Goal: Use online tool/utility: Utilize a website feature to perform a specific function

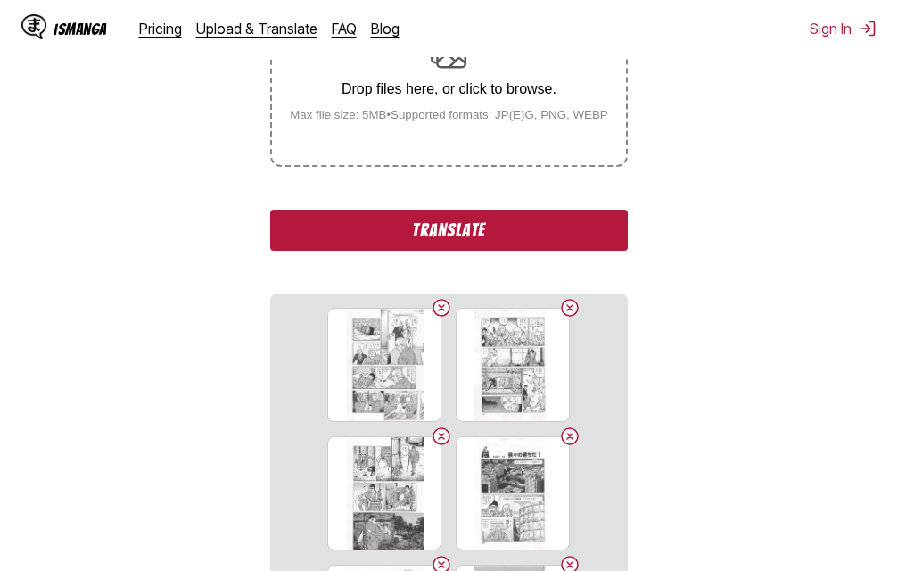
scroll to position [357, 0]
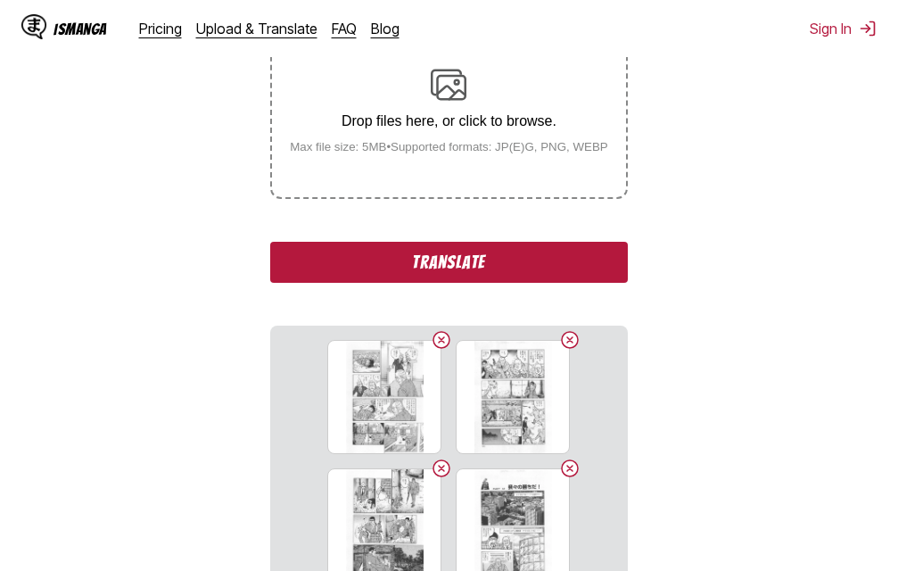
click at [433, 264] on button "Translate" at bounding box center [448, 262] width 357 height 41
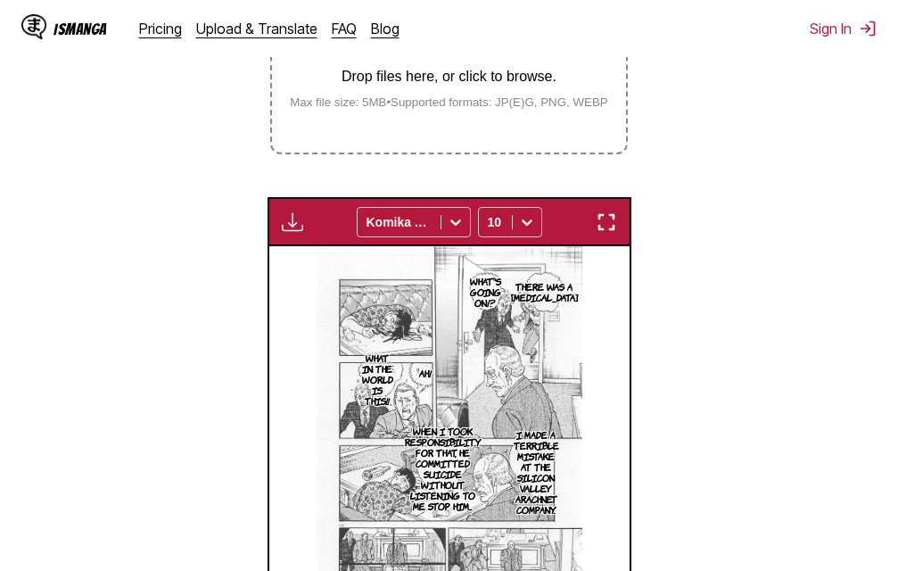
scroll to position [401, 0]
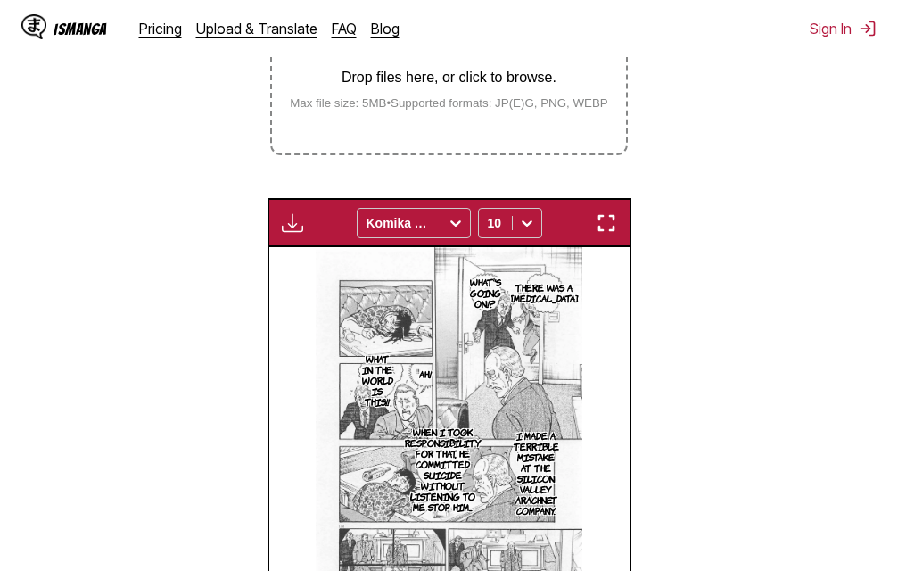
click at [605, 231] on img "button" at bounding box center [606, 222] width 21 height 21
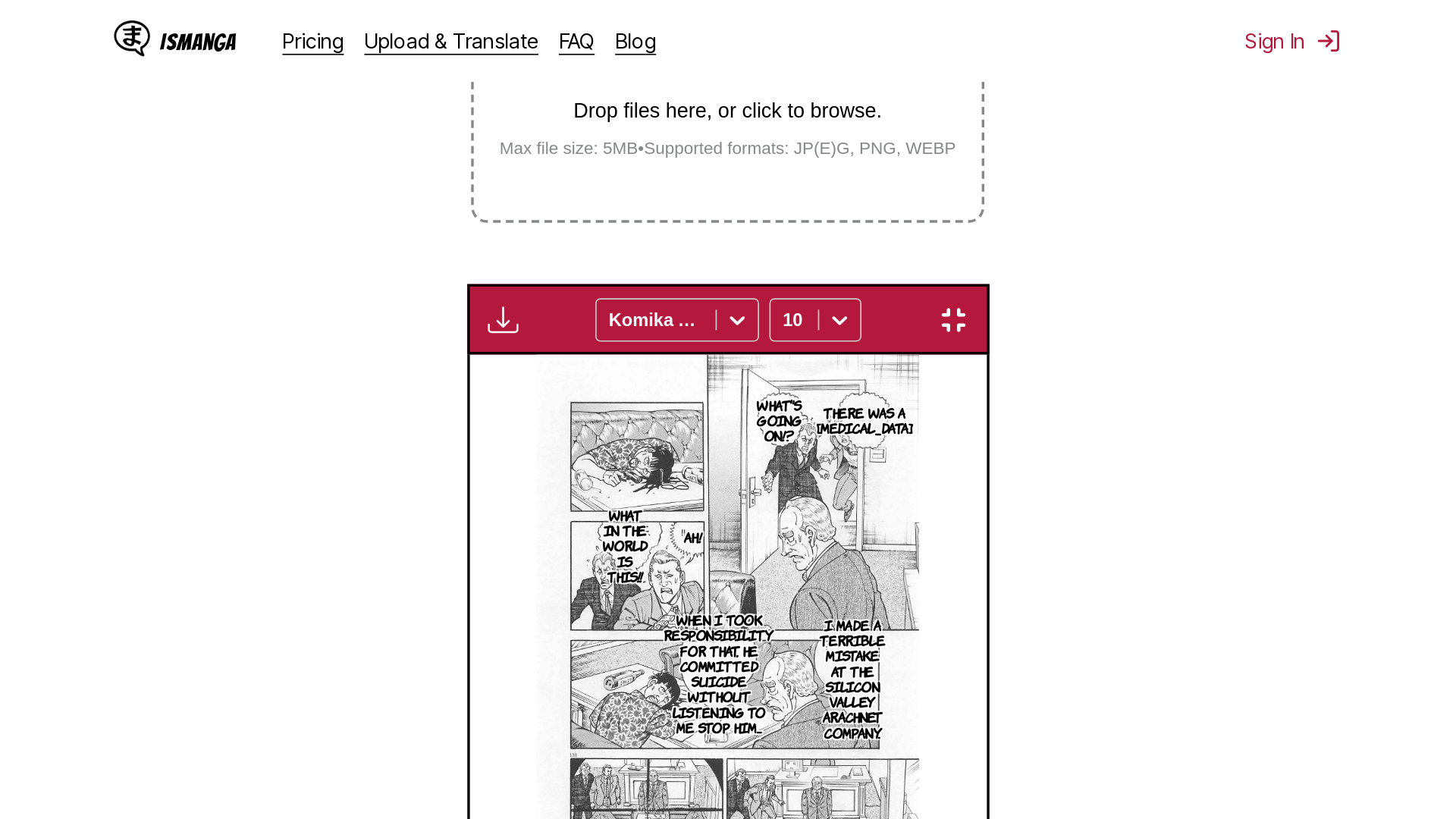
scroll to position [159, 0]
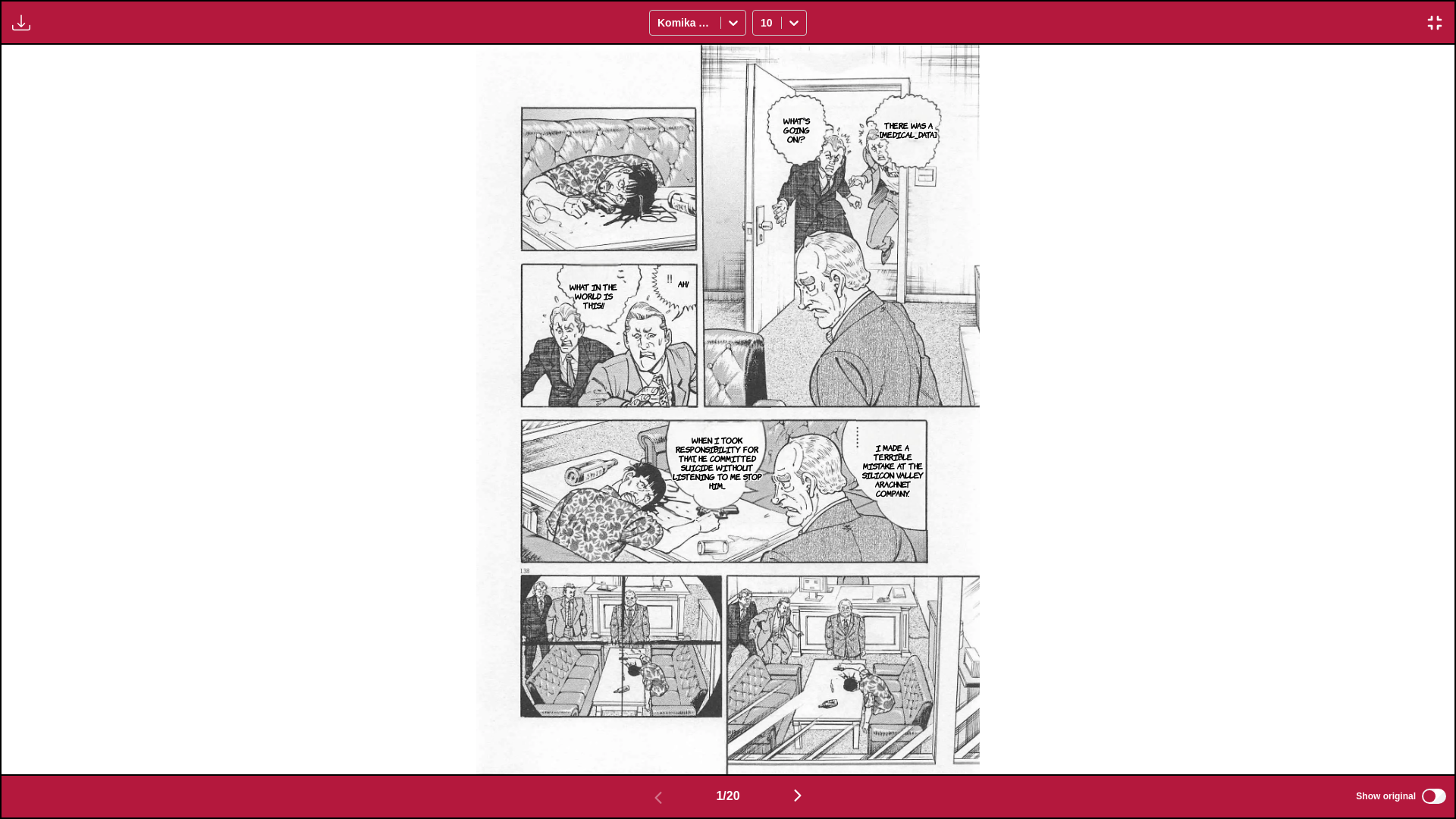
drag, startPoint x: 798, startPoint y: 318, endPoint x: 1055, endPoint y: 247, distance: 266.6
click at [762, 247] on div "There was a gunshot What's going on!? Ah! What in the world is this!! I made a …" at bounding box center [728, 410] width 1453 height 730
click at [762, 485] on img "button" at bounding box center [797, 795] width 18 height 18
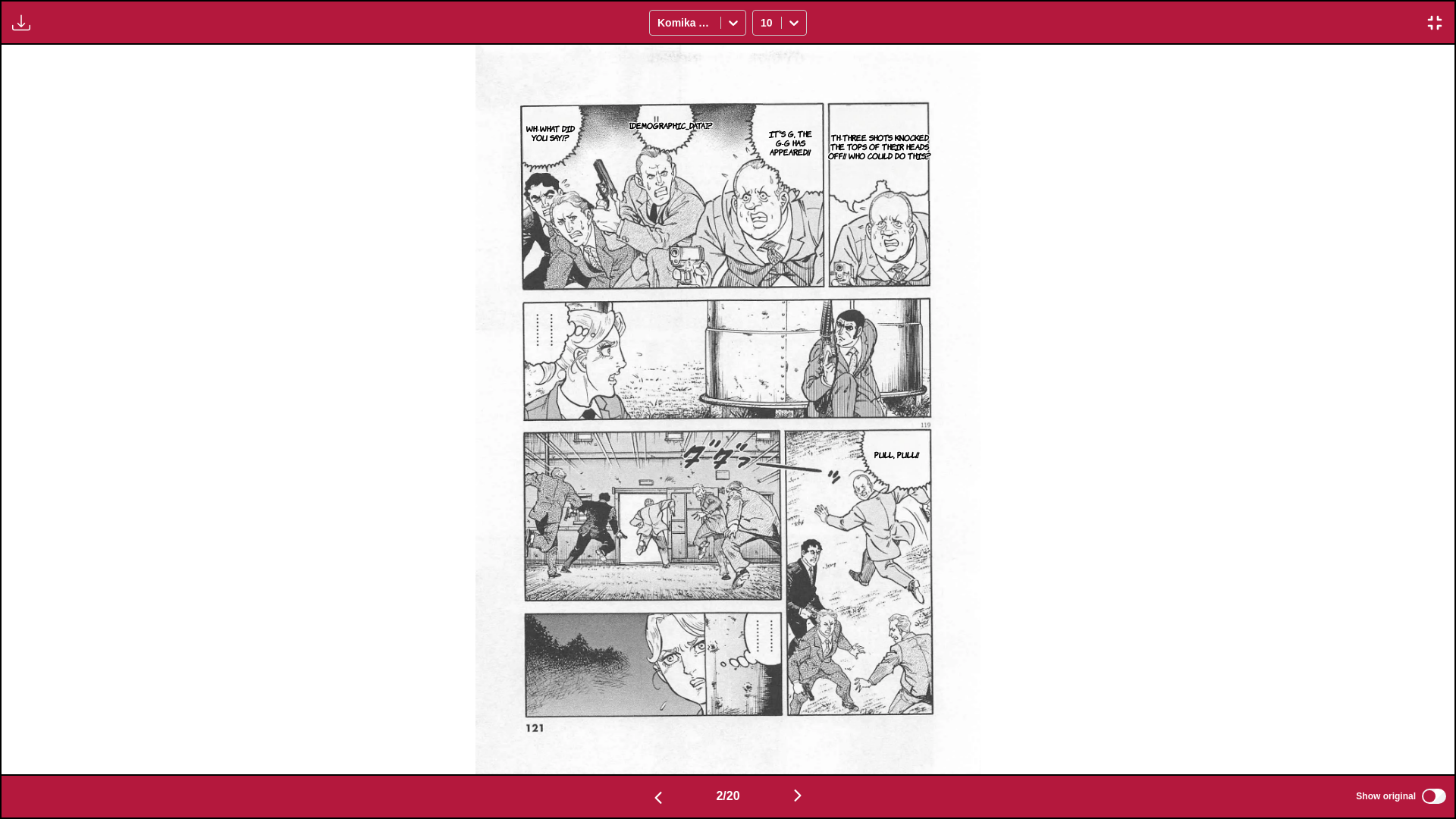
click at [762, 485] on img "button" at bounding box center [797, 795] width 18 height 18
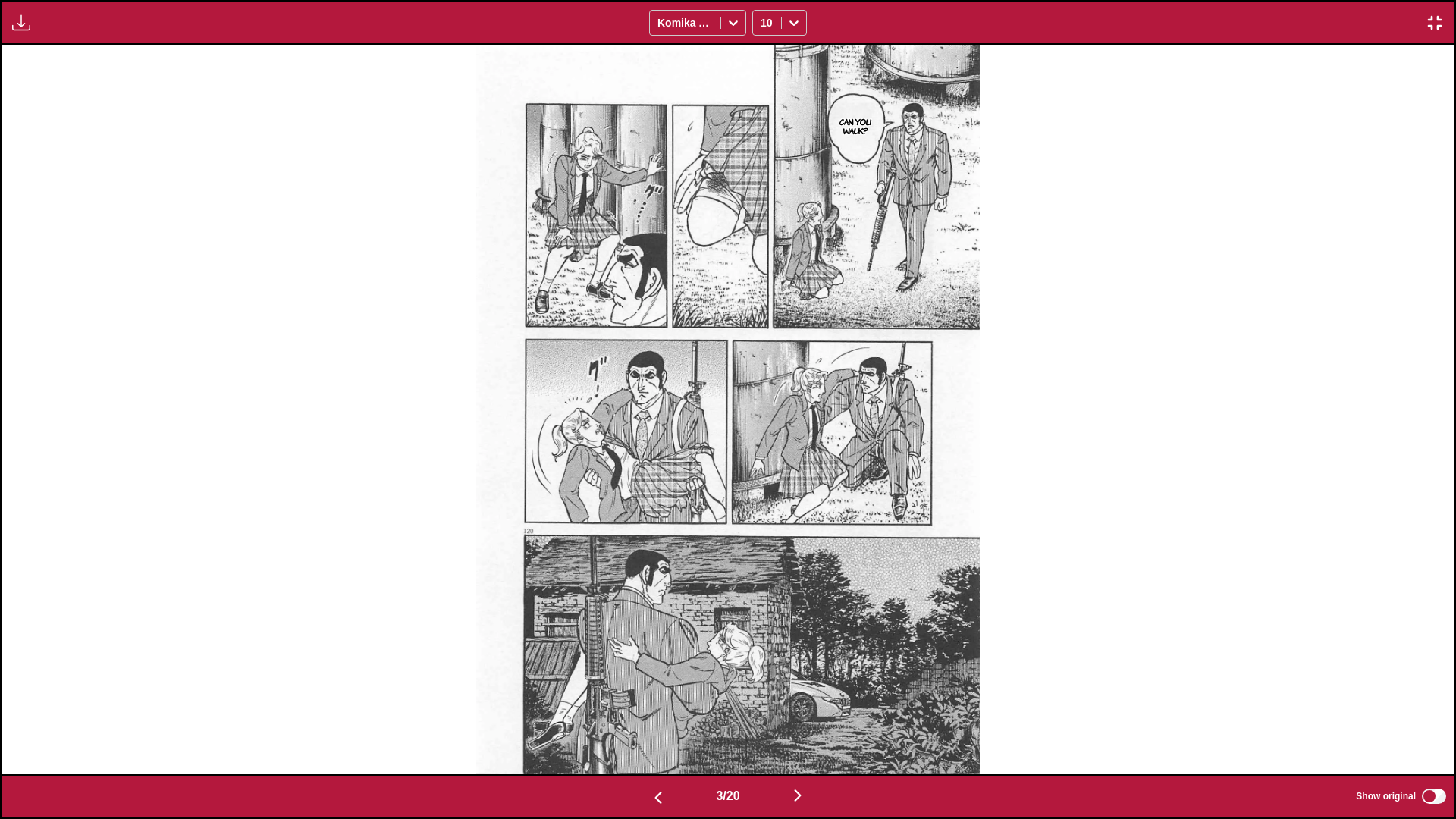
click at [762, 485] on img "button" at bounding box center [797, 795] width 18 height 18
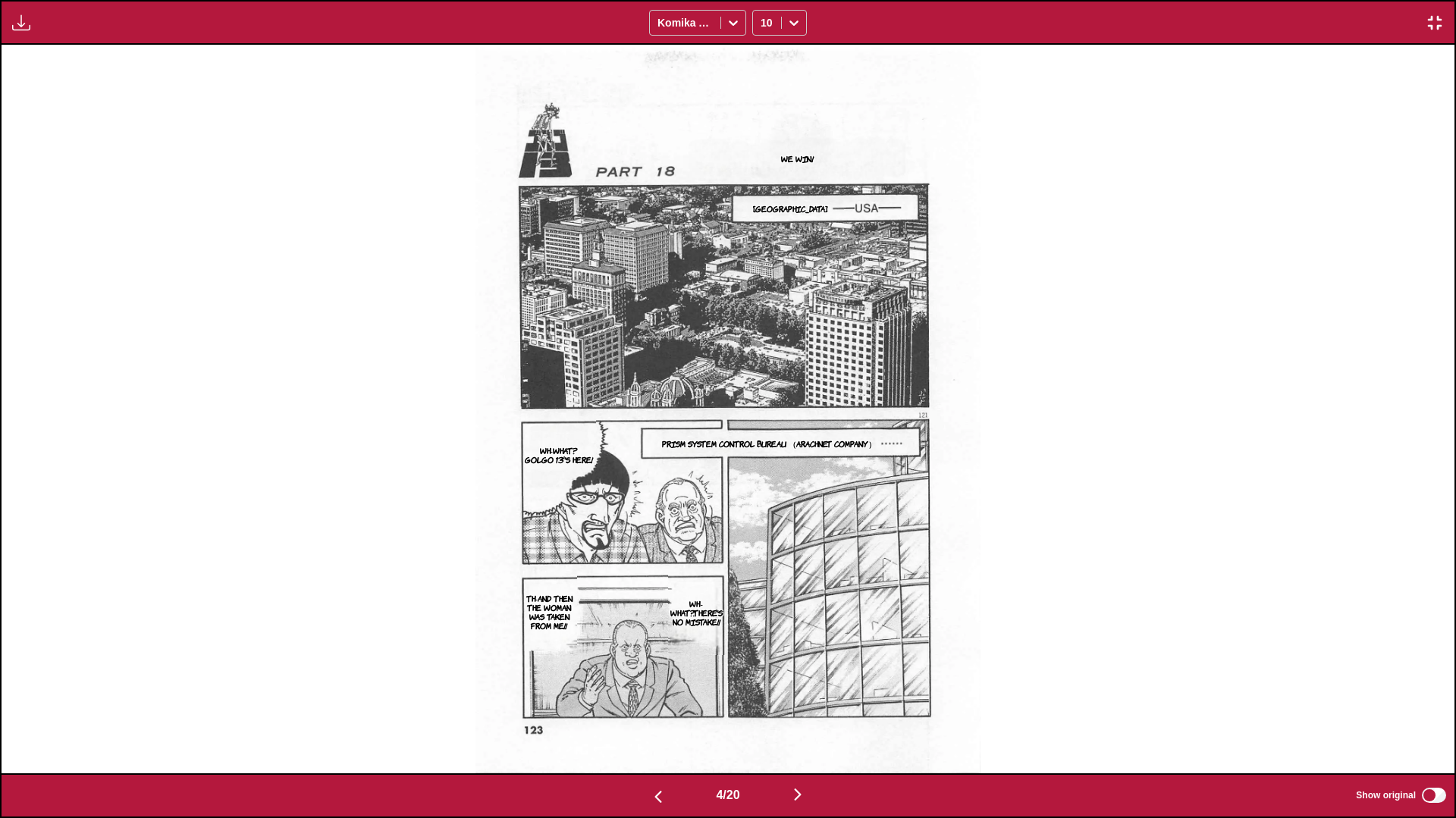
click at [762, 485] on img "button" at bounding box center [797, 794] width 18 height 18
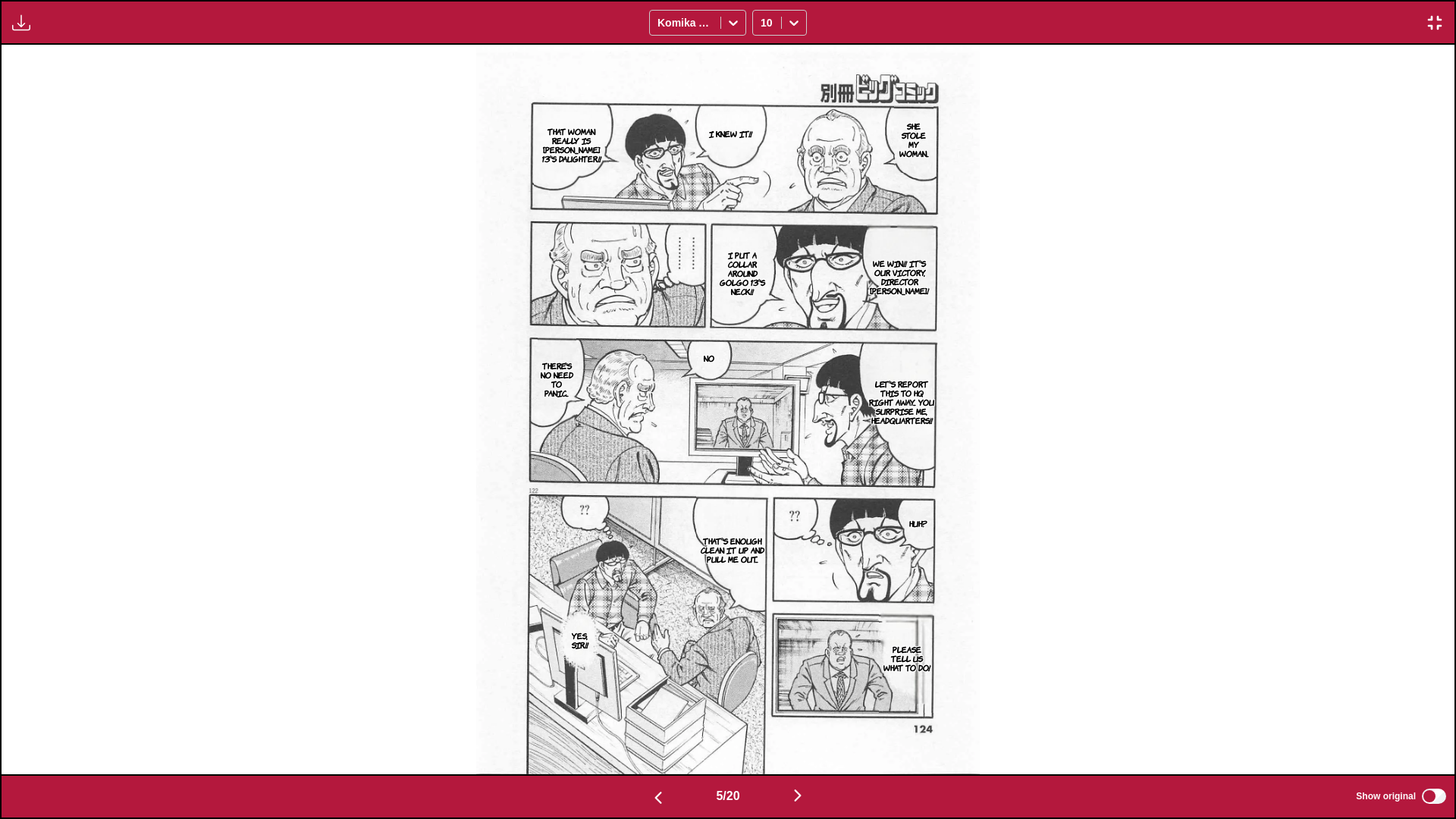
drag, startPoint x: 860, startPoint y: 734, endPoint x: 731, endPoint y: 729, distance: 129.1
drag, startPoint x: 731, startPoint y: 729, endPoint x: 1052, endPoint y: 341, distance: 503.6
click at [762, 341] on div "She stole my woman... I knew it!! That woman really is Golgo 13's daughter!! We…" at bounding box center [728, 410] width 1453 height 730
click at [762, 485] on img "button" at bounding box center [797, 795] width 18 height 18
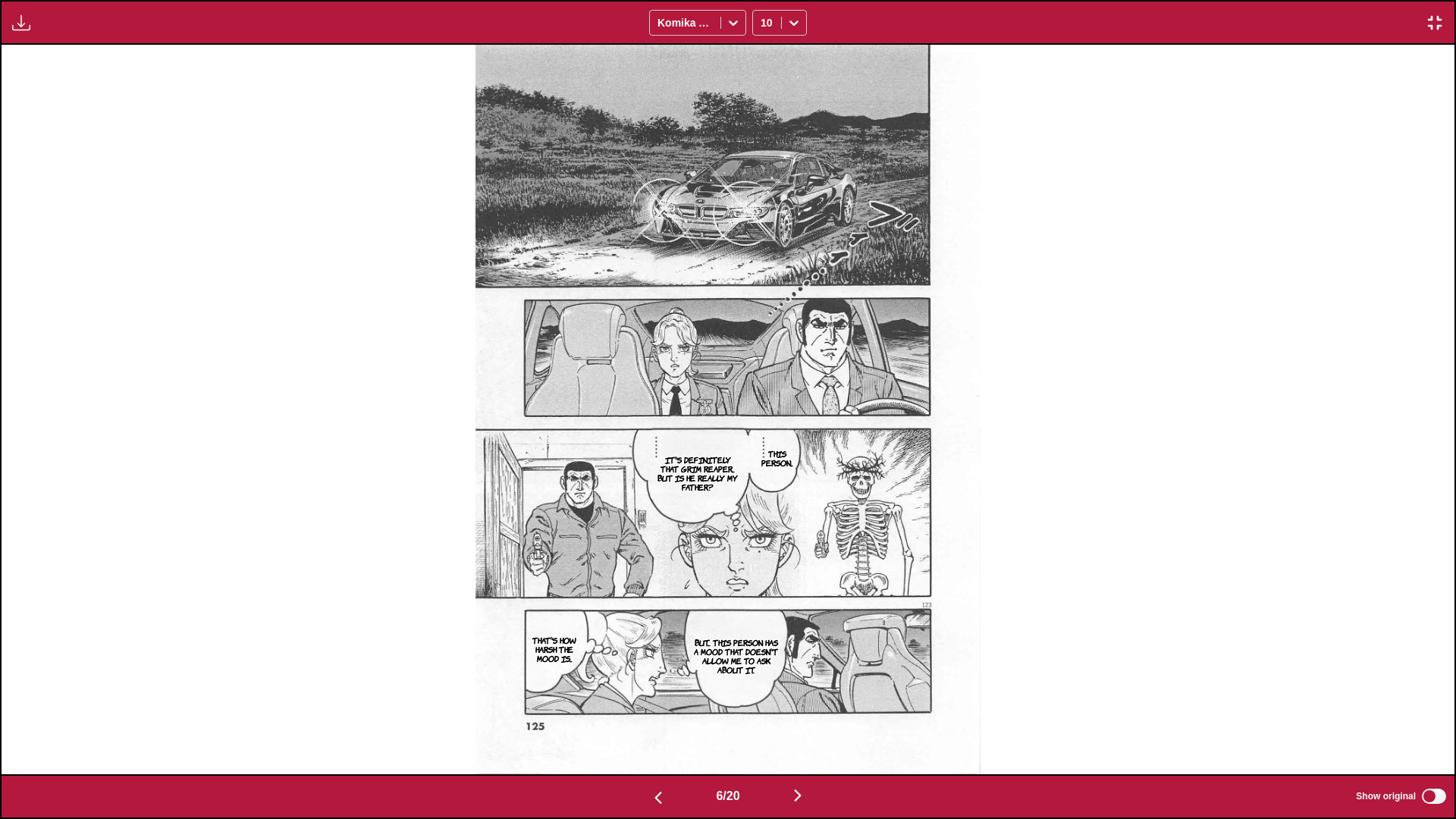
click at [762, 485] on img "button" at bounding box center [797, 795] width 18 height 18
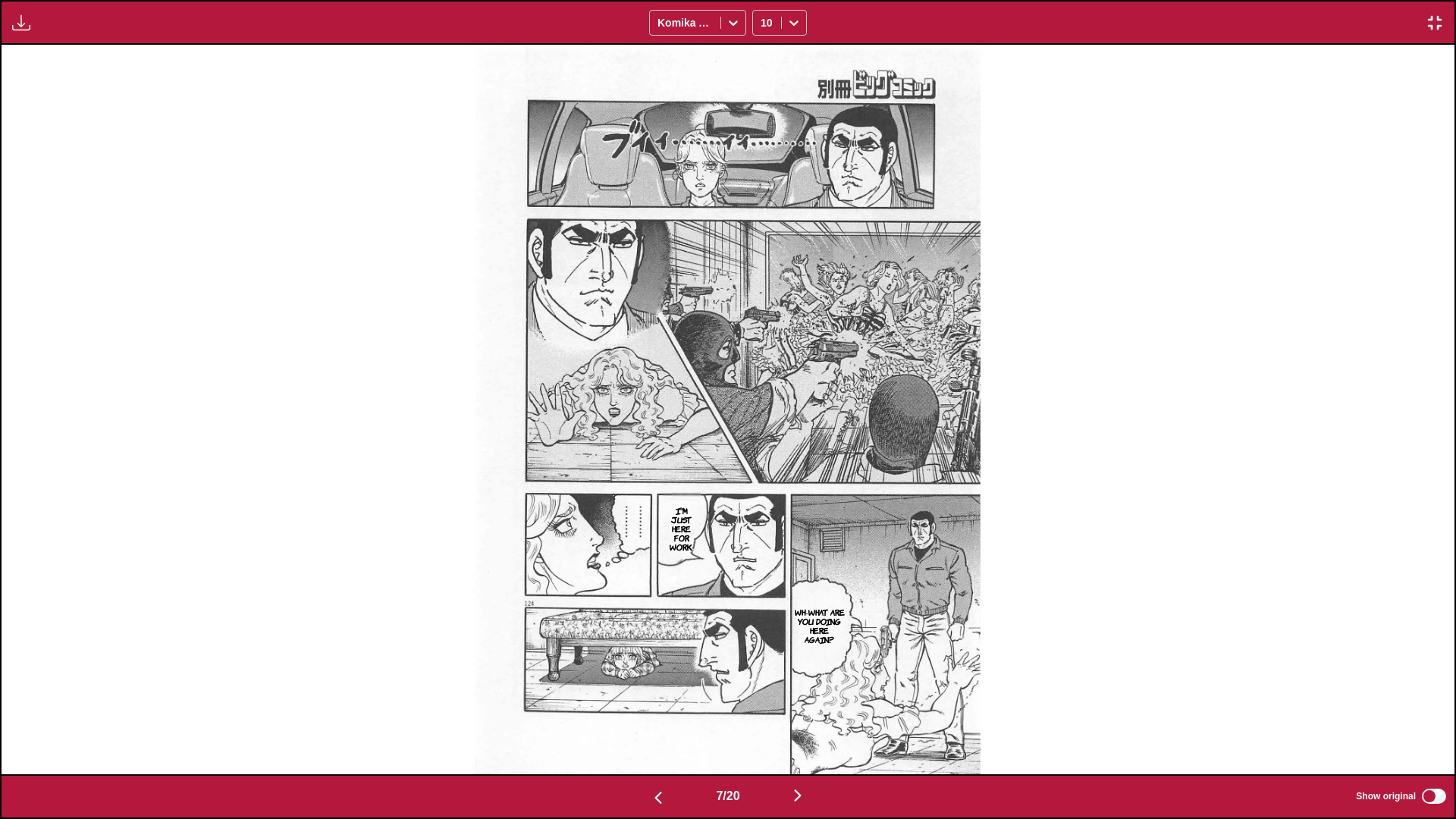
click at [762, 485] on img "button" at bounding box center [797, 795] width 18 height 18
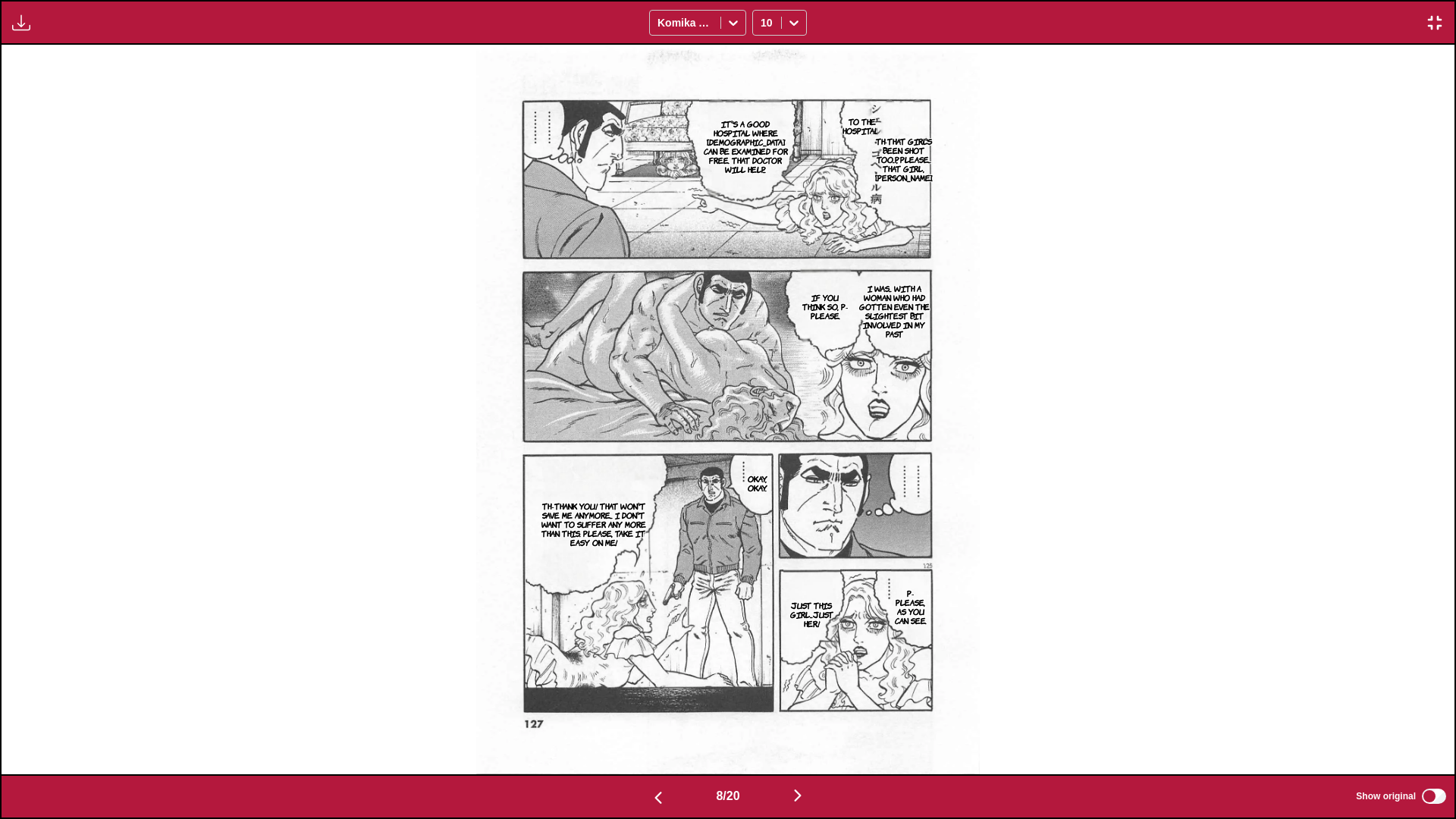
click at [762, 485] on img "button" at bounding box center [797, 795] width 18 height 18
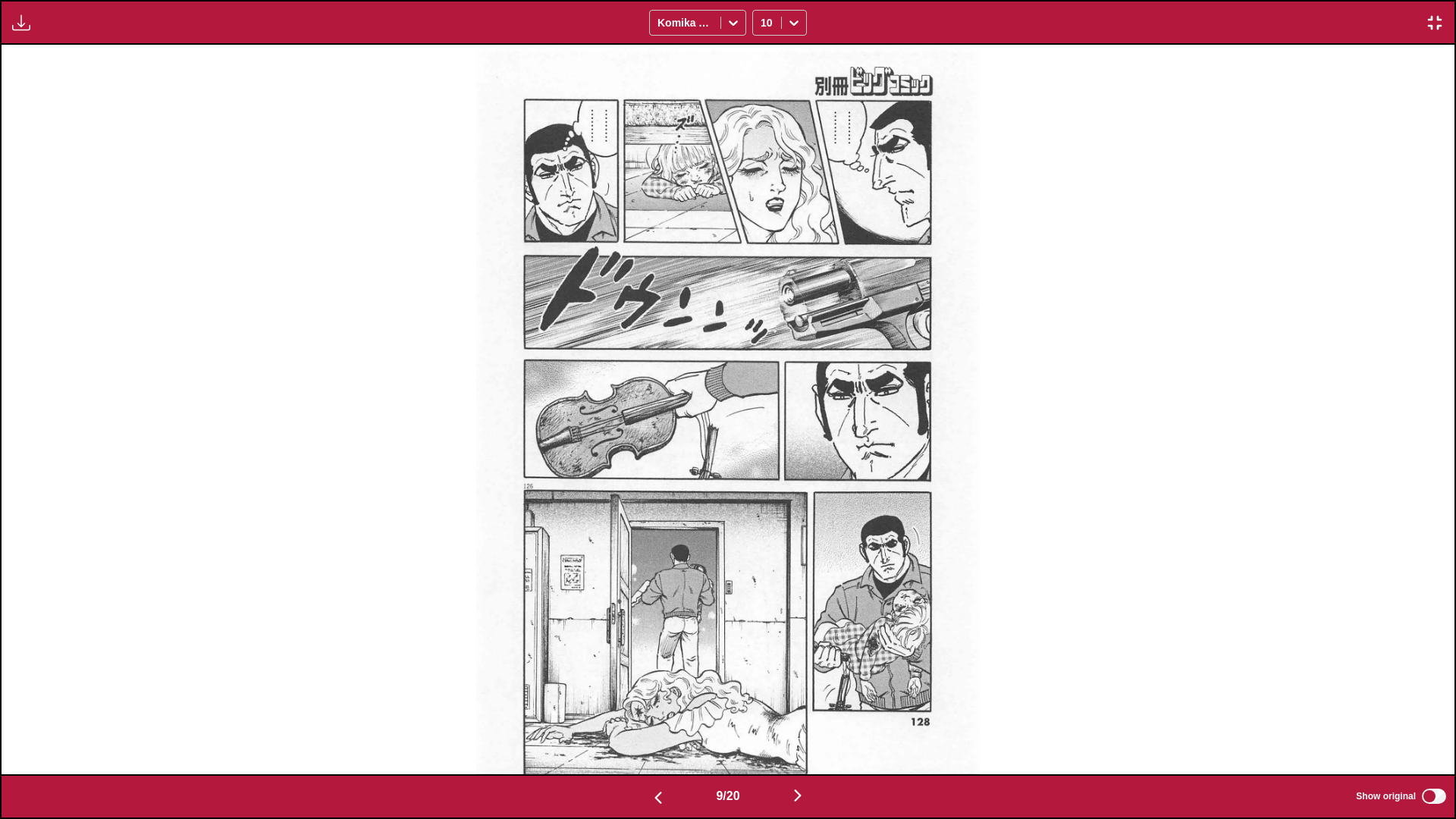
drag, startPoint x: 644, startPoint y: 19, endPoint x: 607, endPoint y: 31, distance: 38.9
drag, startPoint x: 607, startPoint y: 31, endPoint x: 1193, endPoint y: 242, distance: 622.8
click at [762, 242] on div at bounding box center [728, 410] width 1453 height 730
click at [762, 485] on img "button" at bounding box center [797, 795] width 18 height 18
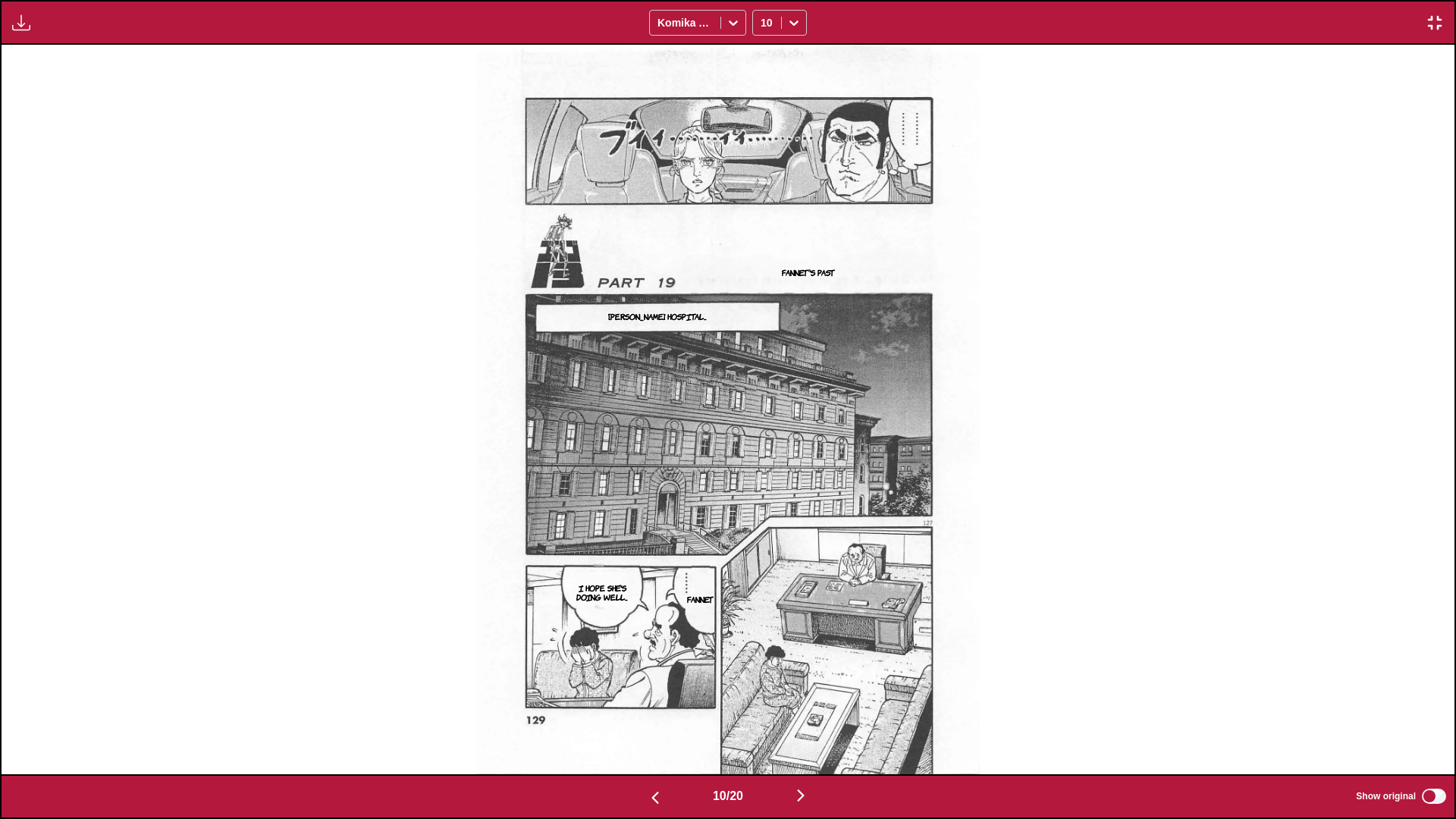
click at [762, 485] on img "button" at bounding box center [800, 795] width 18 height 18
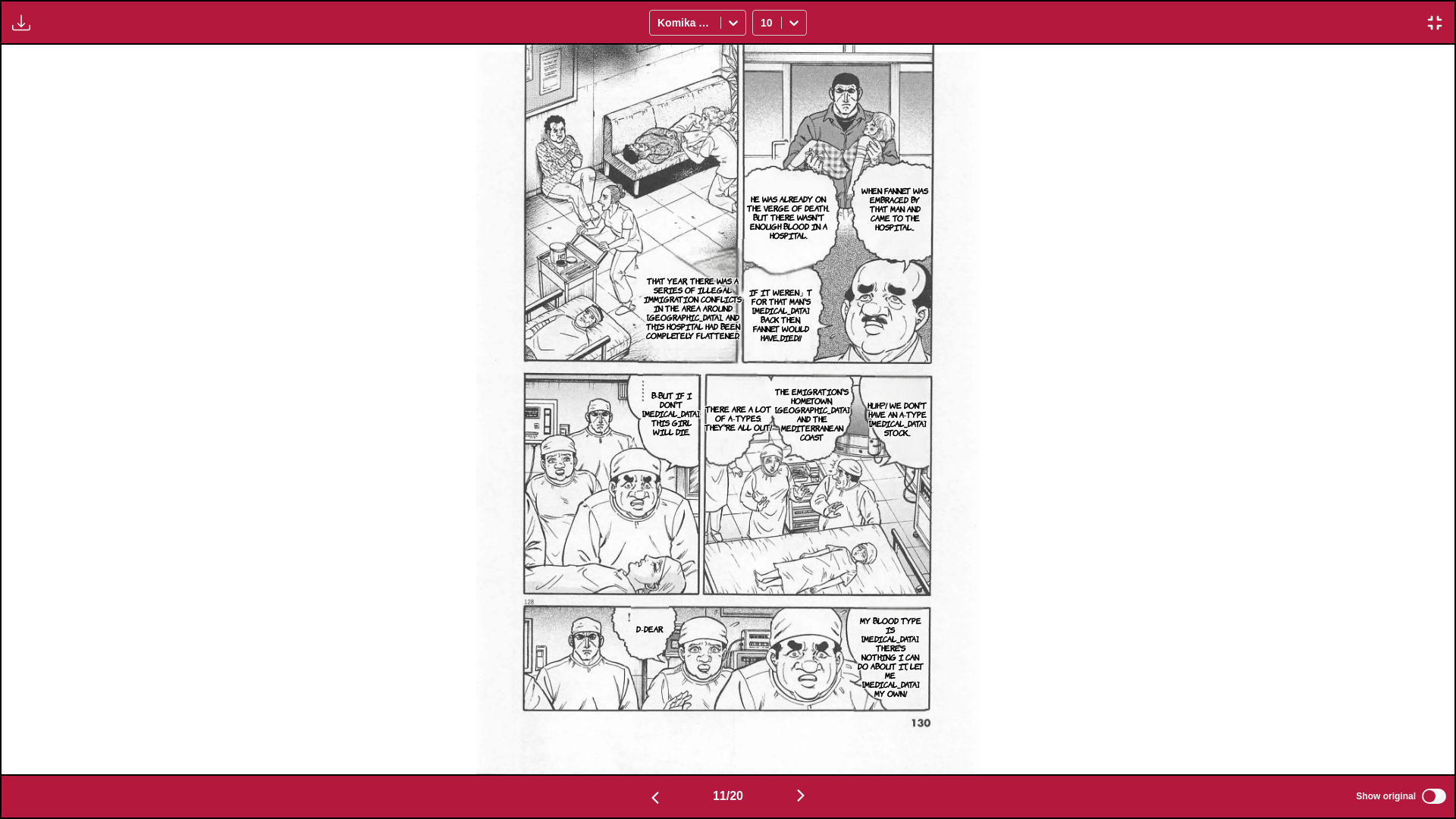
drag, startPoint x: 875, startPoint y: 575, endPoint x: 1314, endPoint y: 350, distance: 493.3
click at [762, 350] on div "When Fannet was embraced by that man and came to the hospital... He was already…" at bounding box center [728, 410] width 1453 height 730
click at [762, 485] on img "button" at bounding box center [800, 795] width 18 height 18
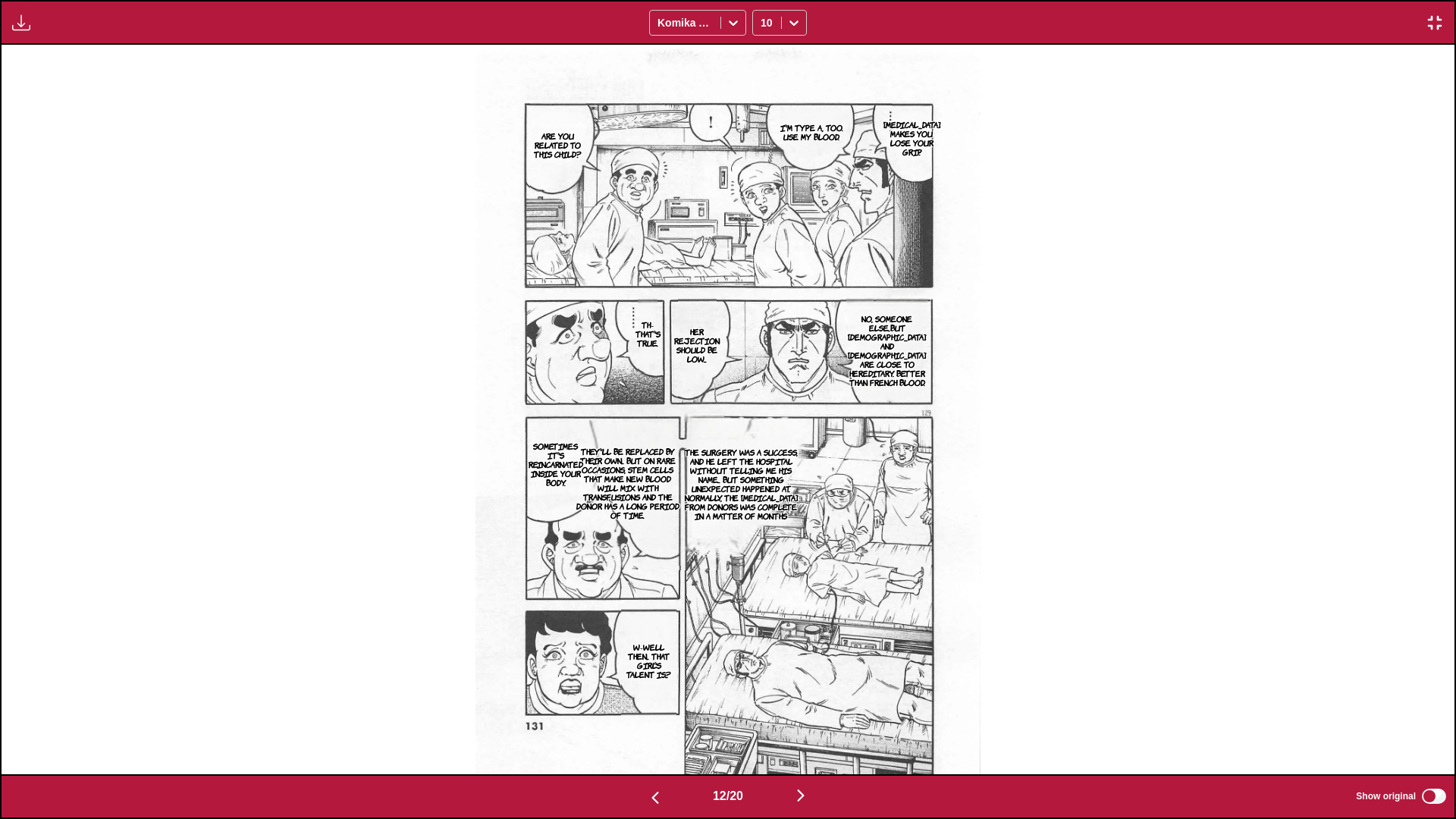
click at [762, 485] on img "button" at bounding box center [800, 795] width 18 height 18
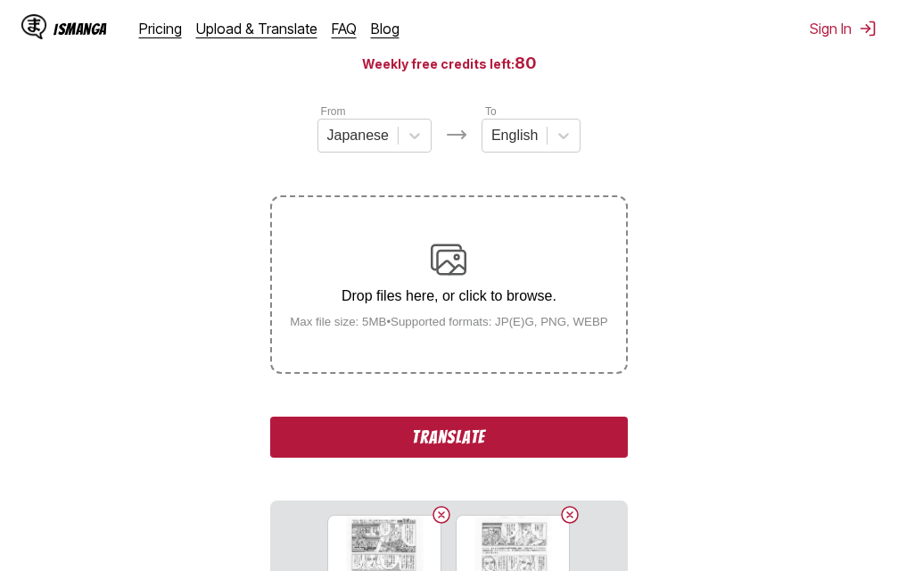
scroll to position [227, 0]
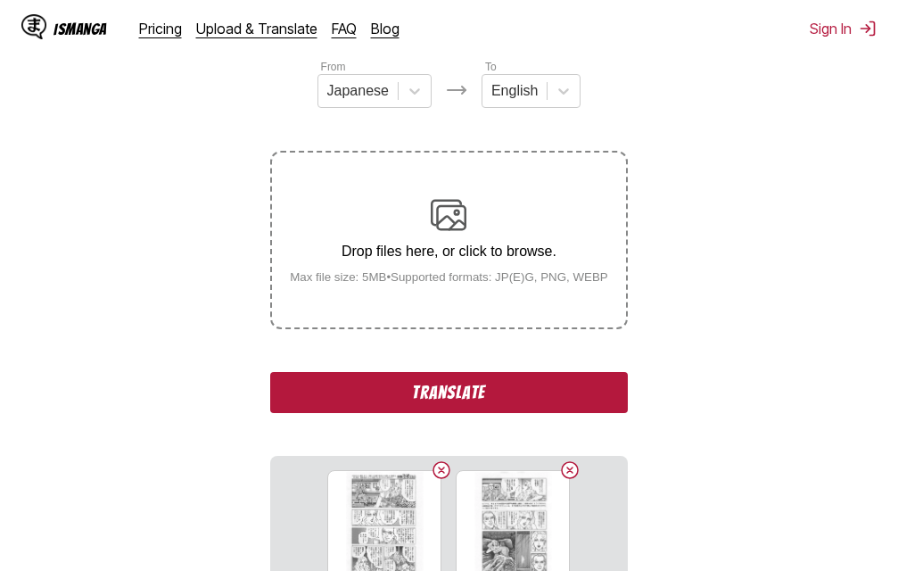
click at [486, 401] on button "Translate" at bounding box center [448, 392] width 357 height 41
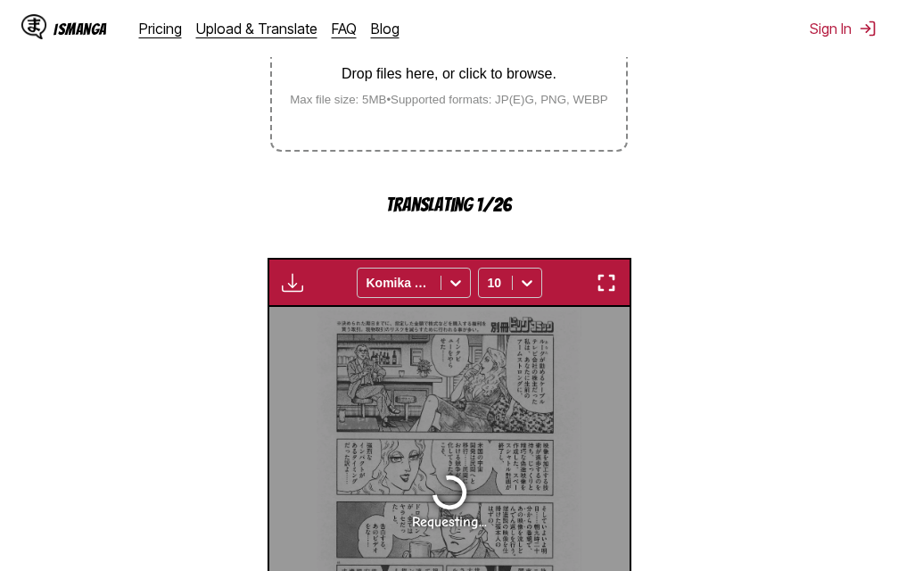
scroll to position [401, 0]
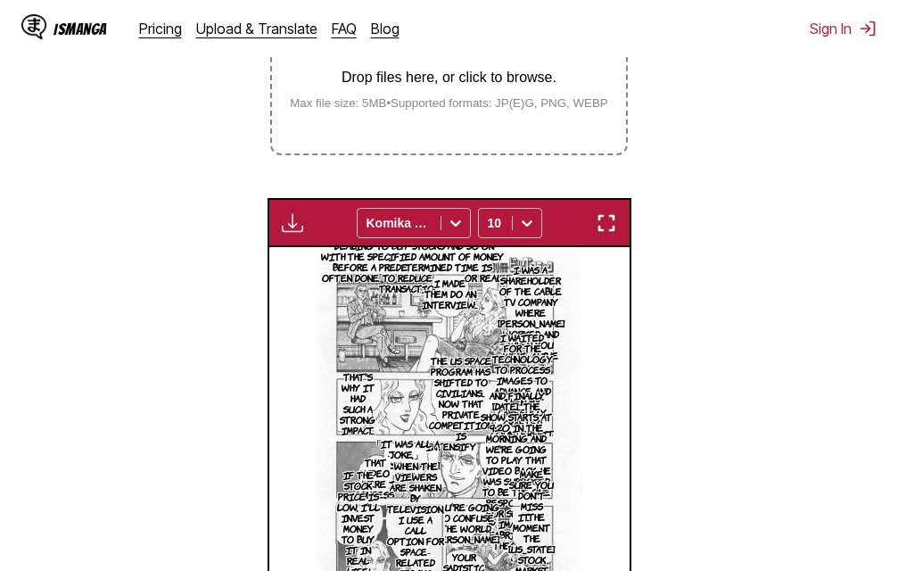
scroll to position [401, 0]
click at [600, 227] on img "button" at bounding box center [606, 222] width 21 height 21
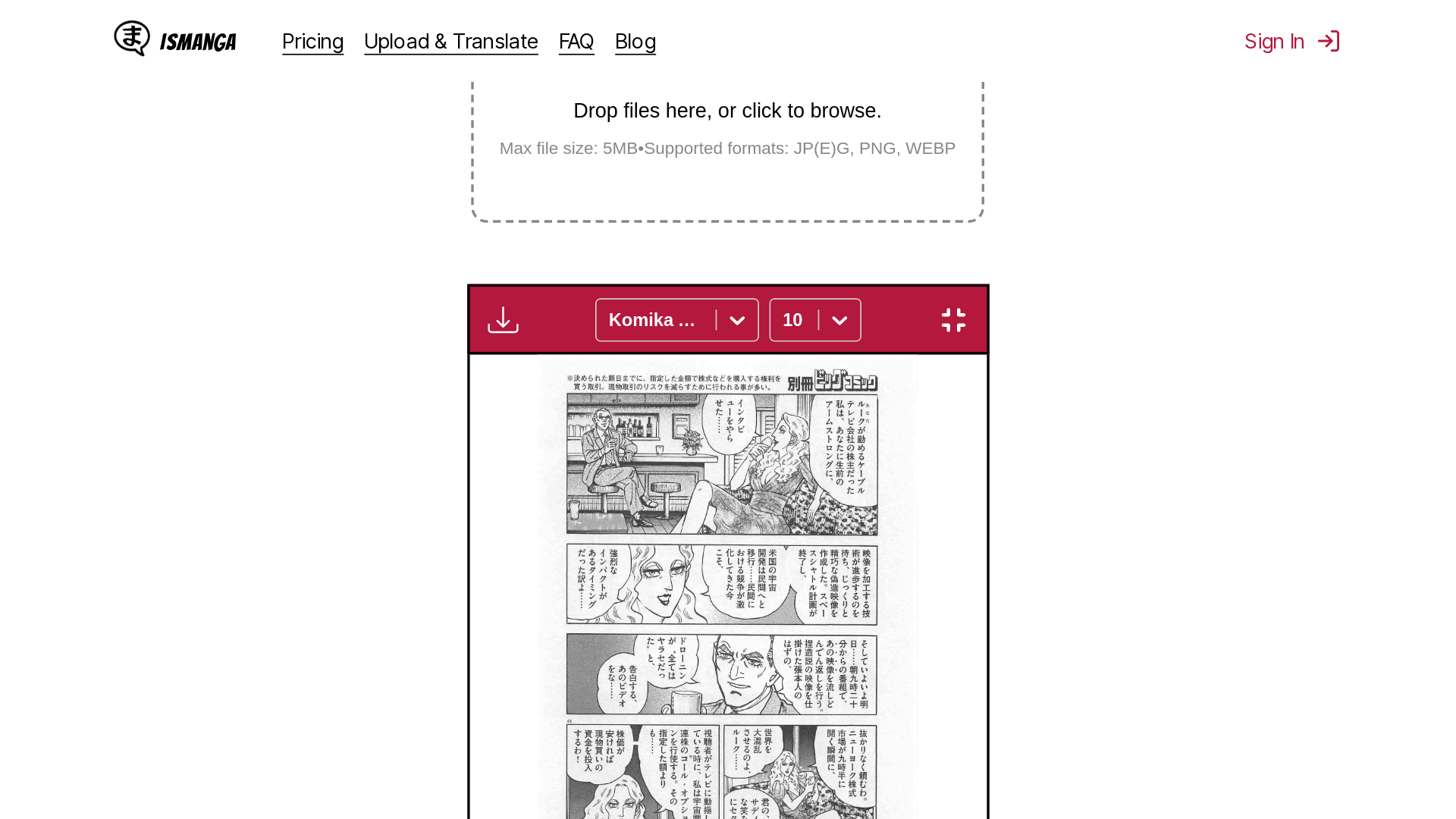
scroll to position [159, 0]
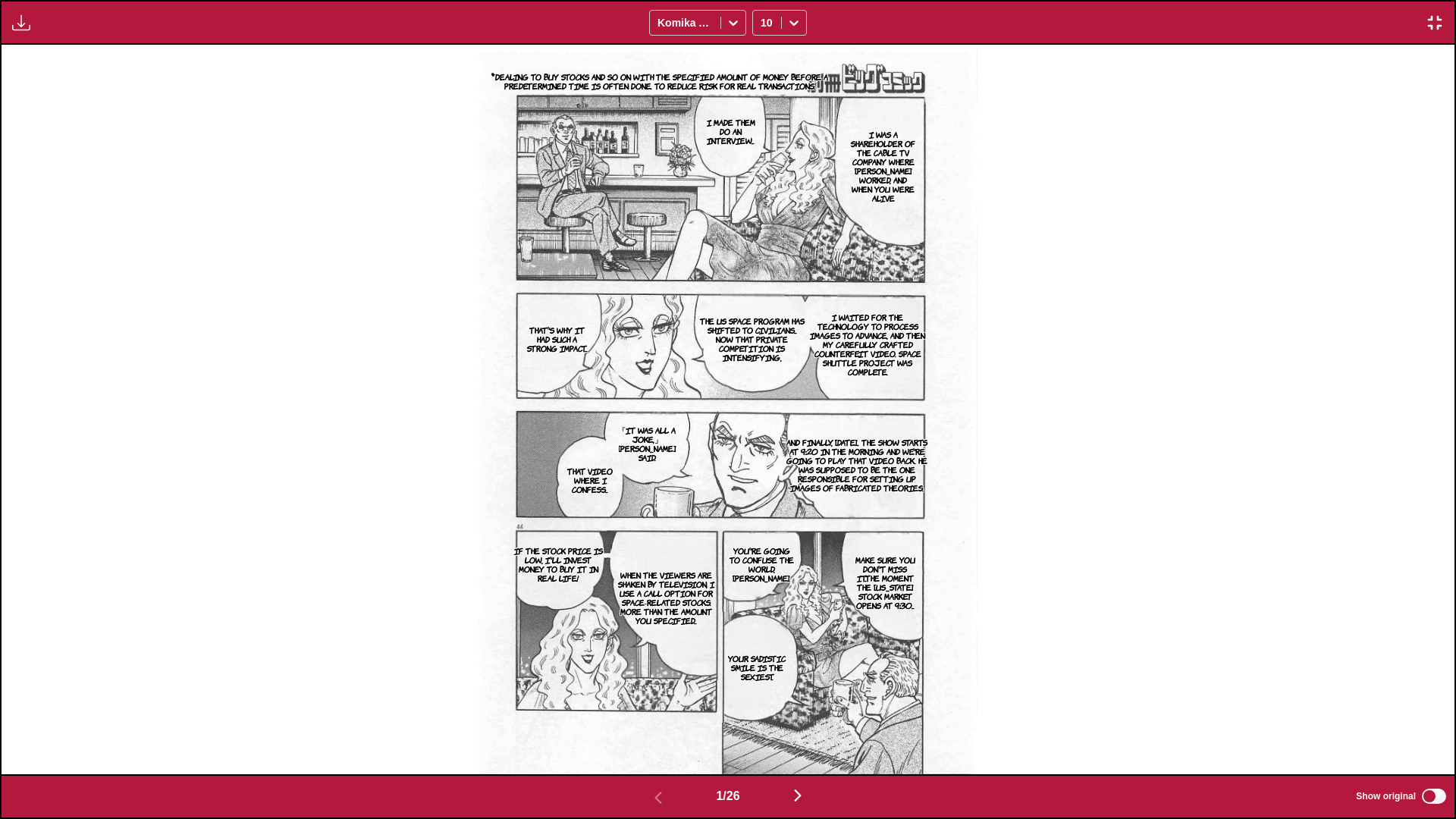
drag, startPoint x: 530, startPoint y: 521, endPoint x: 391, endPoint y: 522, distance: 139.0
click at [762, 485] on img "button" at bounding box center [797, 795] width 18 height 18
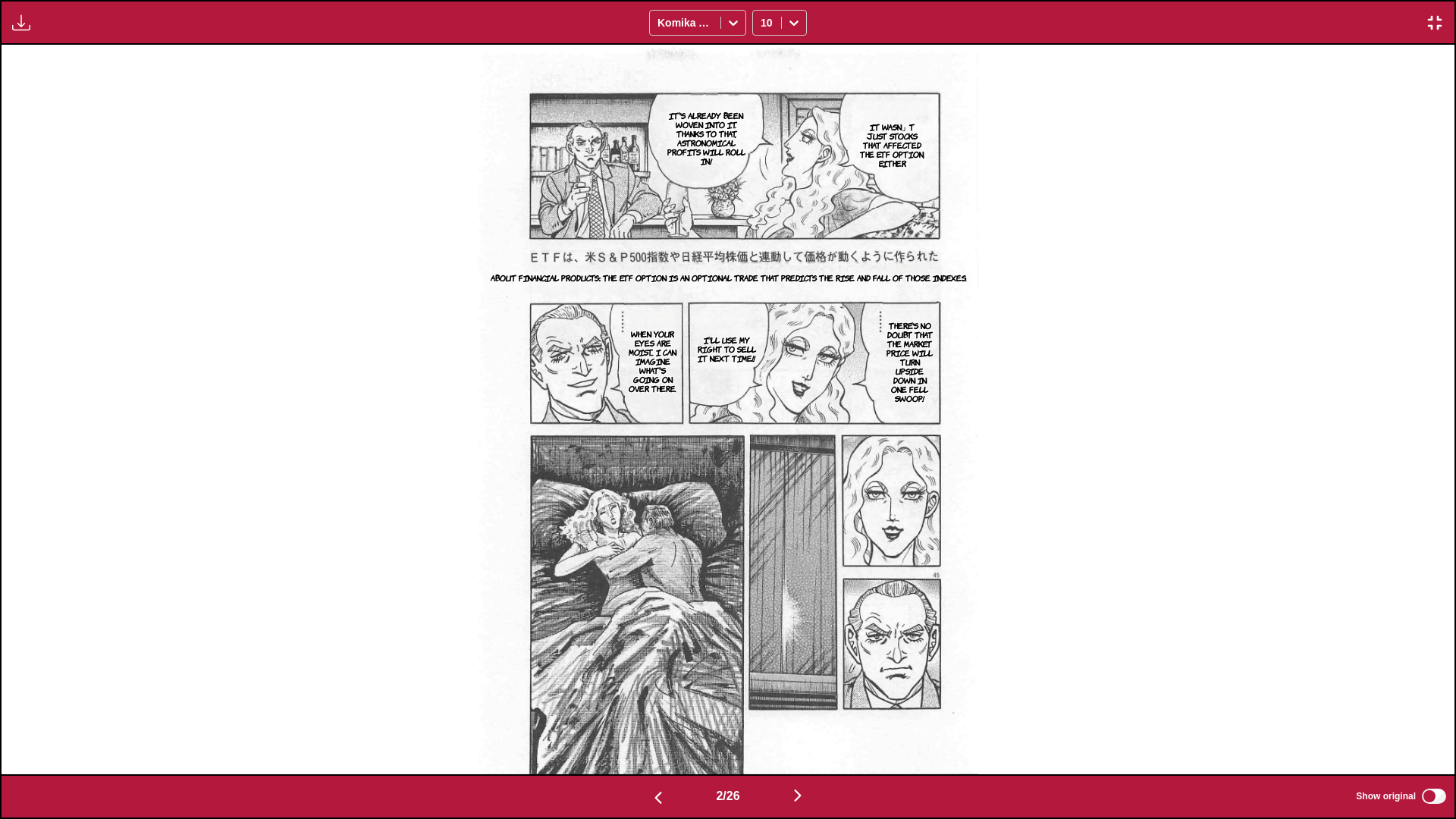
click at [762, 485] on img "button" at bounding box center [797, 795] width 18 height 18
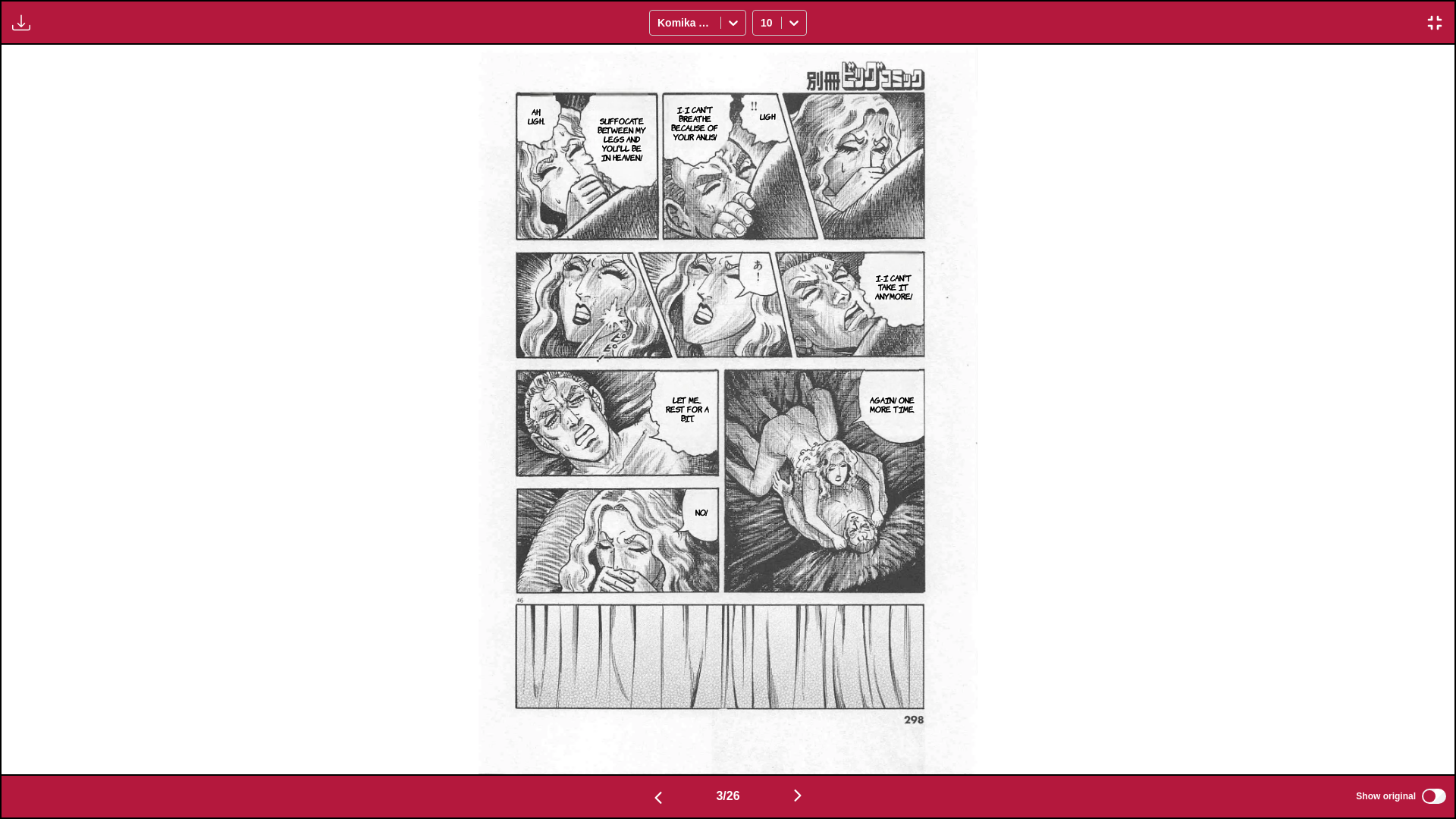
click at [762, 485] on img "button" at bounding box center [797, 795] width 18 height 18
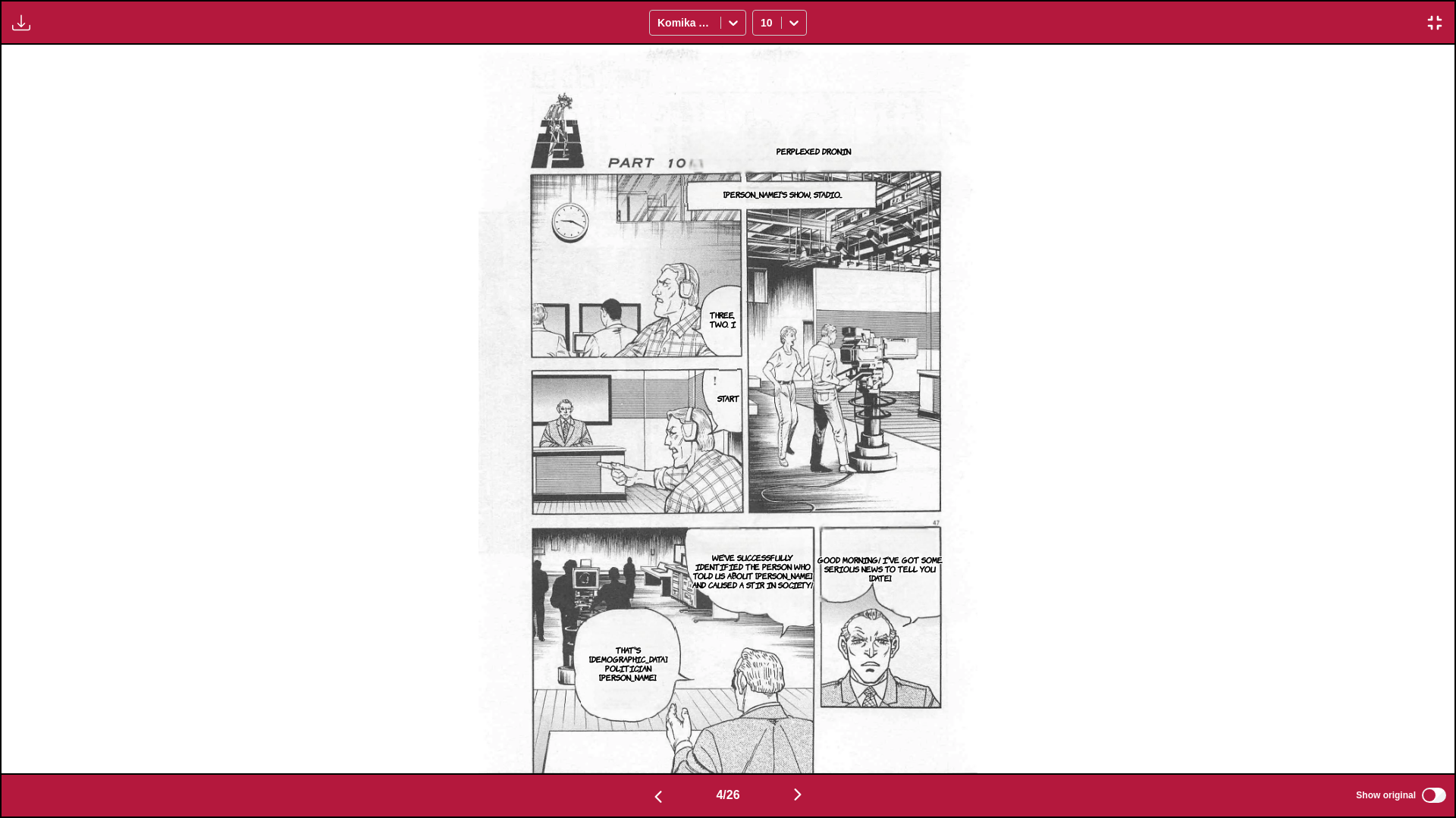
click at [762, 485] on img "button" at bounding box center [797, 794] width 18 height 18
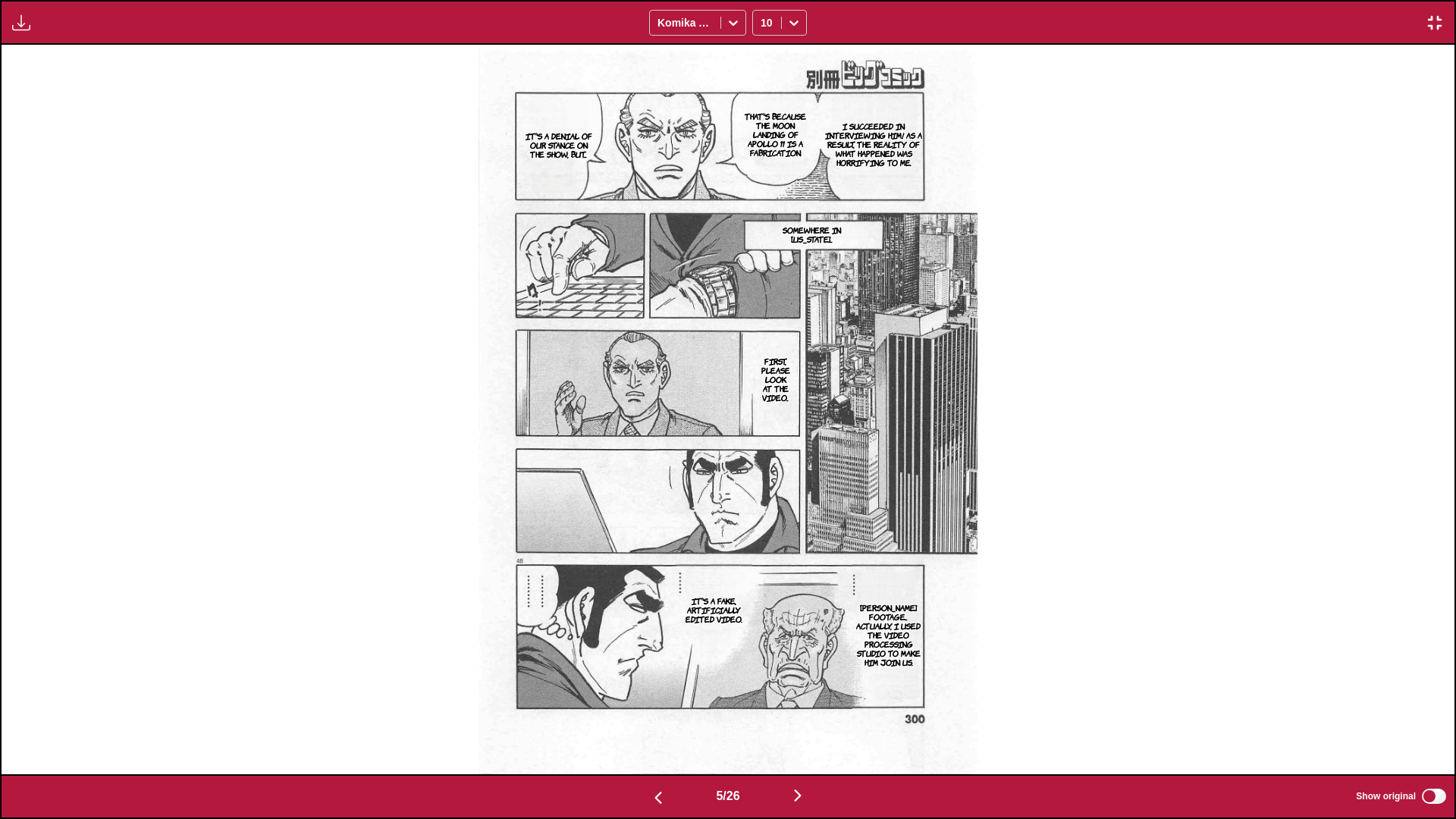
click at [762, 485] on img "button" at bounding box center [797, 795] width 18 height 18
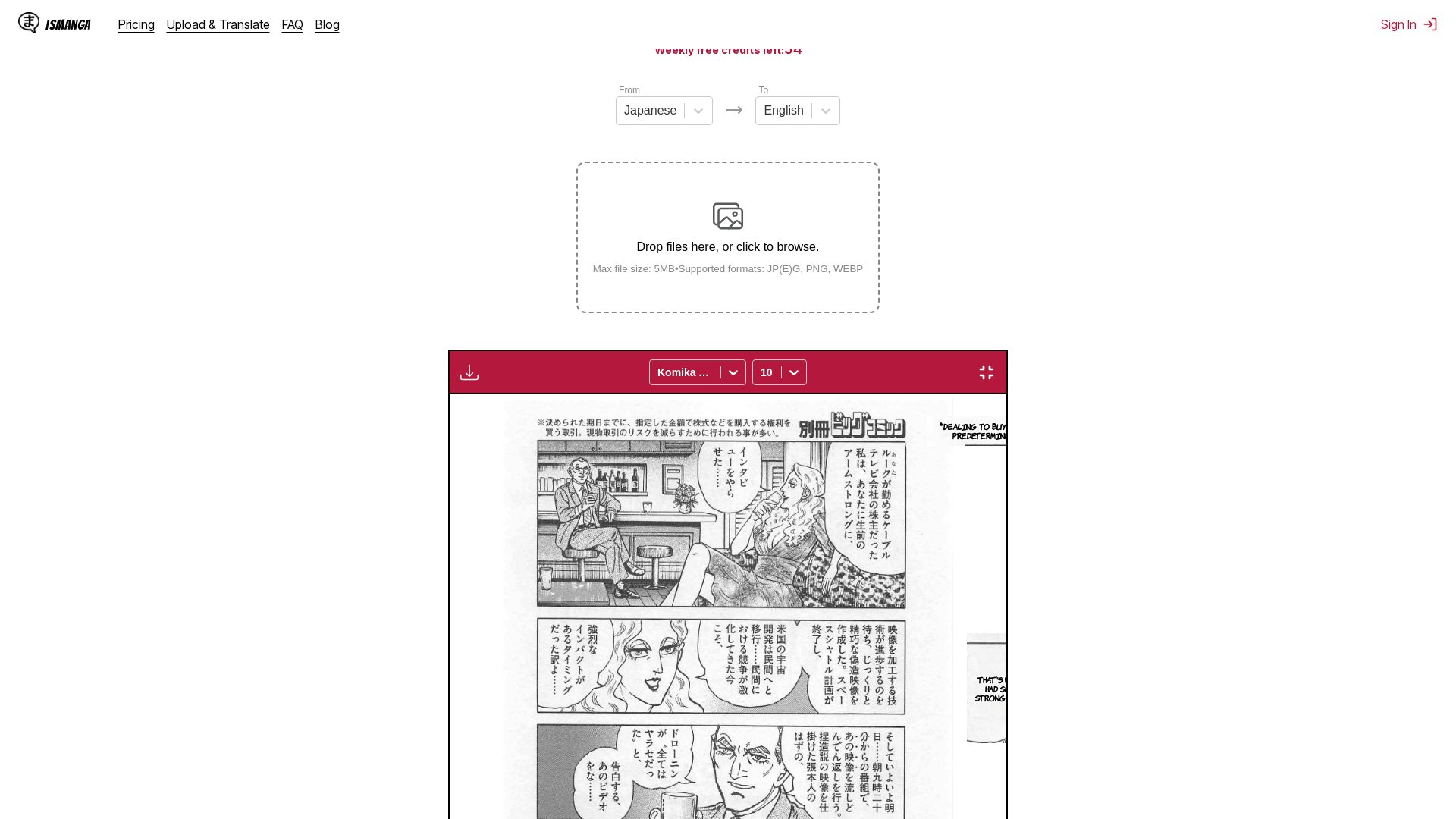
scroll to position [0, 7264]
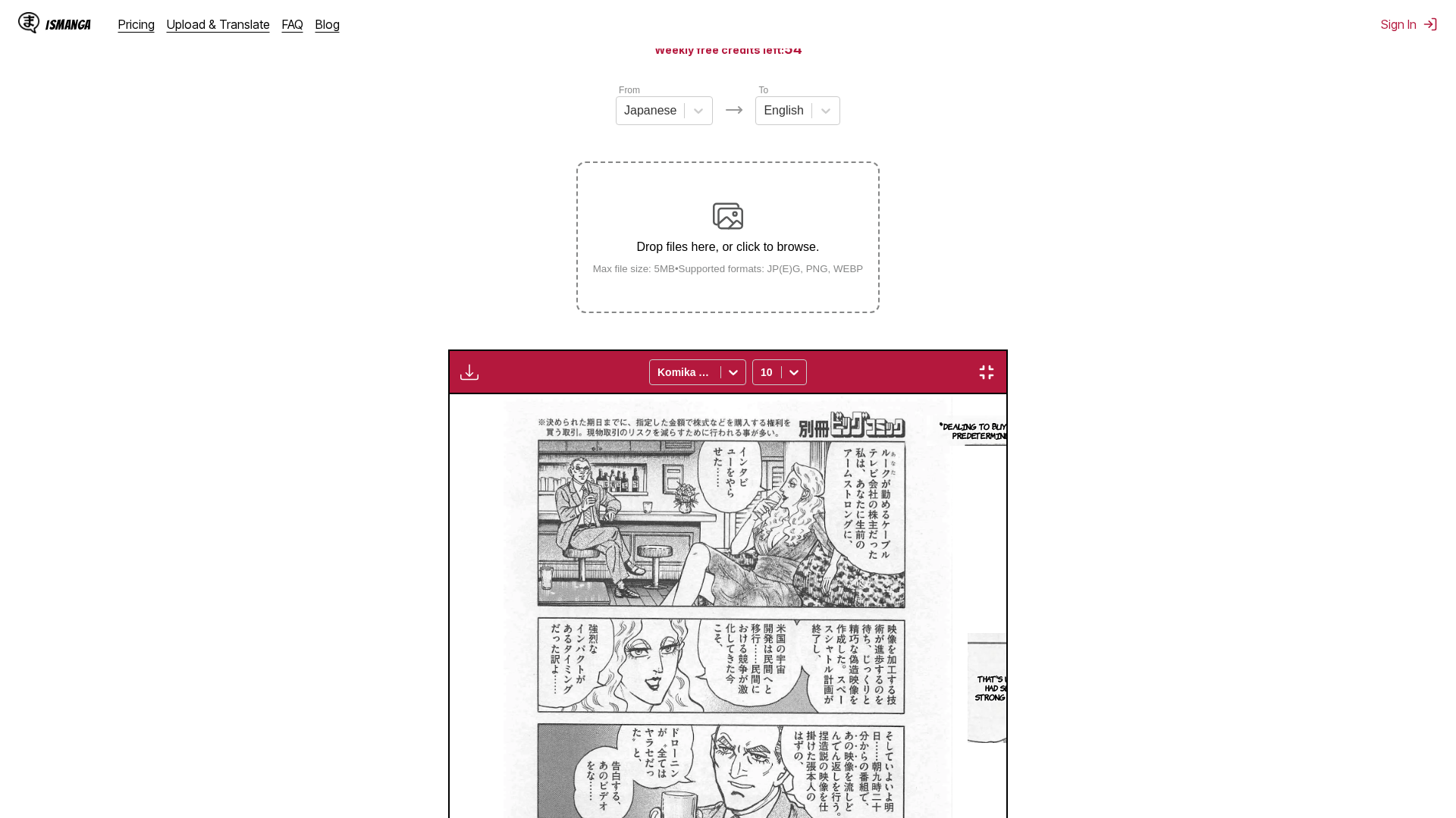
scroll to position [0, 15979]
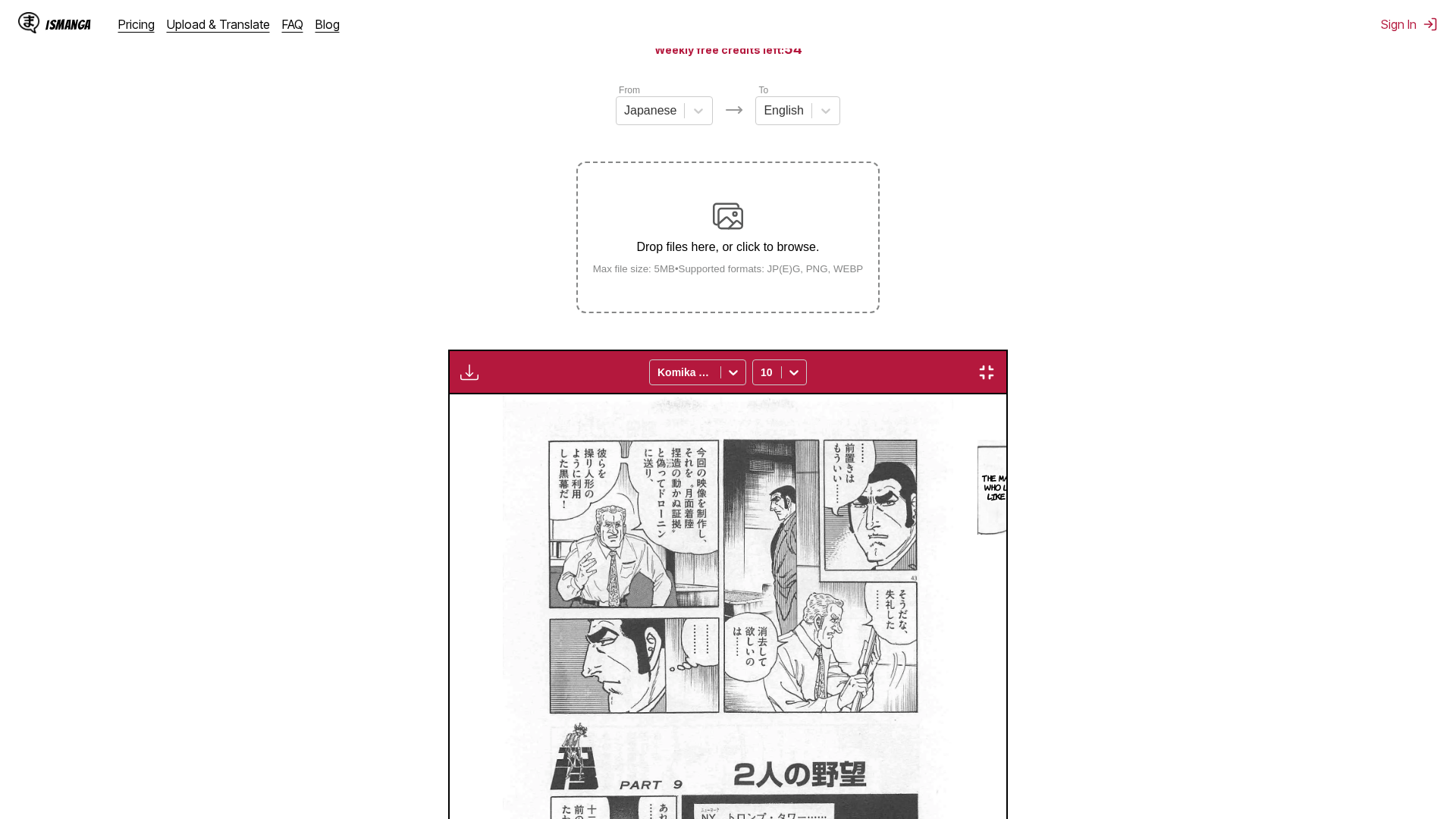
drag, startPoint x: 0, startPoint y: 0, endPoint x: 690, endPoint y: 554, distance: 884.9
drag, startPoint x: 690, startPoint y: 554, endPoint x: 1074, endPoint y: 341, distance: 439.1
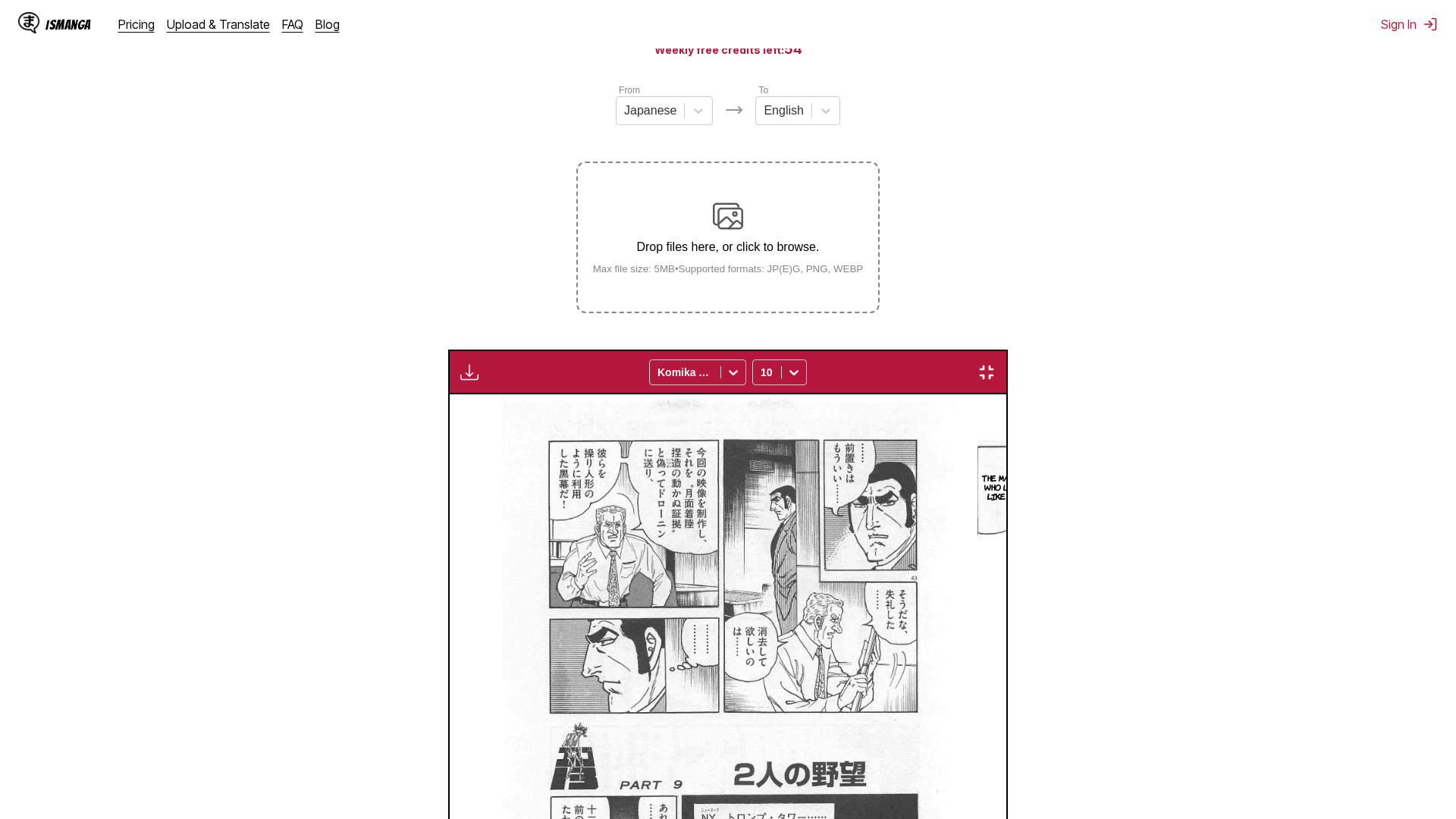
scroll to position [0, 21791]
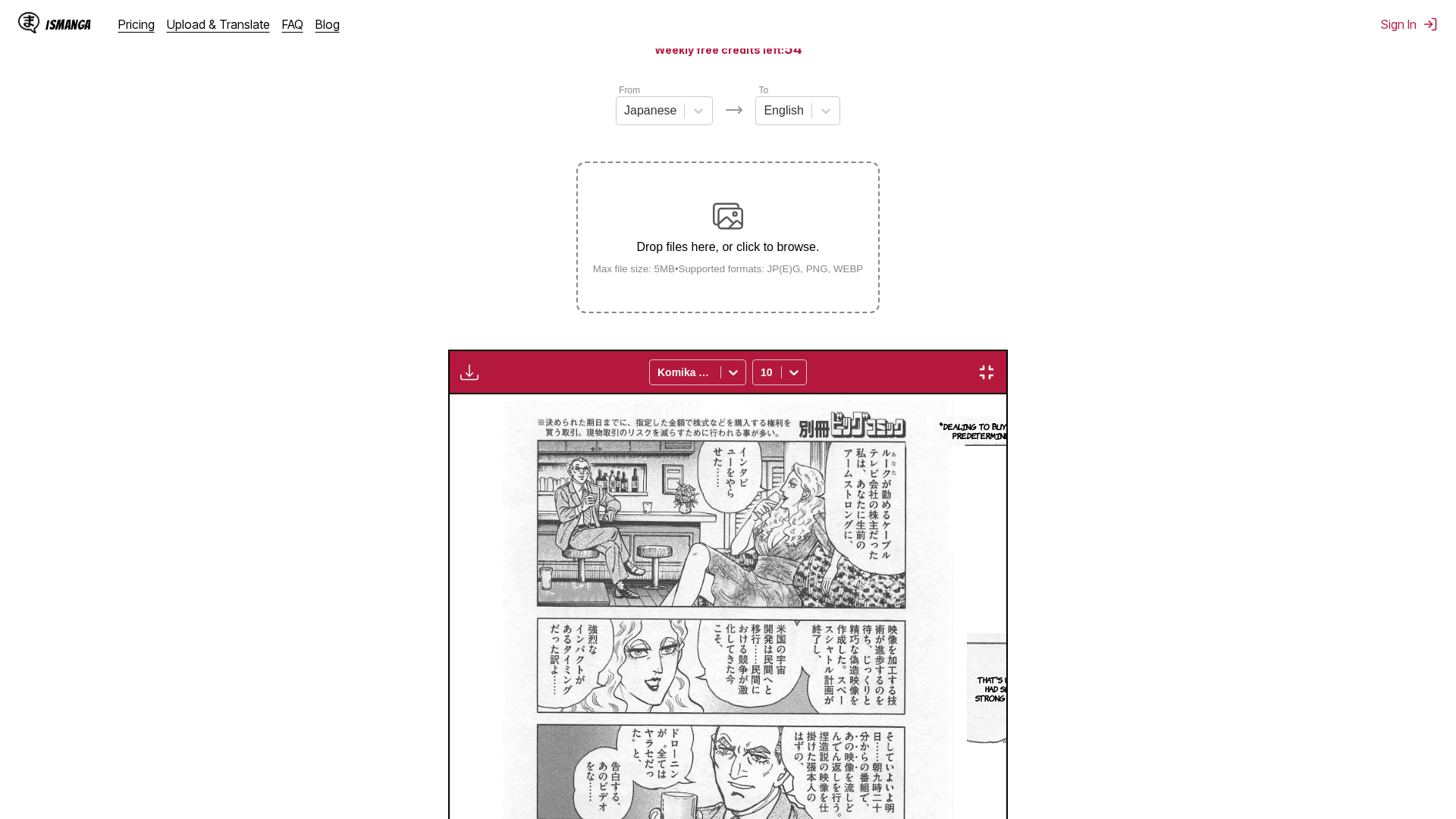
scroll to position [0, 26149]
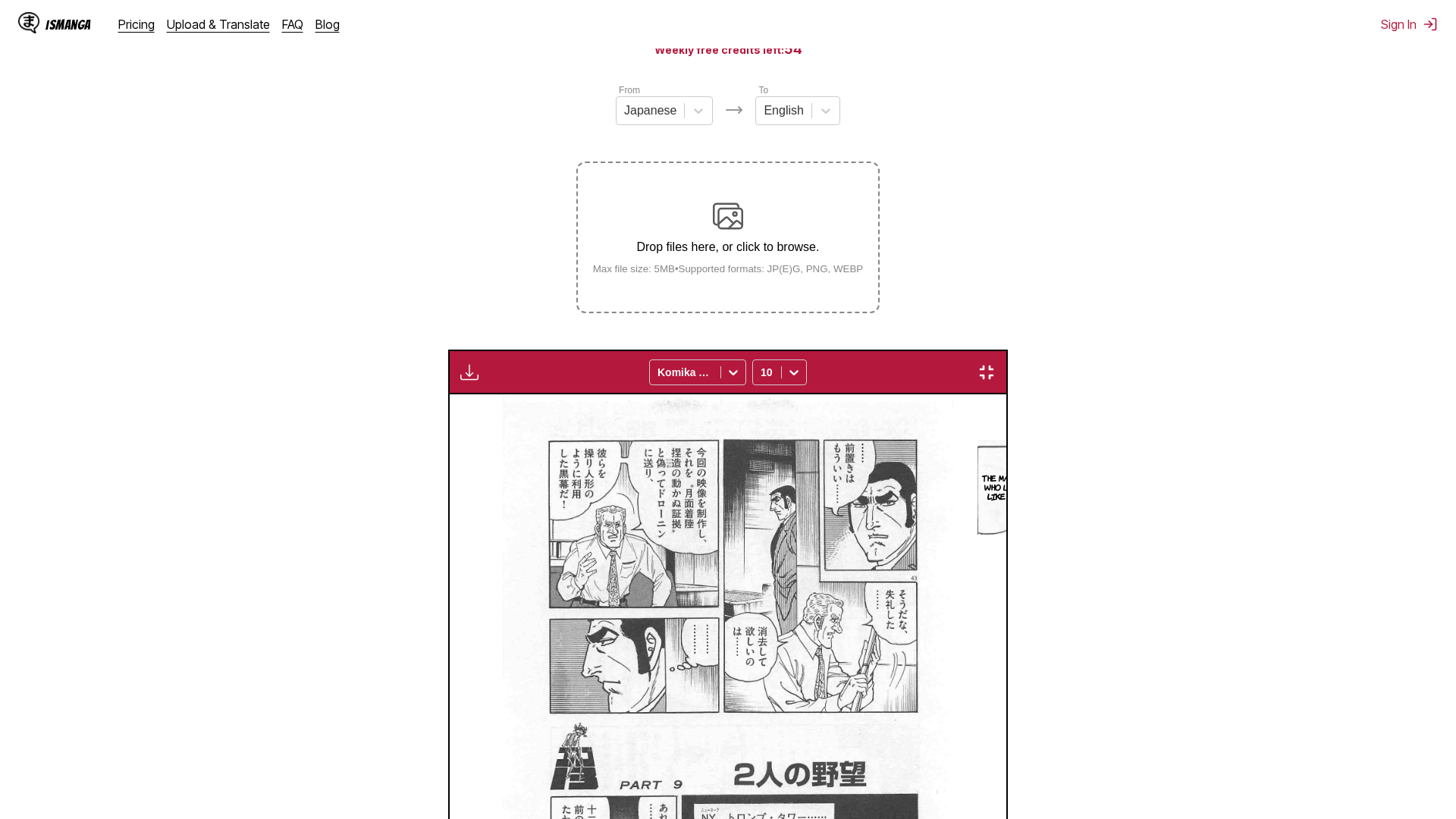
drag, startPoint x: 413, startPoint y: 378, endPoint x: 407, endPoint y: 208, distance: 170.1
drag, startPoint x: 611, startPoint y: 105, endPoint x: 428, endPoint y: 122, distance: 183.8
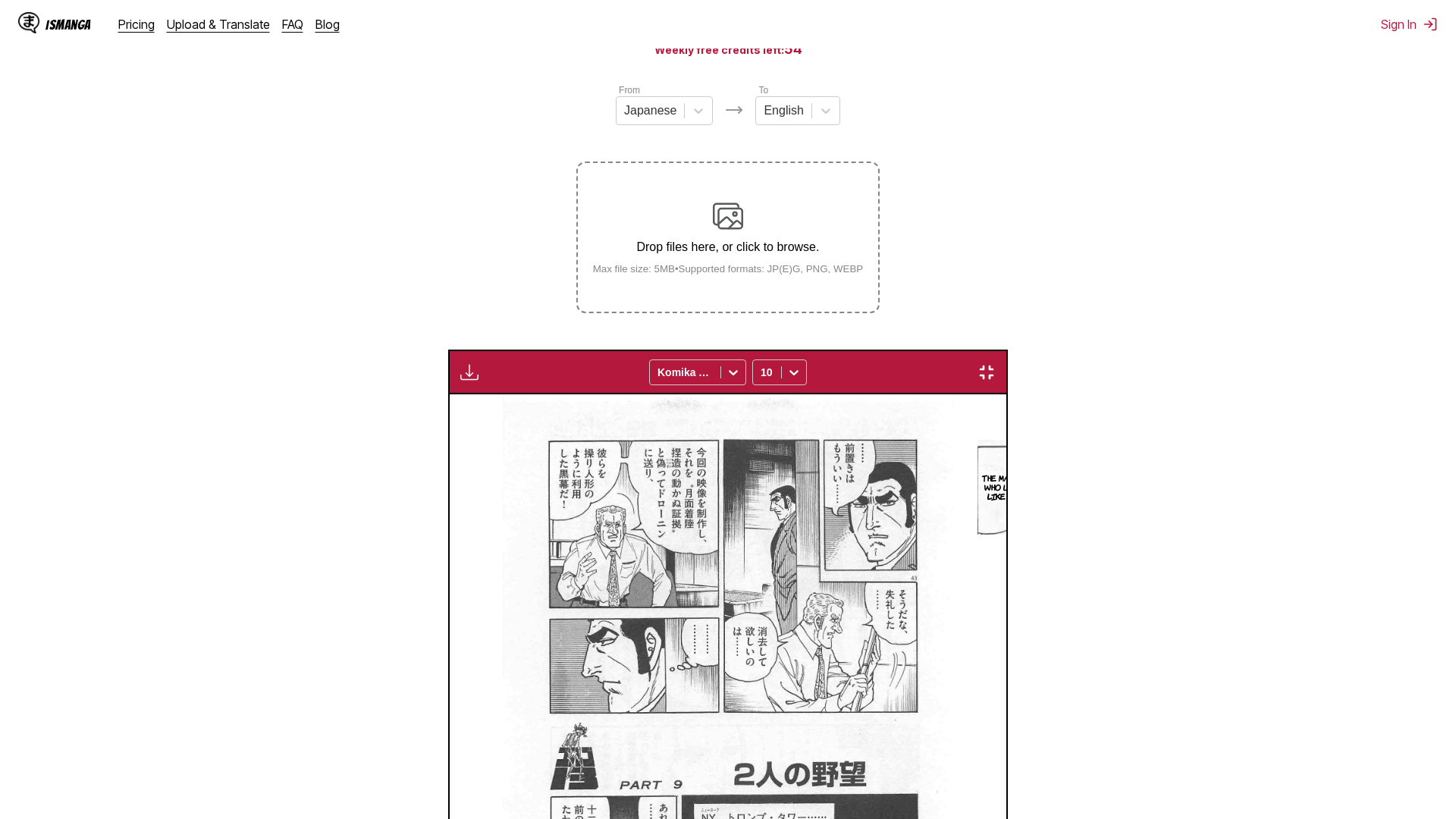
drag, startPoint x: 741, startPoint y: 697, endPoint x: 711, endPoint y: 723, distance: 39.7
drag, startPoint x: 516, startPoint y: 19, endPoint x: 18, endPoint y: 61, distance: 499.8
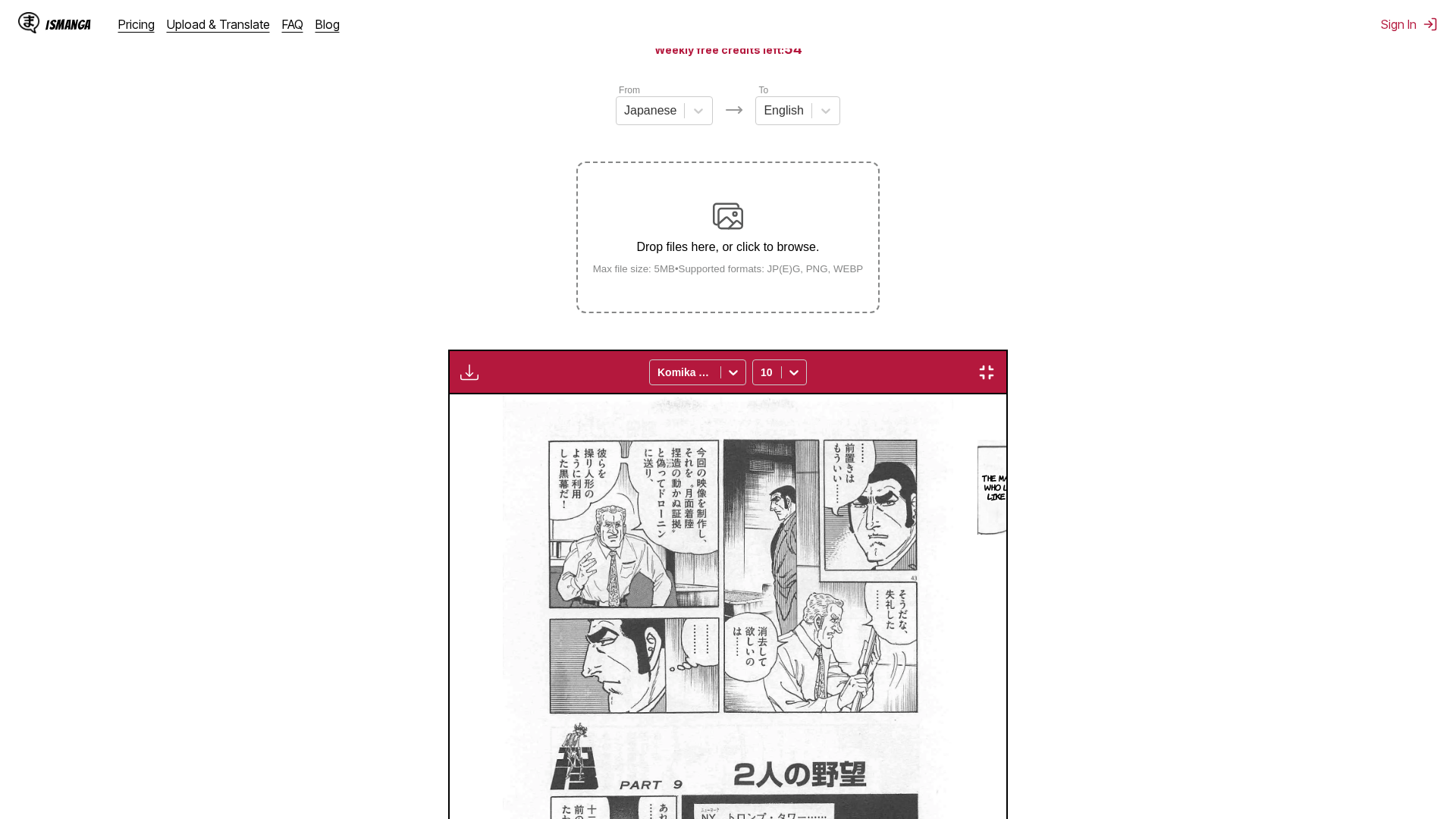
drag, startPoint x: 18, startPoint y: 61, endPoint x: 0, endPoint y: 135, distance: 76.2
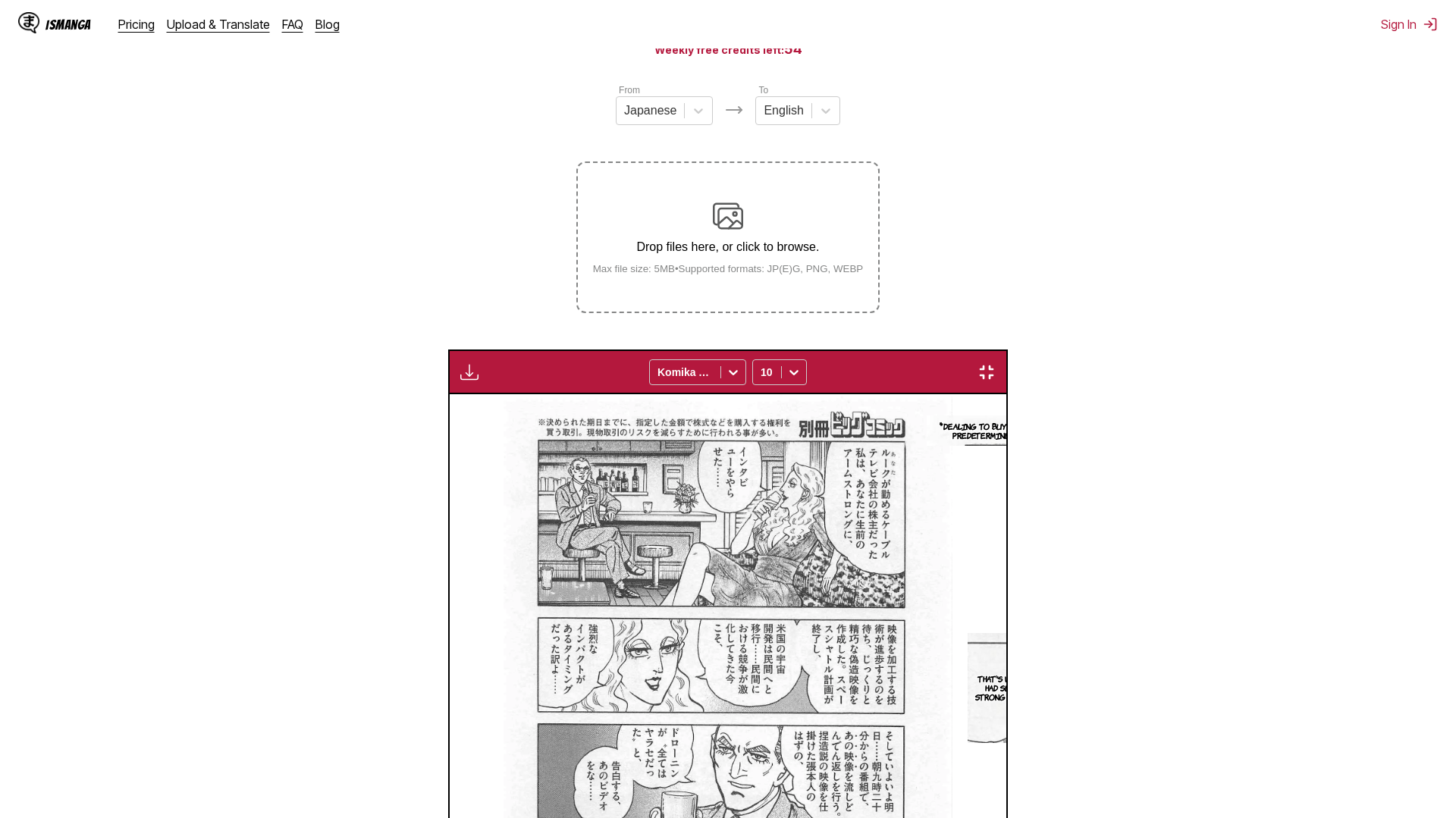
scroll to position [0, 29054]
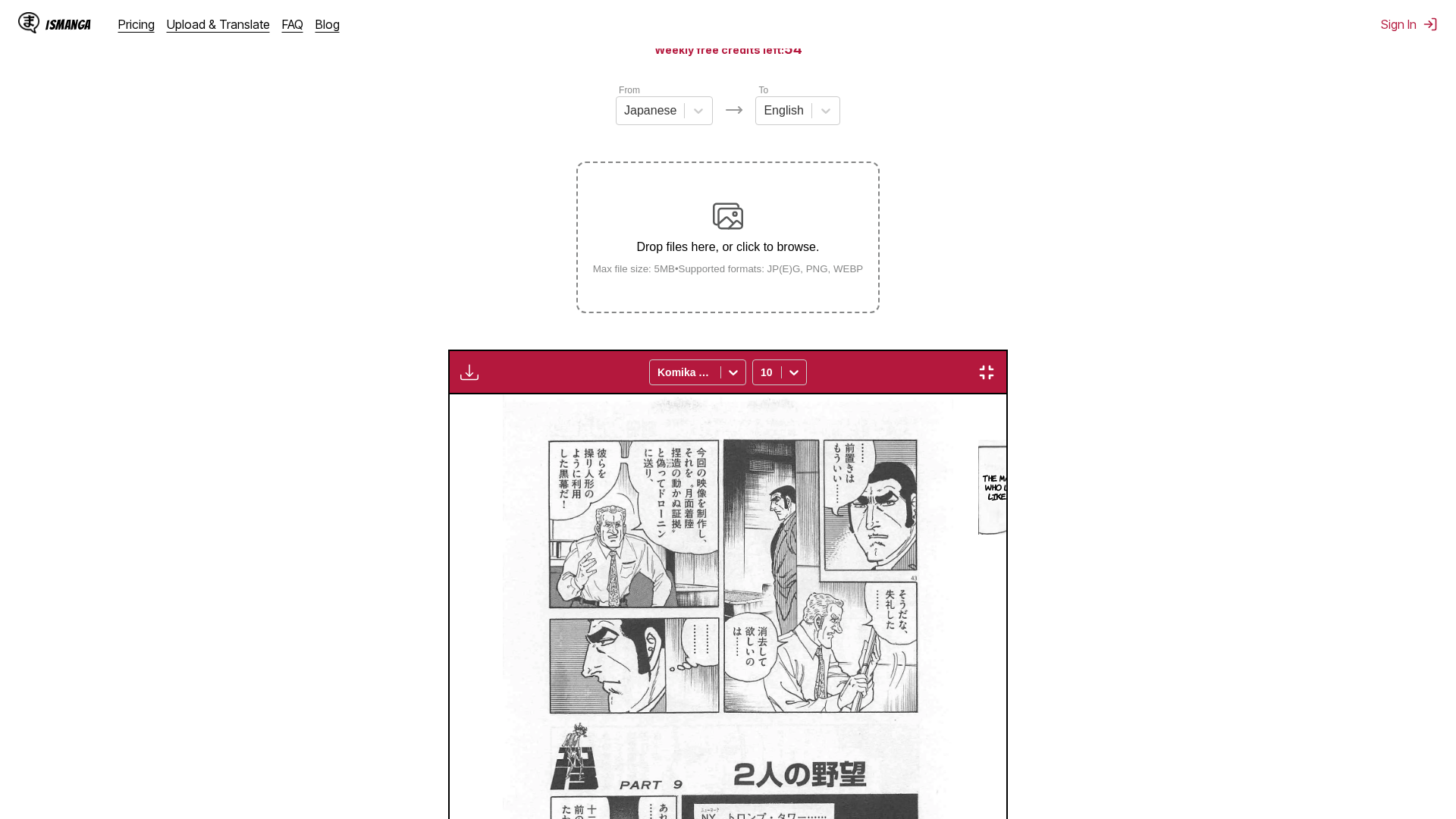
drag, startPoint x: 473, startPoint y: 61, endPoint x: 298, endPoint y: 24, distance: 178.9
drag, startPoint x: 298, startPoint y: 24, endPoint x: 1085, endPoint y: 255, distance: 820.2
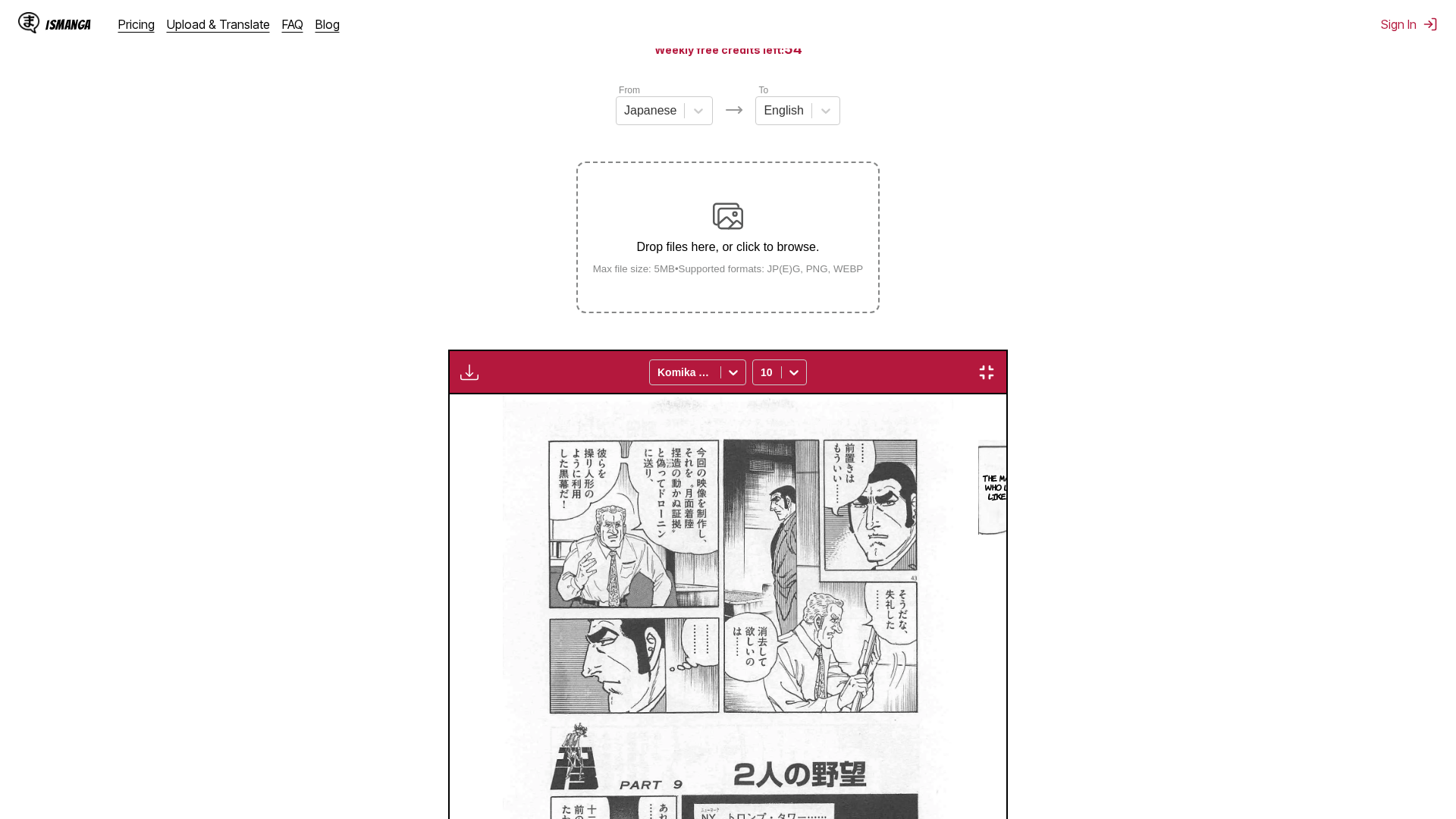
drag, startPoint x: 614, startPoint y: 587, endPoint x: 588, endPoint y: 572, distance: 30.0
drag, startPoint x: 588, startPoint y: 572, endPoint x: 906, endPoint y: 452, distance: 339.9
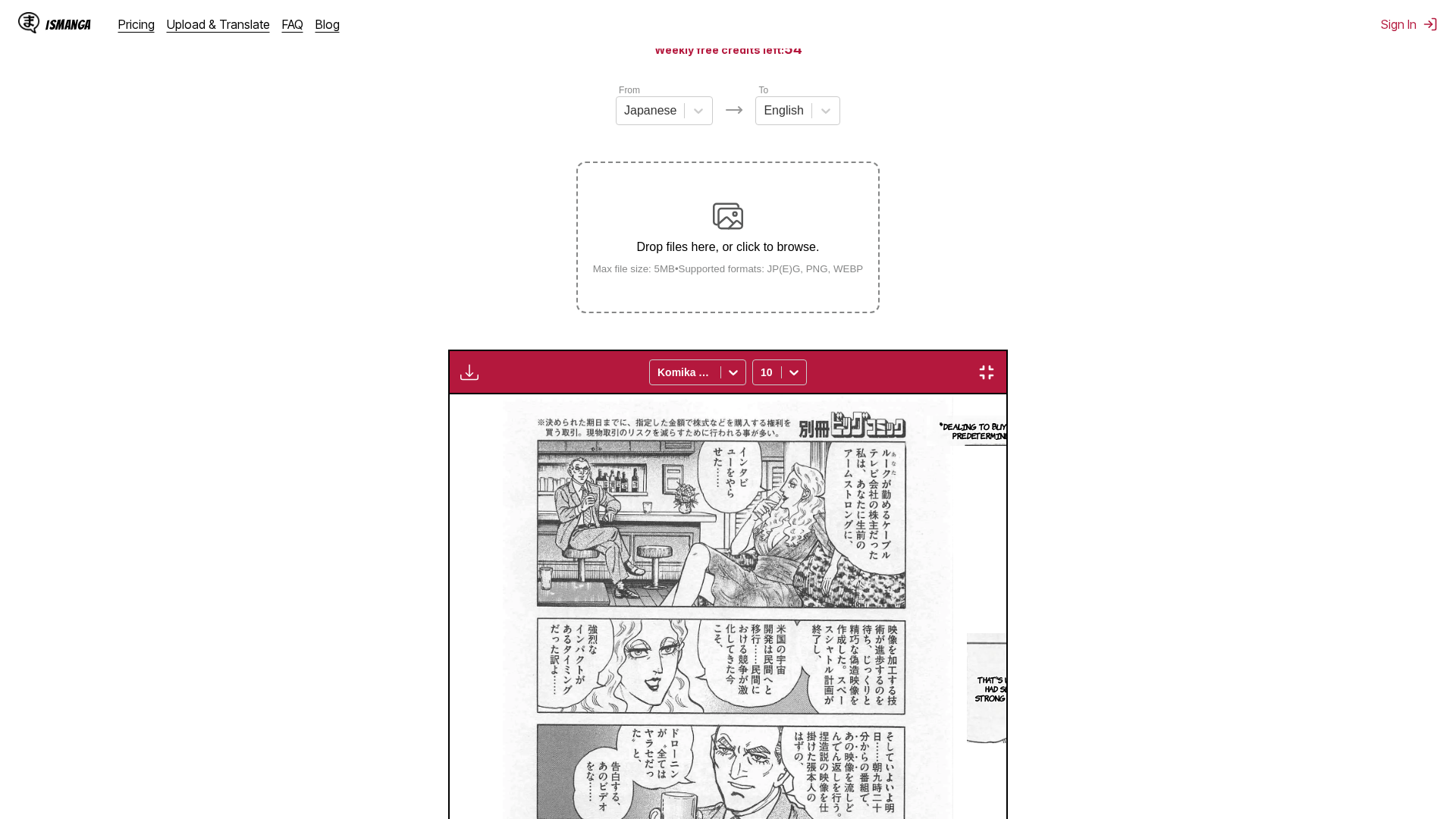
scroll to position [0, 34865]
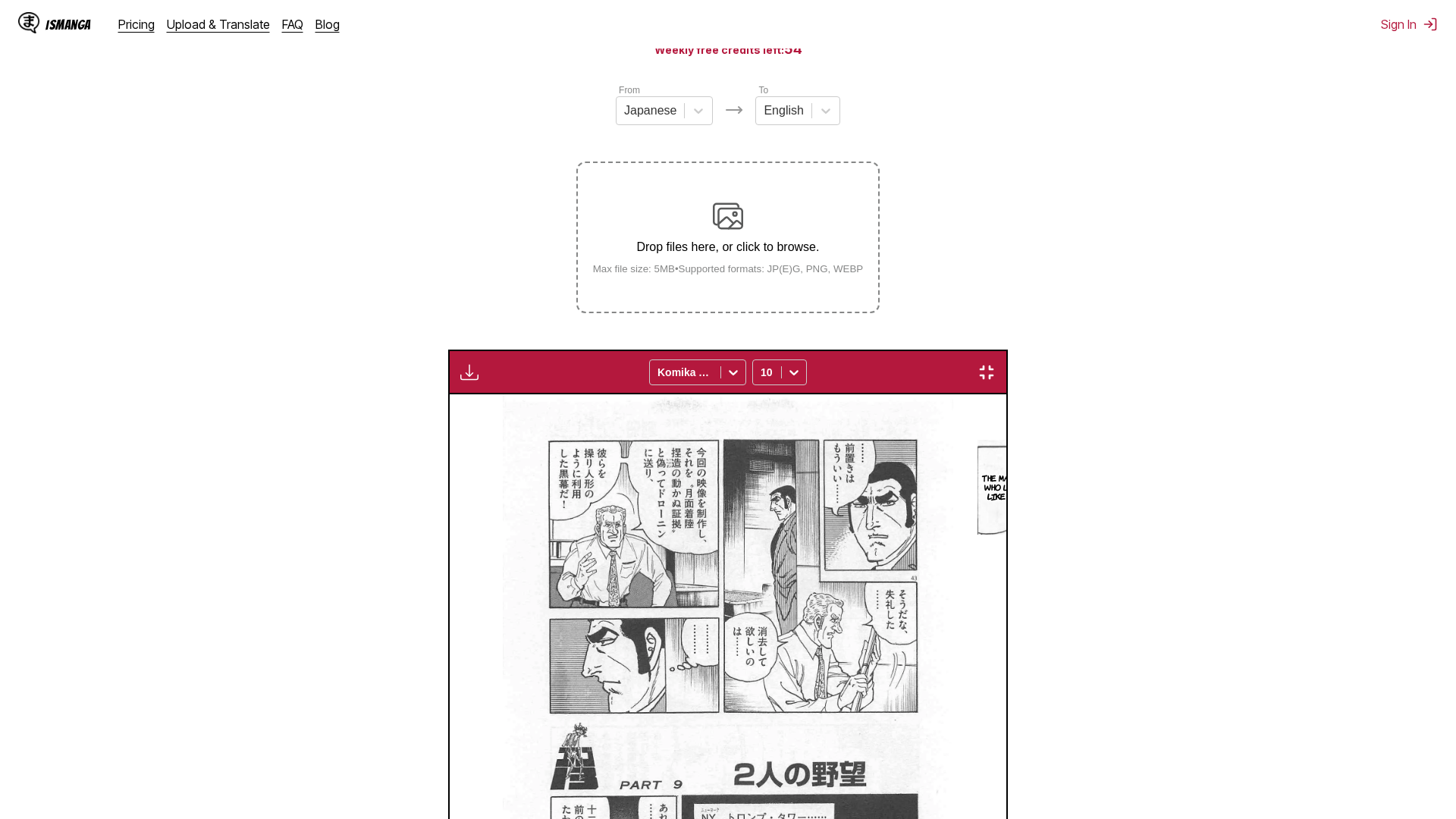
click at [995, 363] on img "button" at bounding box center [986, 372] width 18 height 18
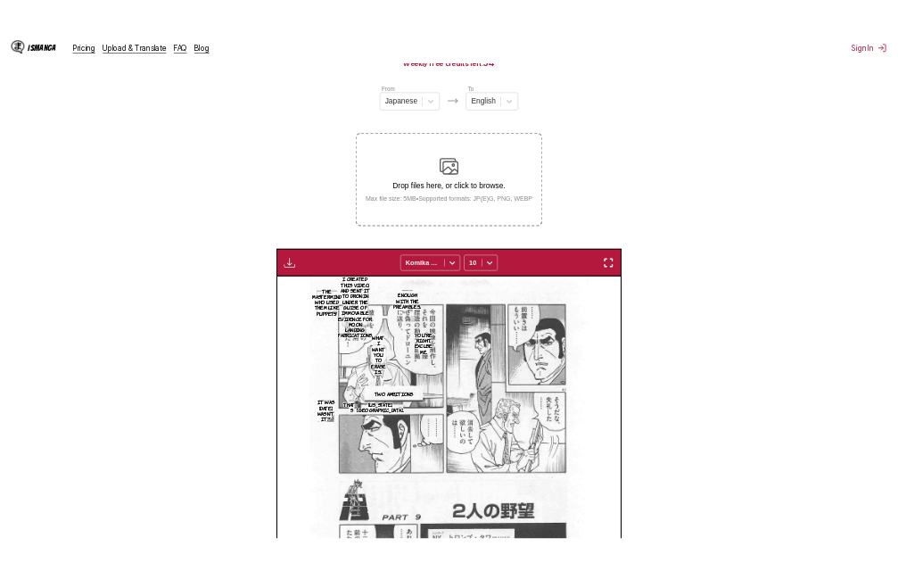
scroll to position [0, 9009]
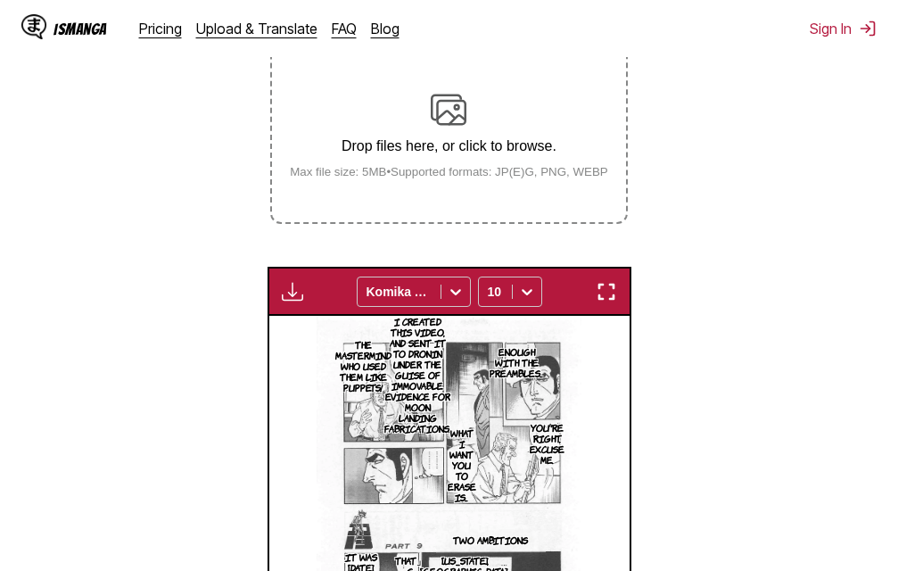
scroll to position [288, 0]
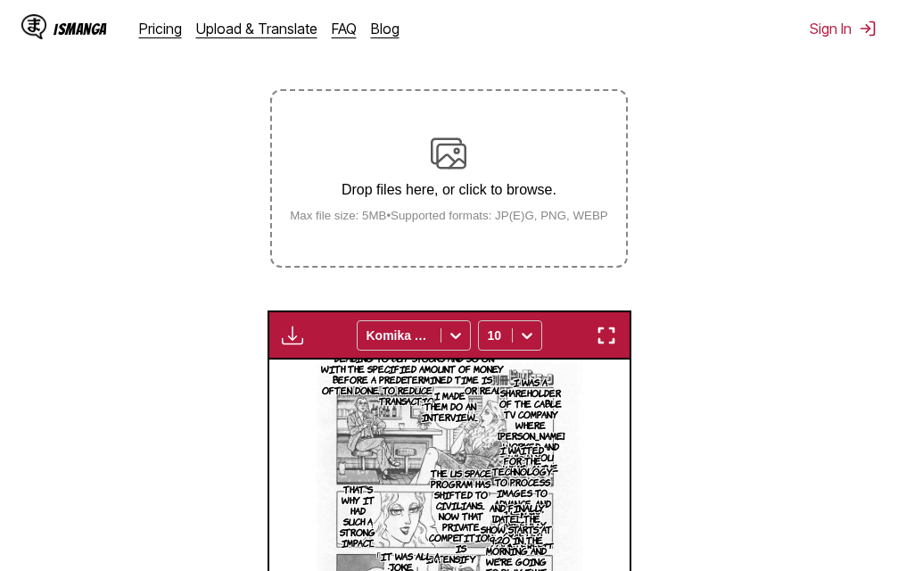
scroll to position [0, 9009]
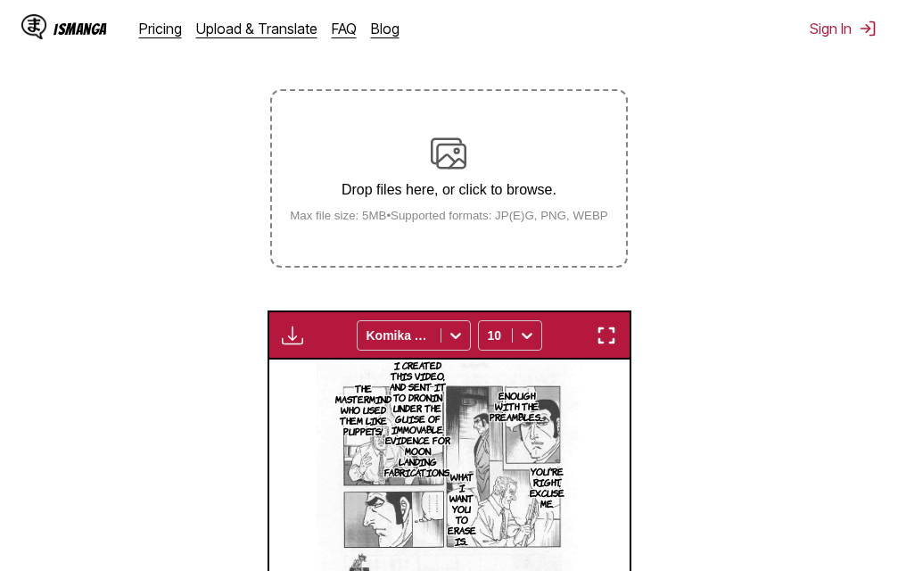
click at [607, 339] on img "button" at bounding box center [606, 335] width 21 height 21
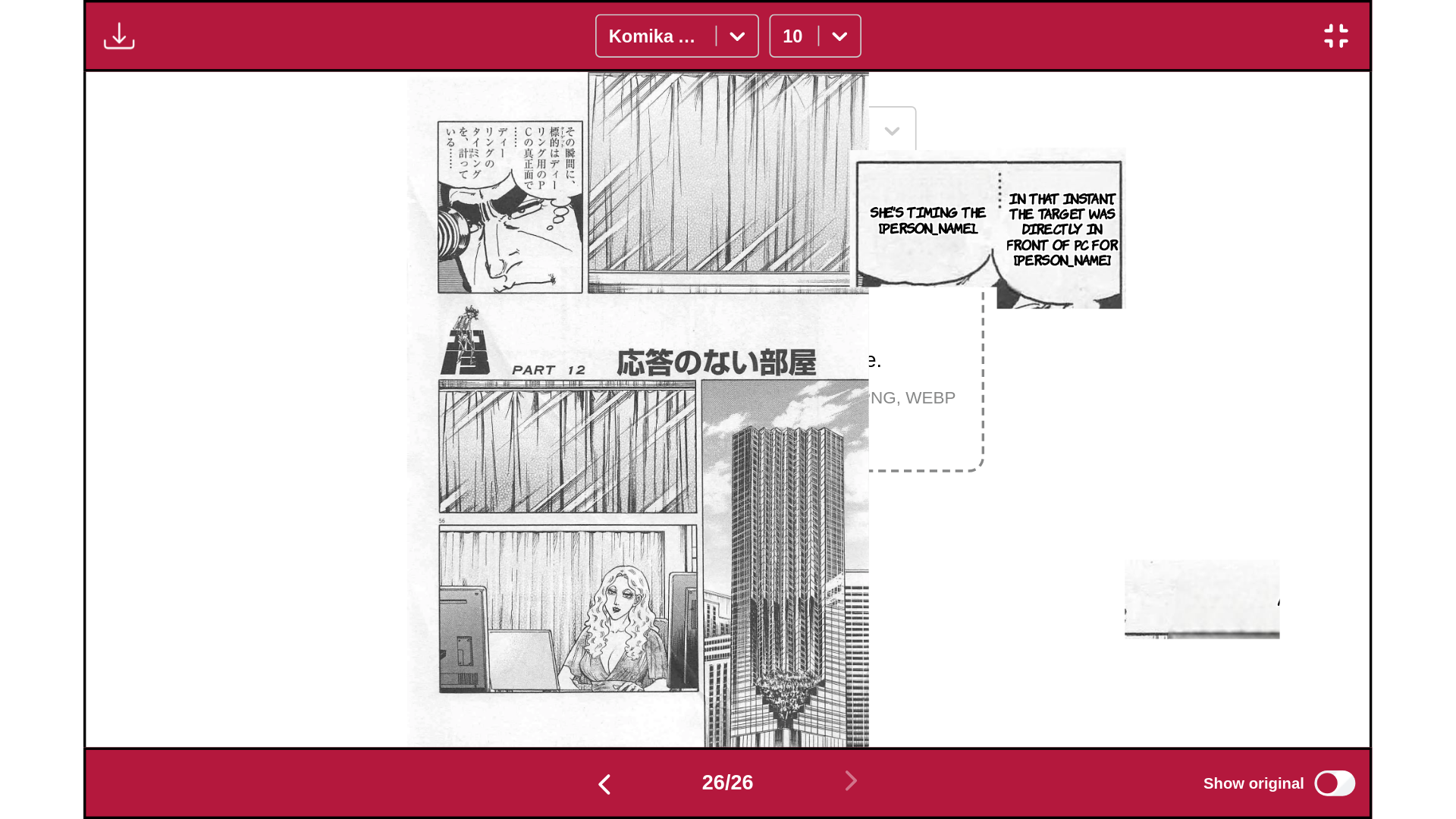
scroll to position [0, 36318]
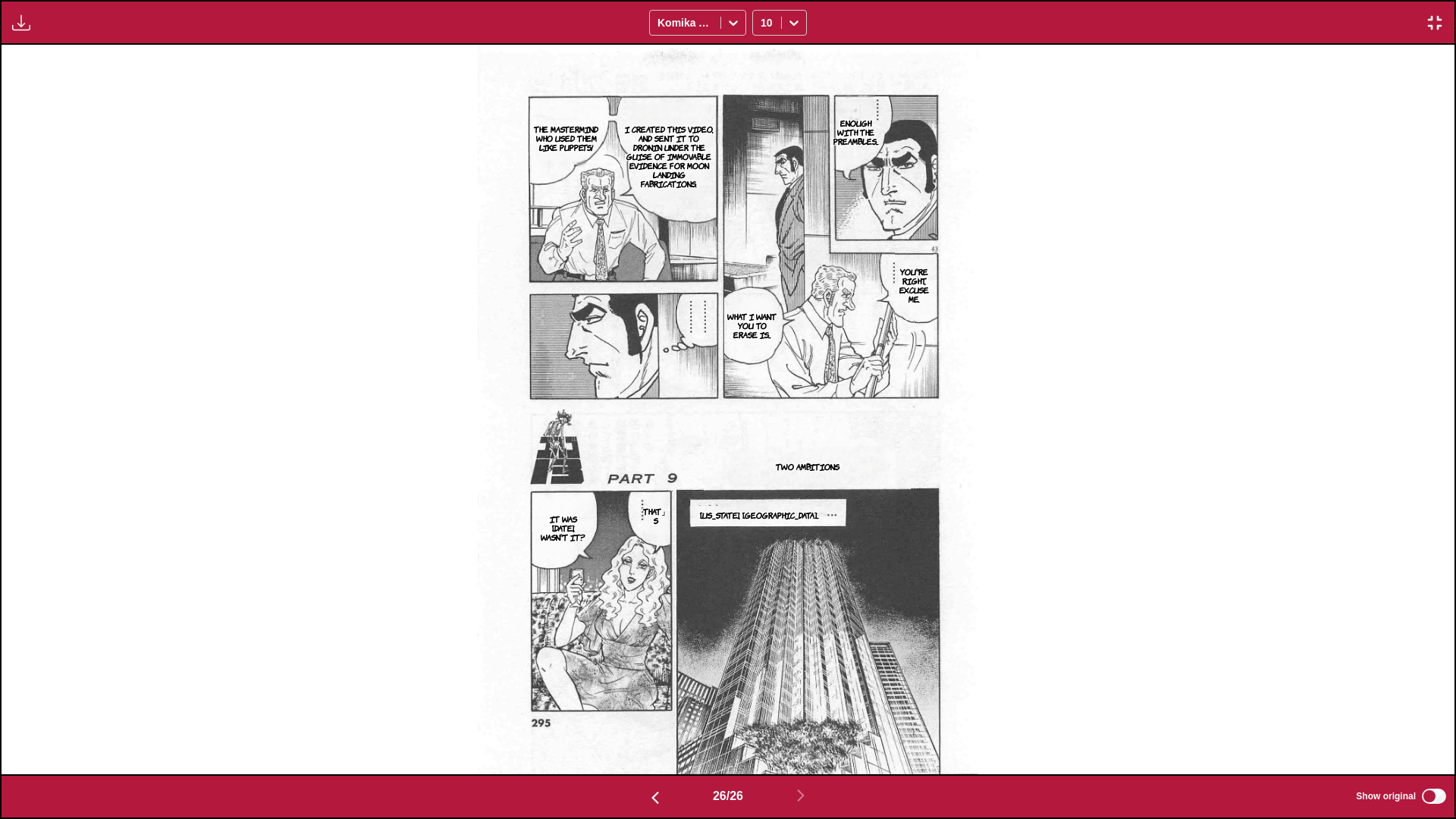
click at [762, 29] on img "button" at bounding box center [1434, 22] width 18 height 18
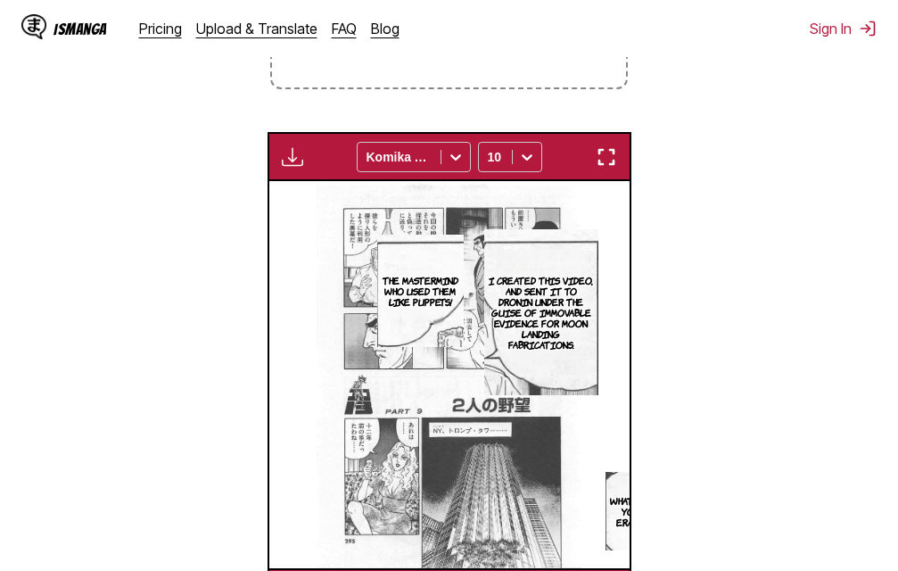
scroll to position [0, 9009]
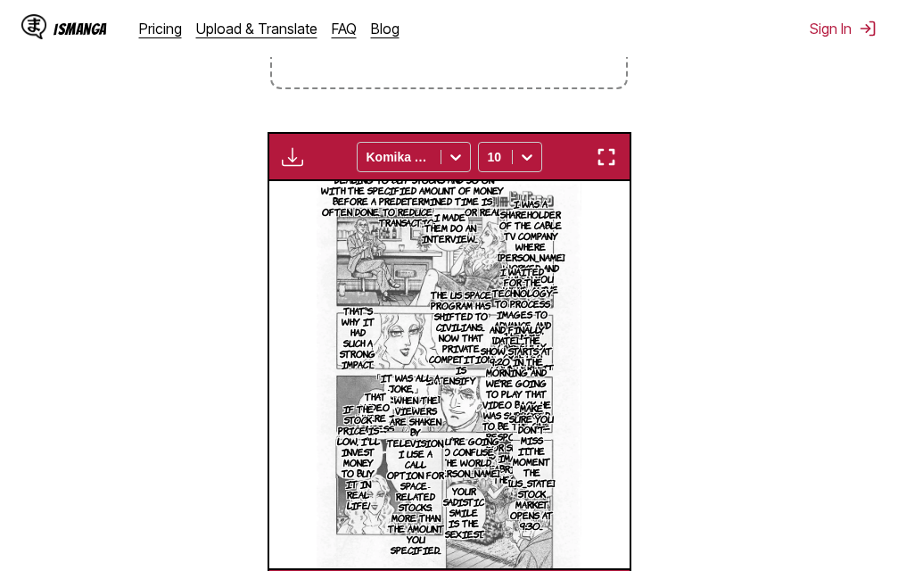
scroll to position [0, 9009]
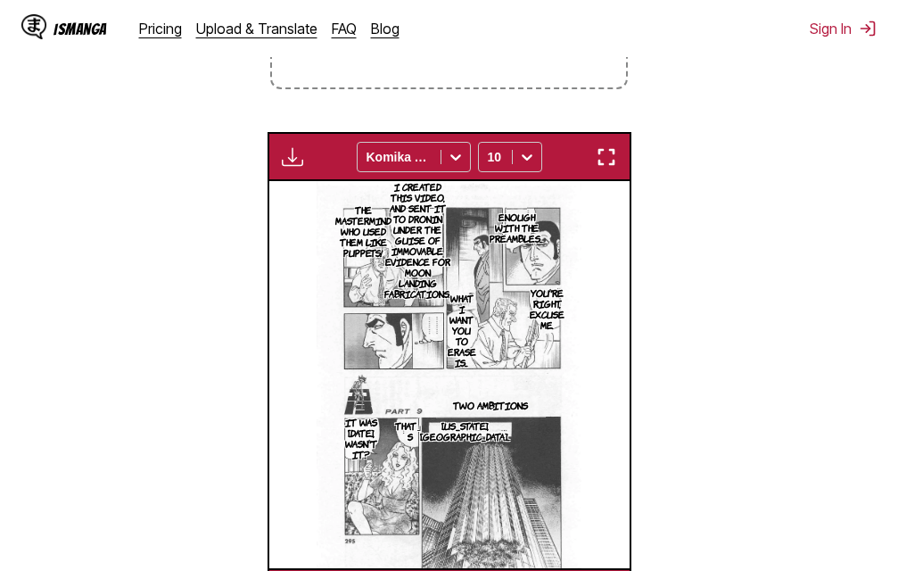
click at [608, 163] on img "button" at bounding box center [606, 156] width 21 height 21
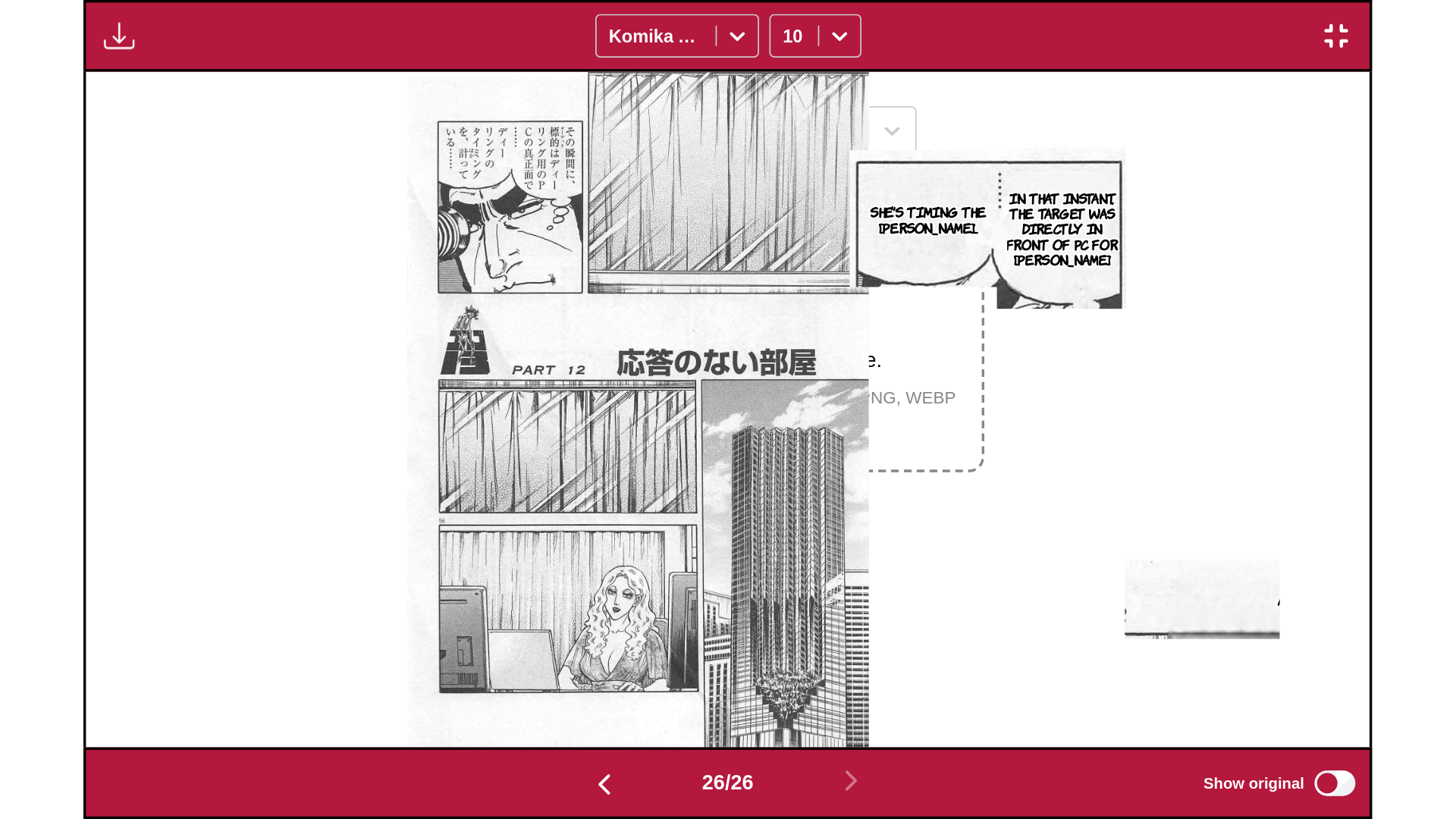
scroll to position [0, 36318]
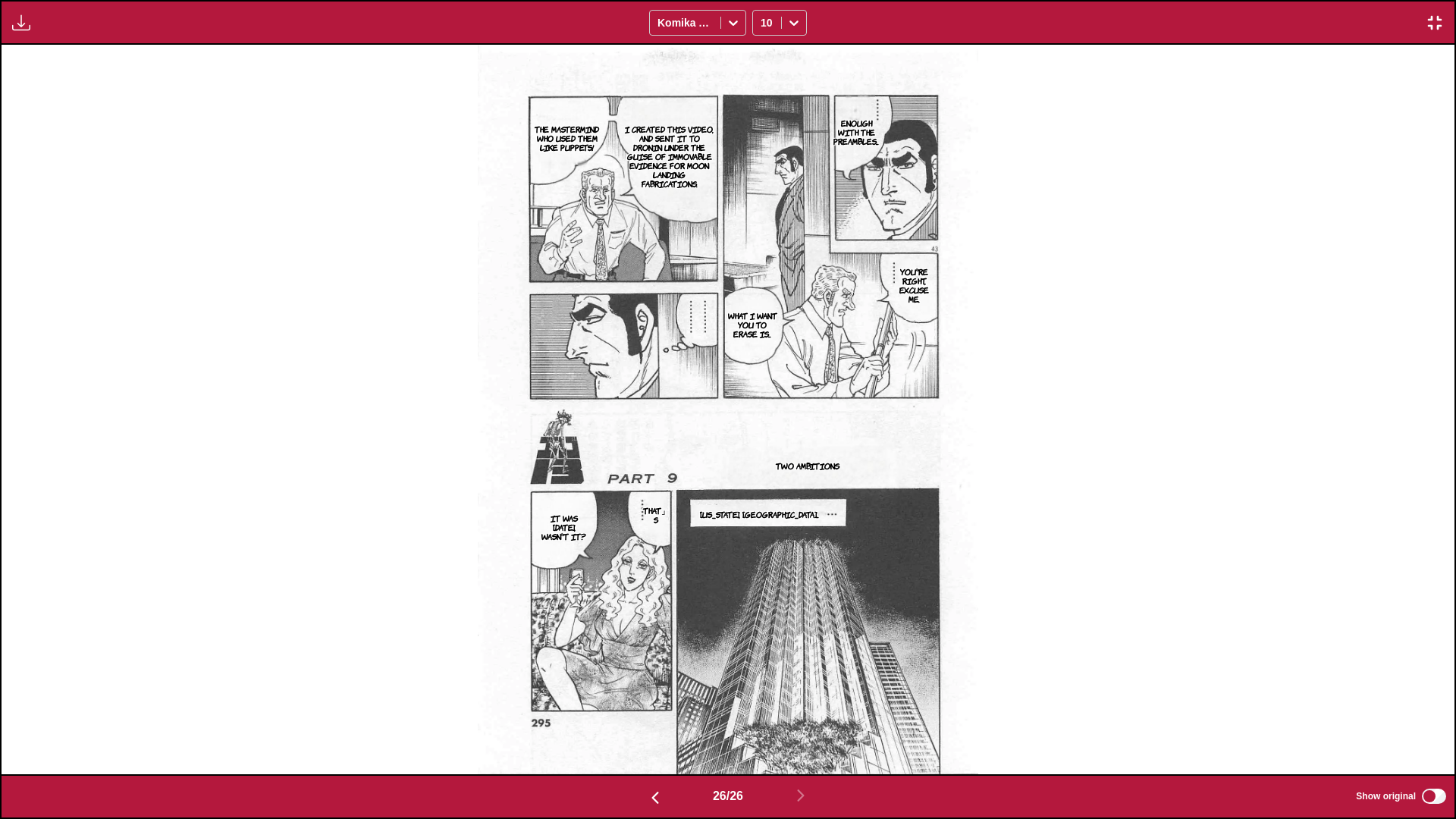
click at [762, 485] on div "26 / 26 Show original" at bounding box center [728, 797] width 1456 height 45
click at [762, 485] on div "Enough with the preambles... I created this video, and sent it to Dronin under …" at bounding box center [728, 410] width 1453 height 730
click at [332, 485] on div "26 / 26 Show original" at bounding box center [728, 797] width 1456 height 45
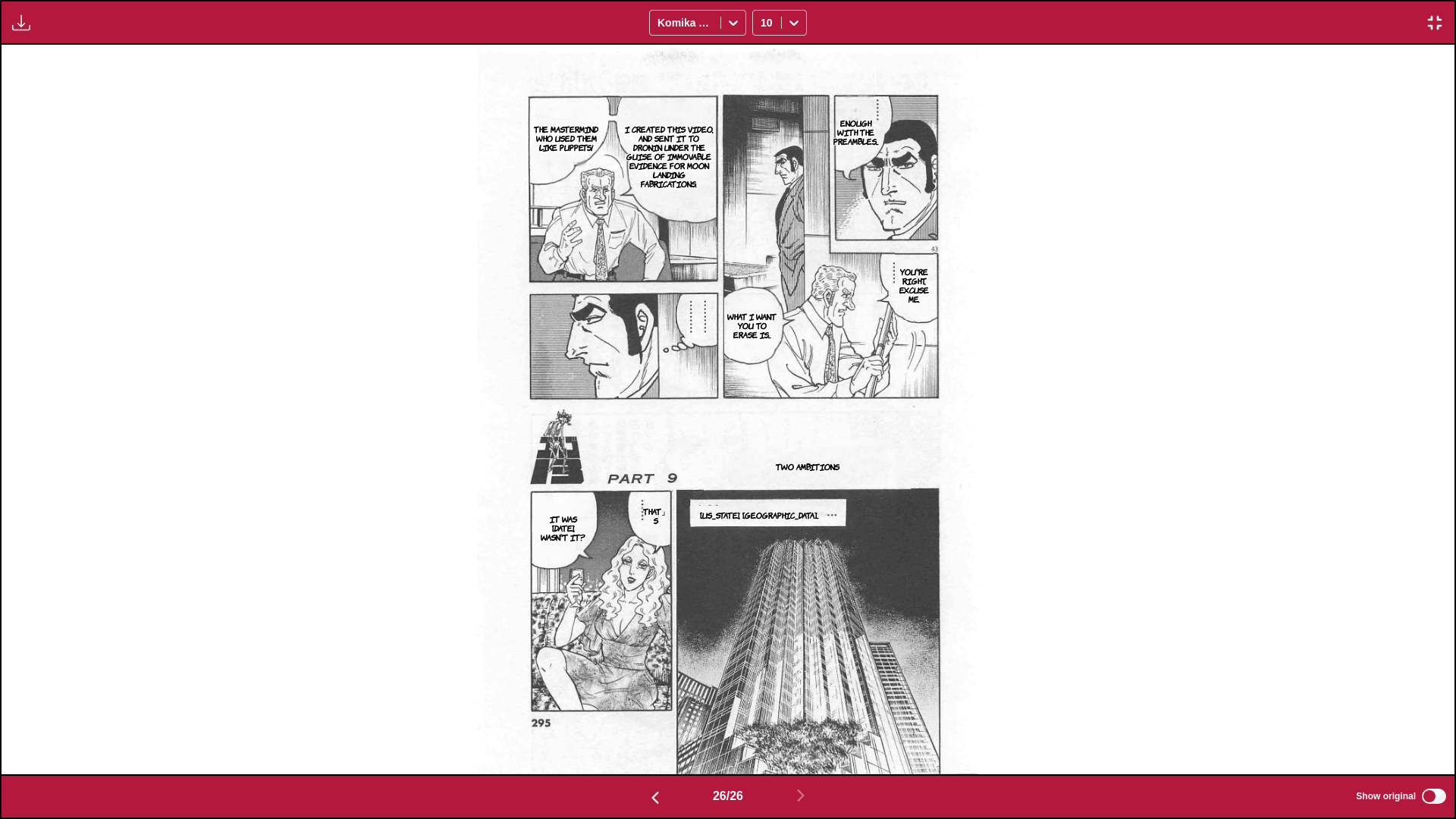
click at [762, 25] on img "button" at bounding box center [1434, 22] width 18 height 18
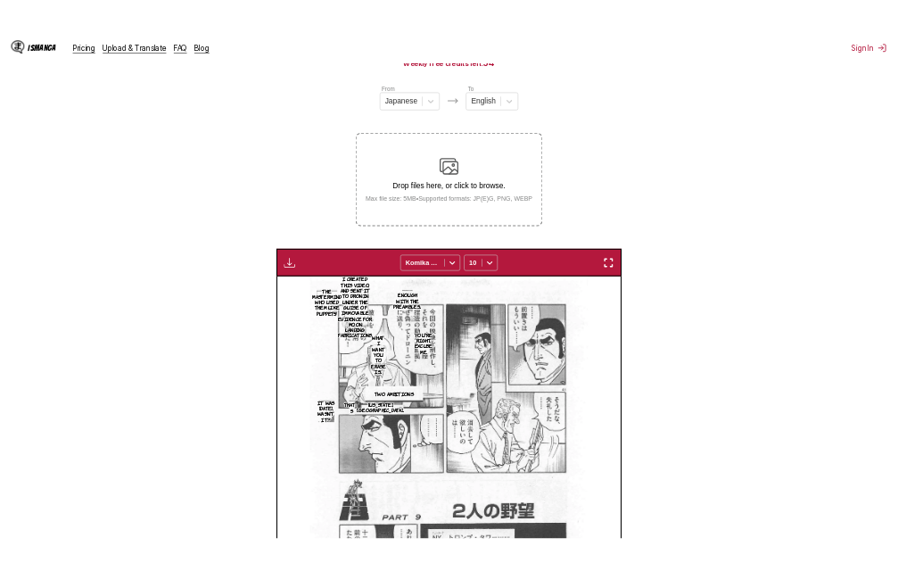
scroll to position [0, 9009]
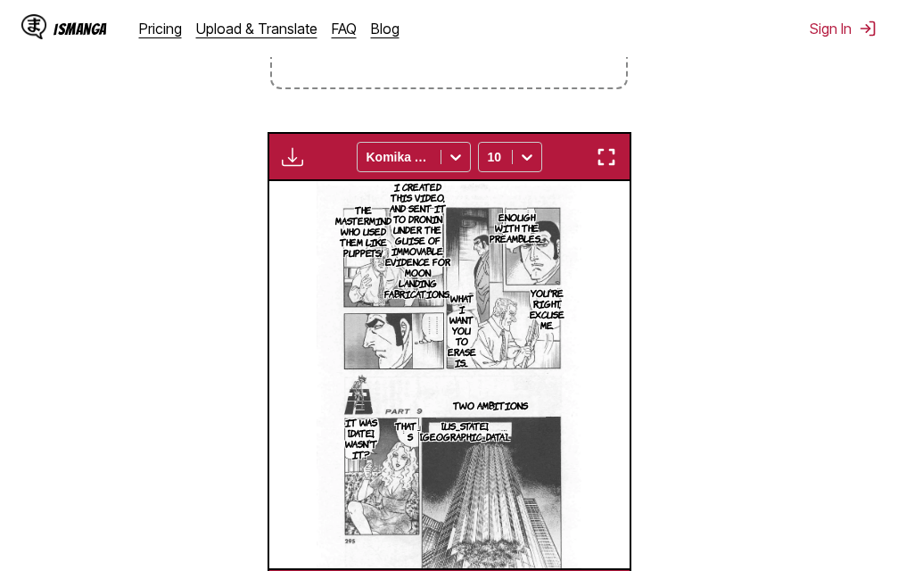
click at [615, 157] on img "button" at bounding box center [606, 156] width 21 height 21
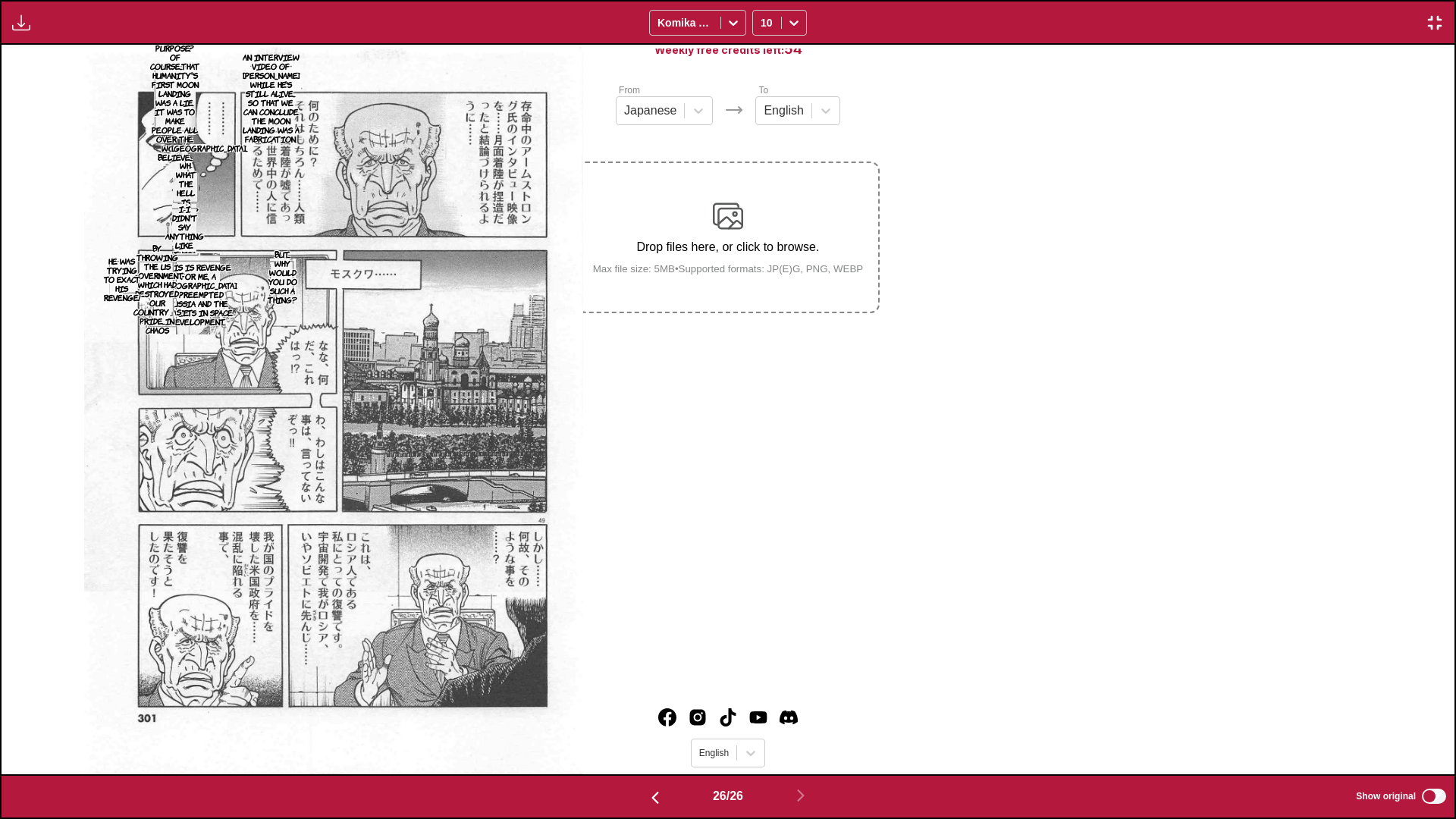
scroll to position [0, 36318]
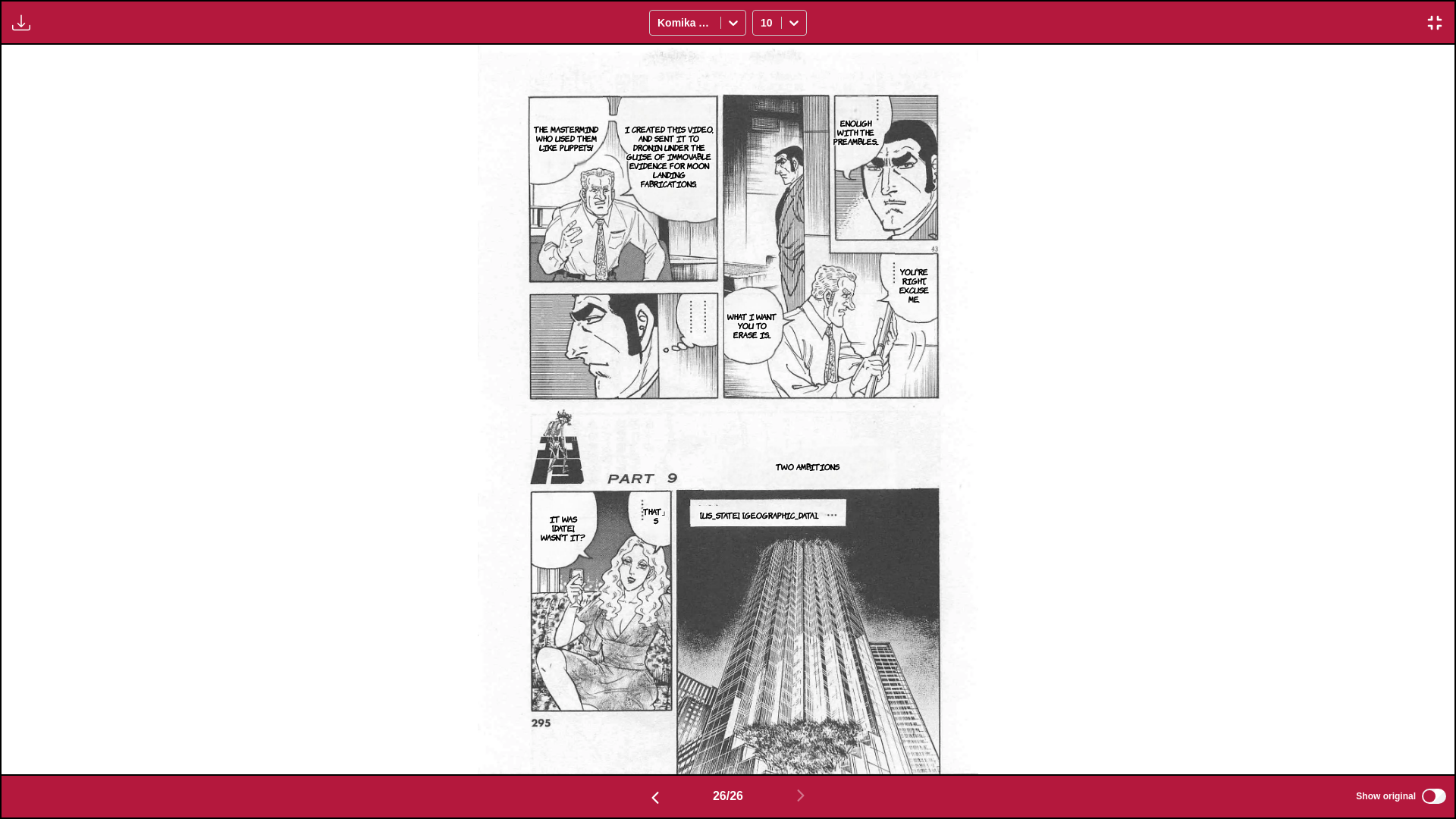
click at [762, 31] on img "button" at bounding box center [1434, 22] width 18 height 18
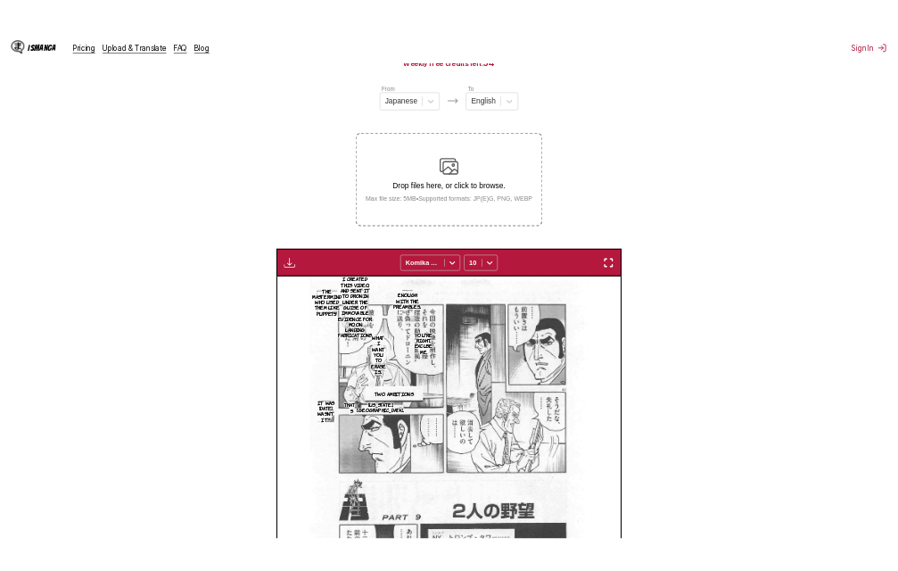
scroll to position [0, 9009]
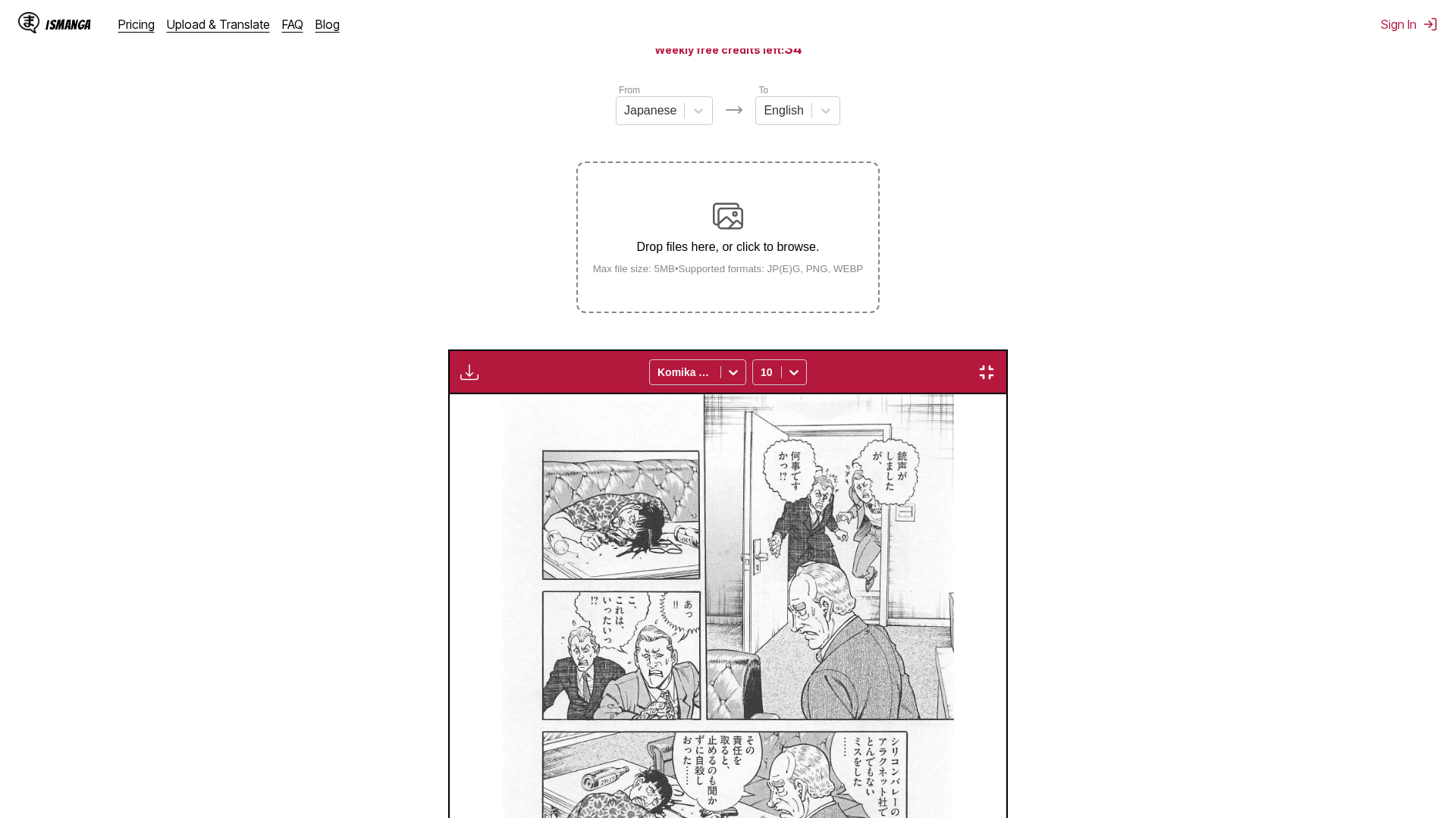
scroll to position [0, 17432]
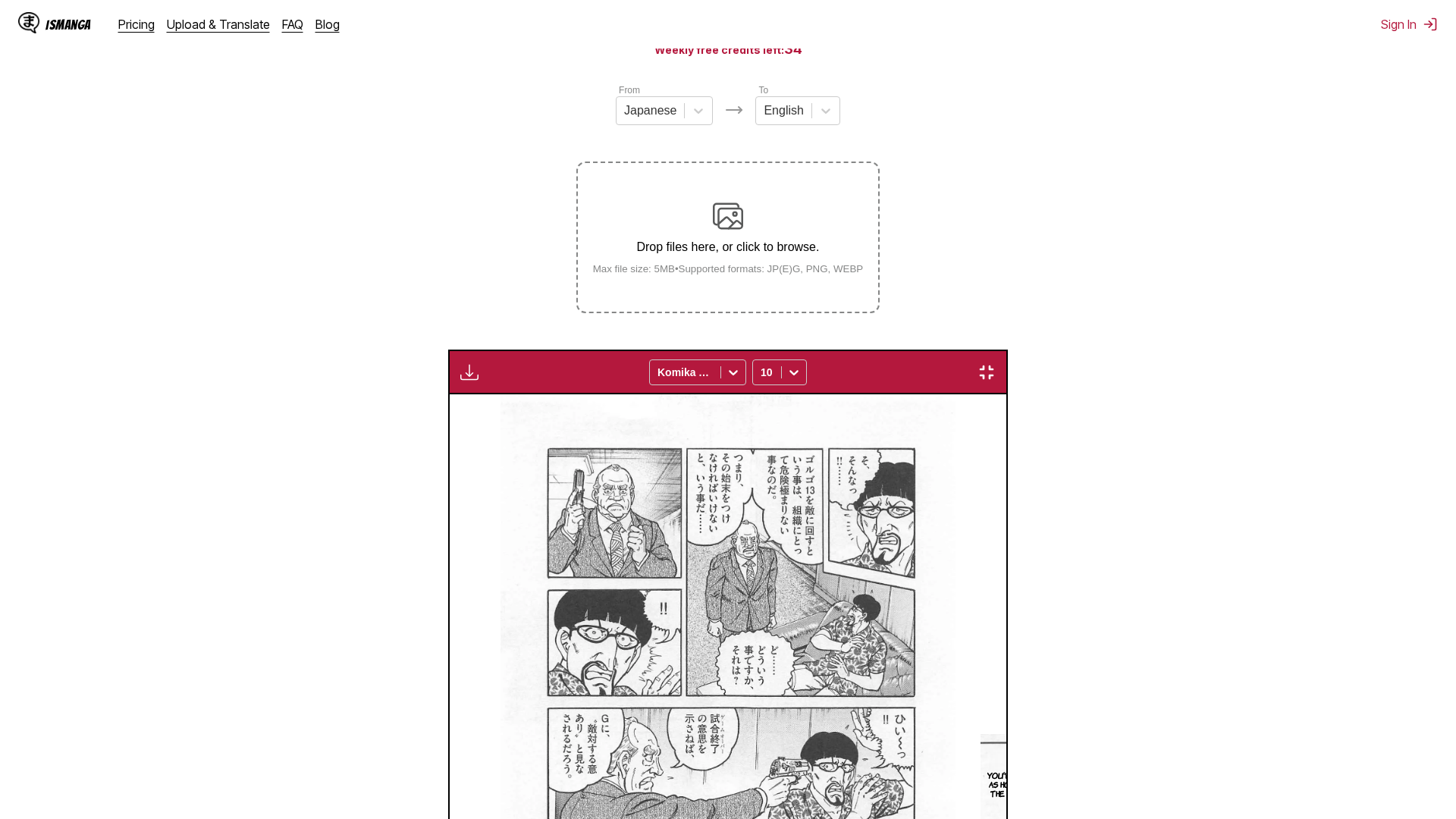
scroll to position [0, 24696]
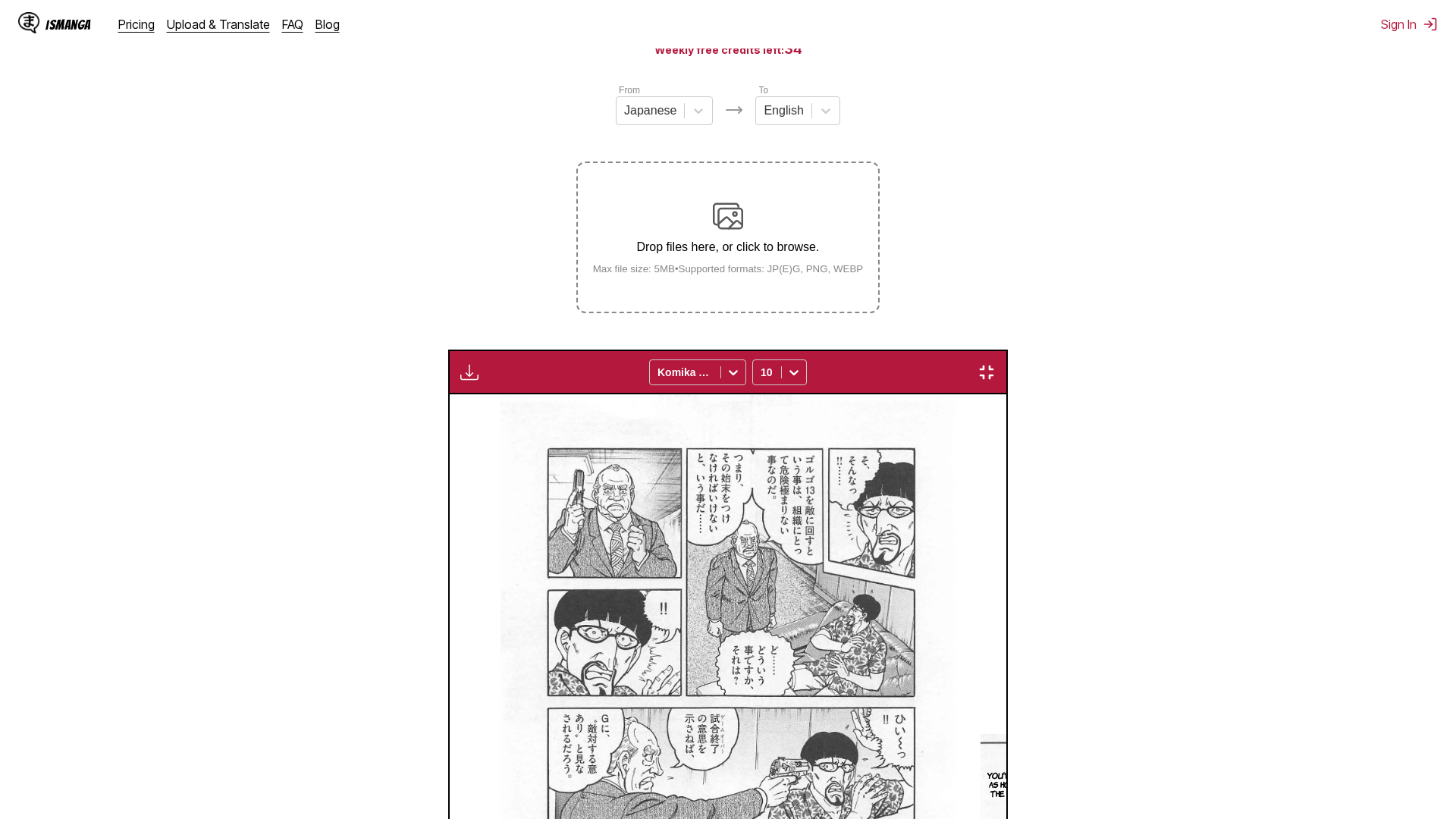
click at [995, 363] on img "button" at bounding box center [986, 372] width 18 height 18
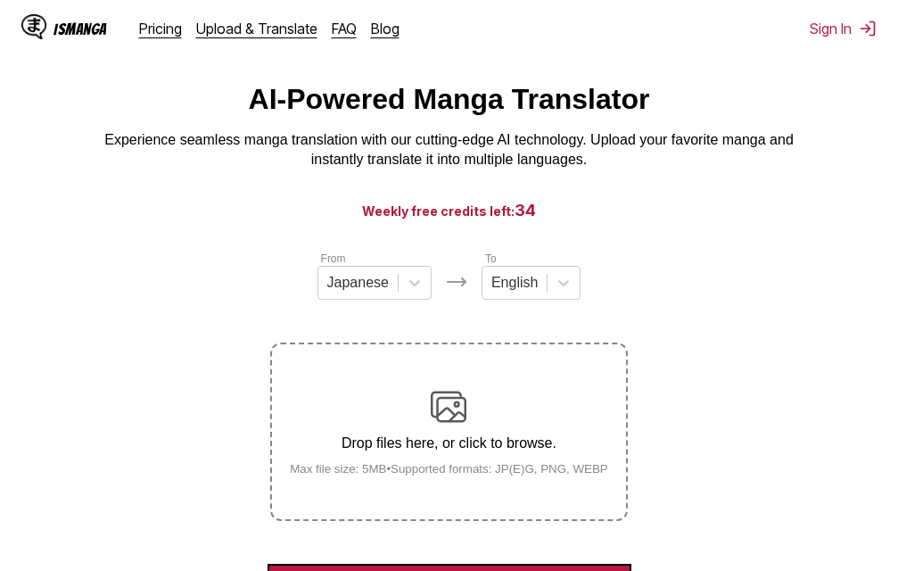
scroll to position [21, 0]
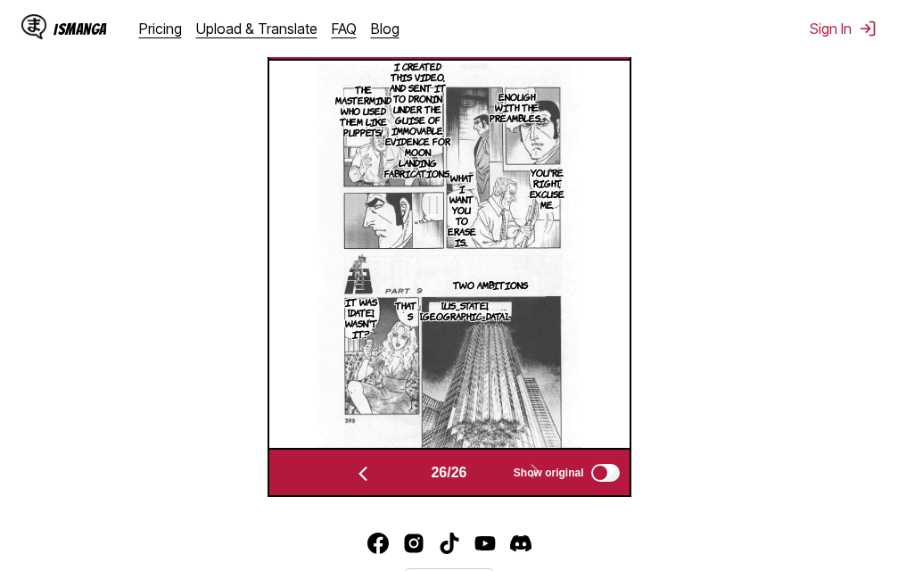
scroll to position [556, 0]
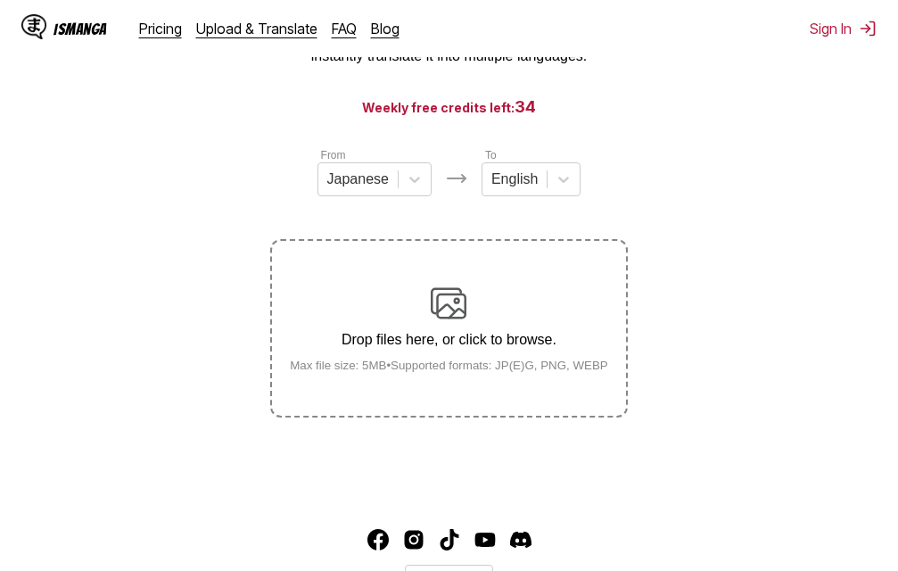
scroll to position [137, 0]
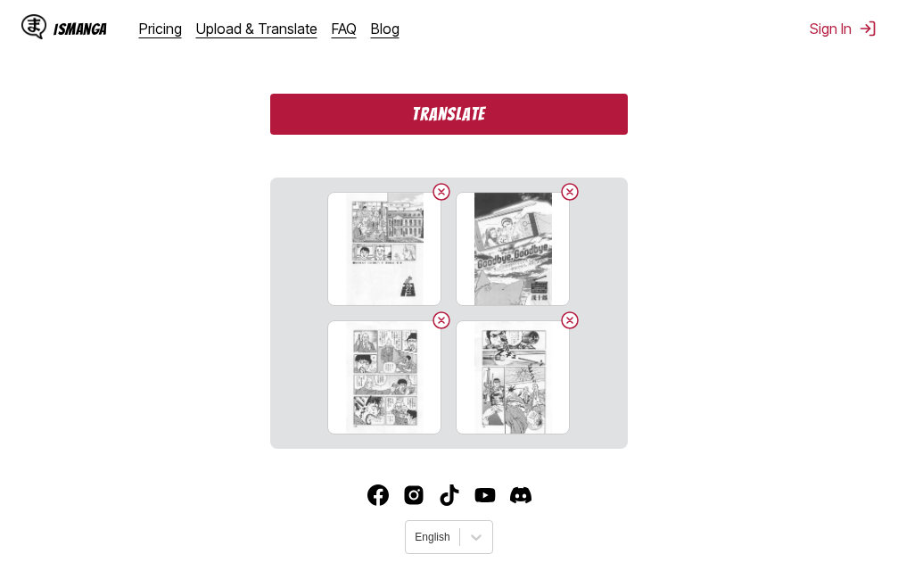
scroll to position [462, 0]
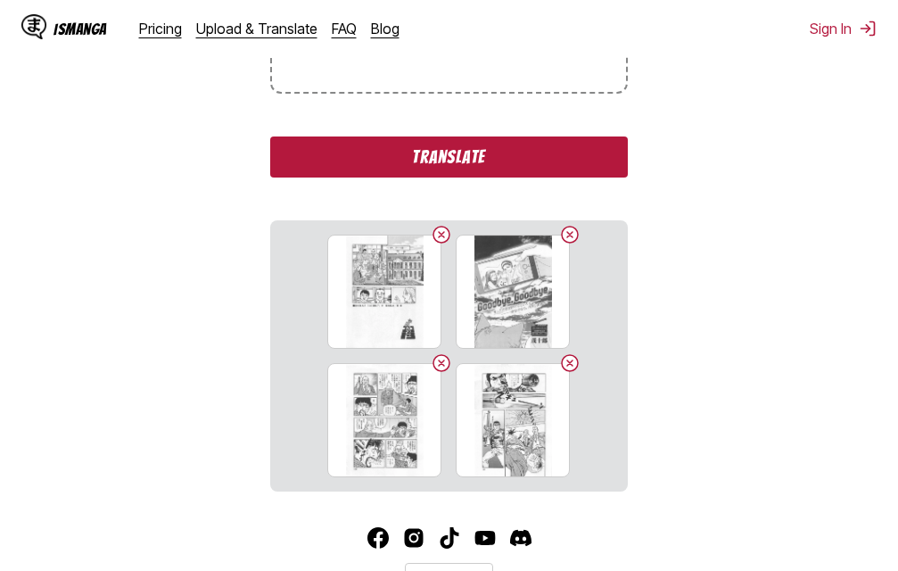
click at [419, 166] on button "Translate" at bounding box center [448, 156] width 357 height 41
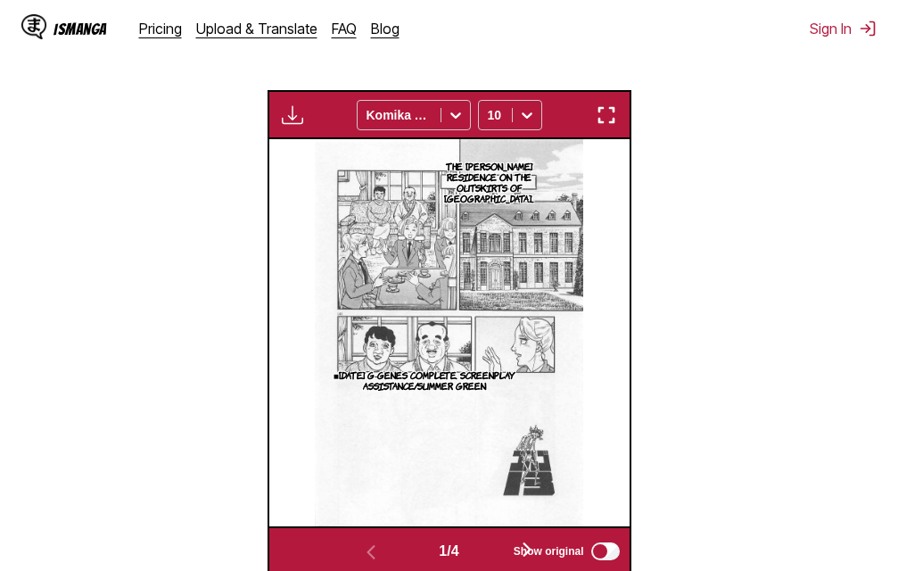
scroll to position [574, 0]
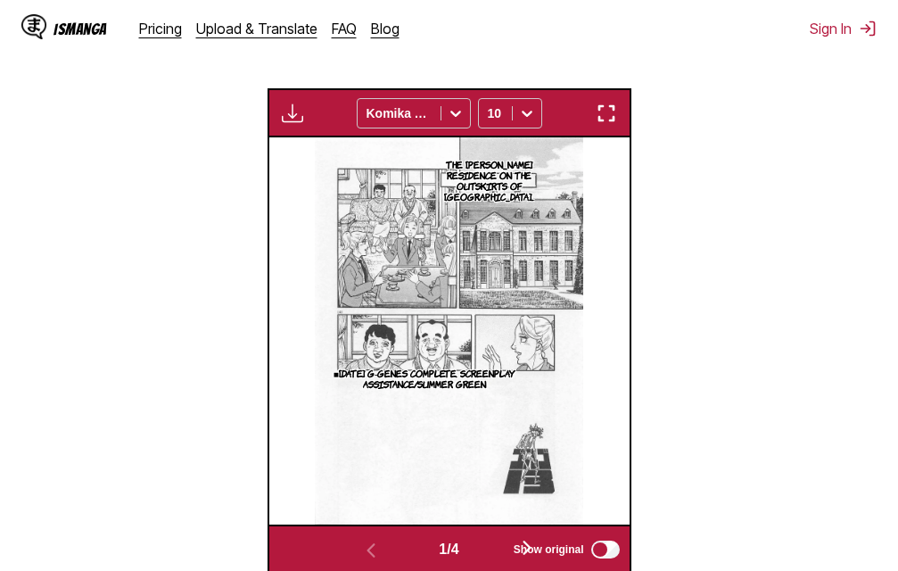
click at [604, 120] on img "button" at bounding box center [606, 113] width 21 height 21
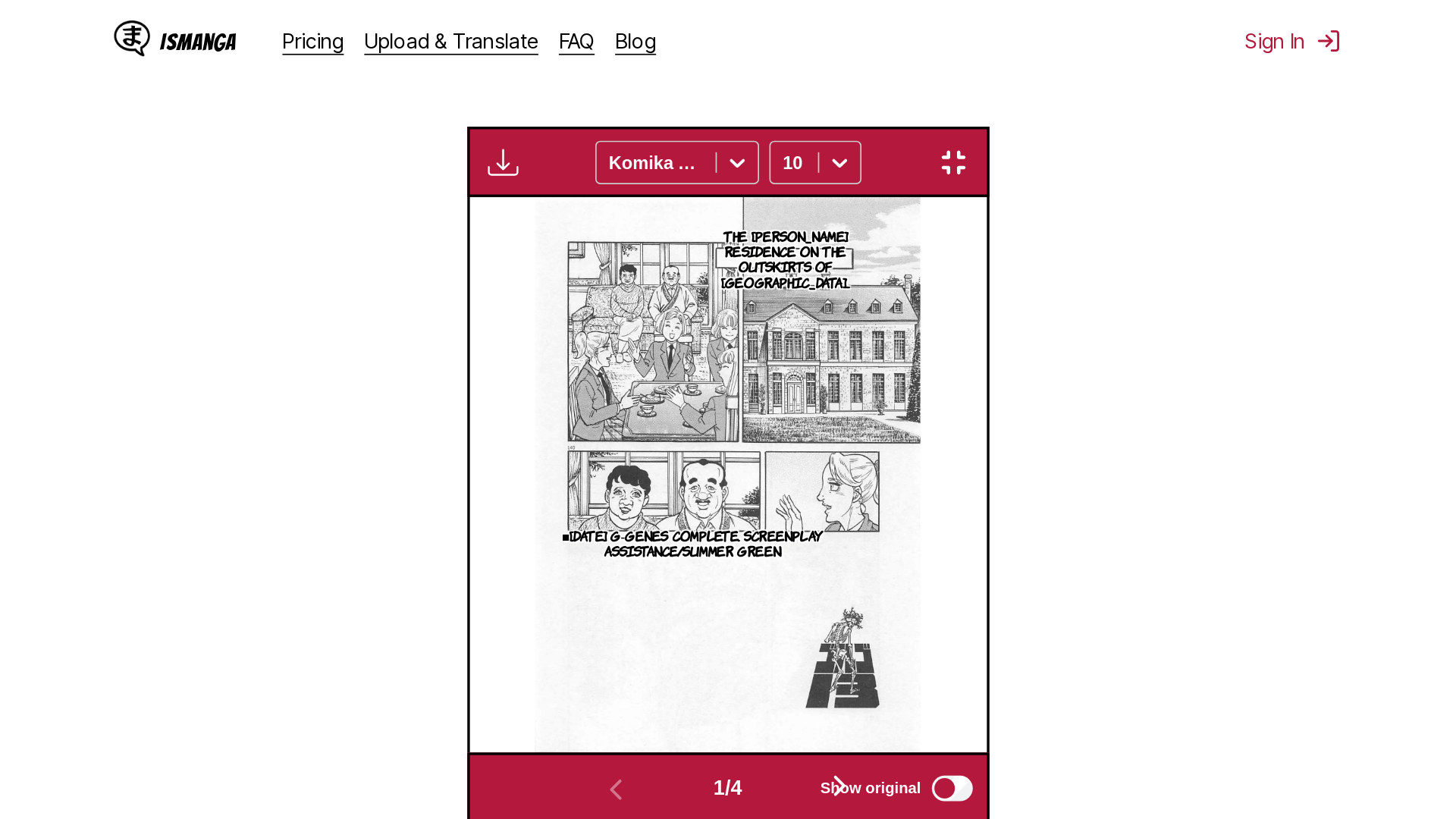
scroll to position [159, 0]
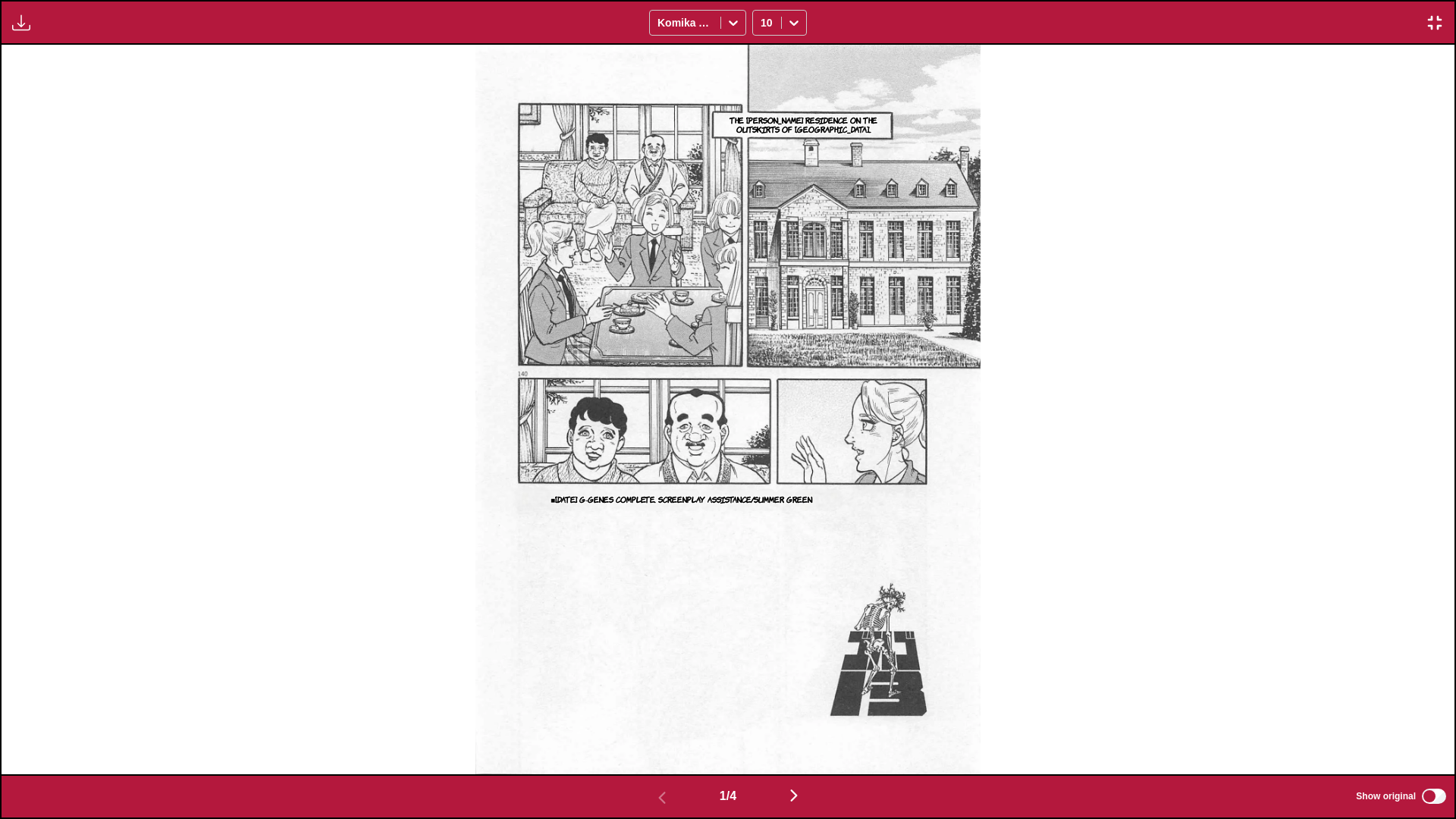
click at [762, 485] on img "button" at bounding box center [793, 795] width 18 height 18
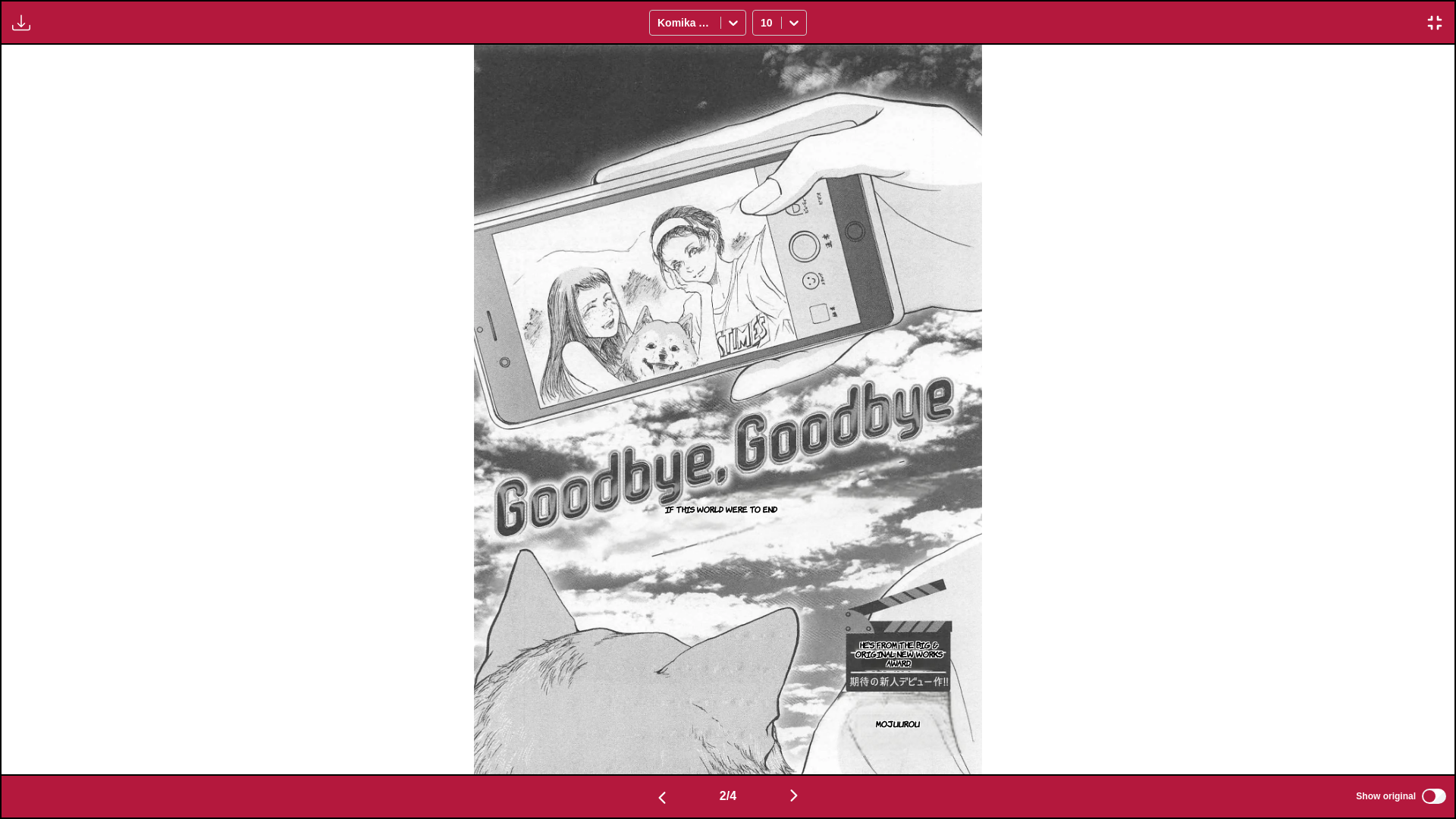
click at [762, 485] on img "button" at bounding box center [793, 795] width 18 height 18
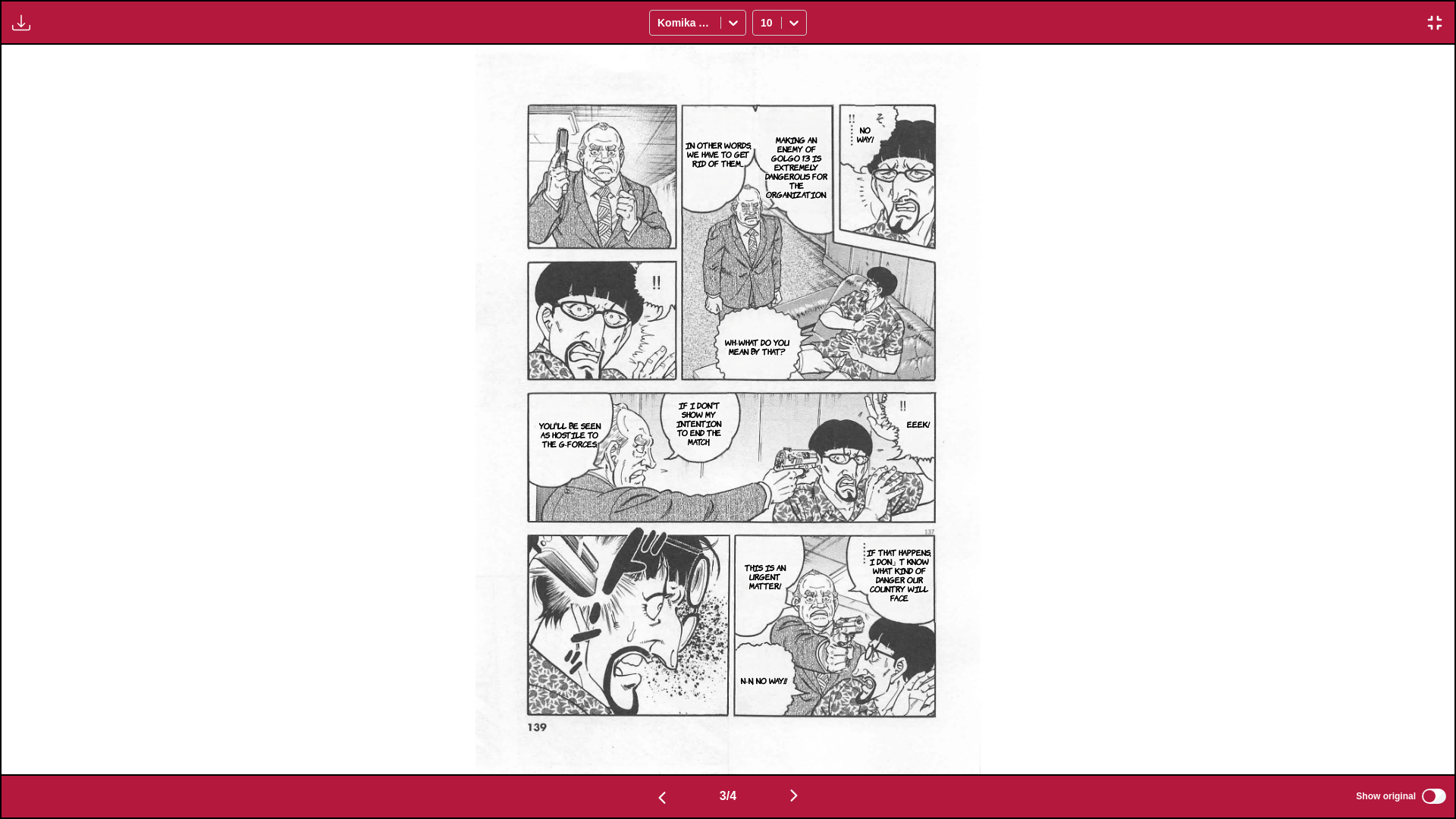
click at [762, 485] on img "button" at bounding box center [793, 795] width 18 height 18
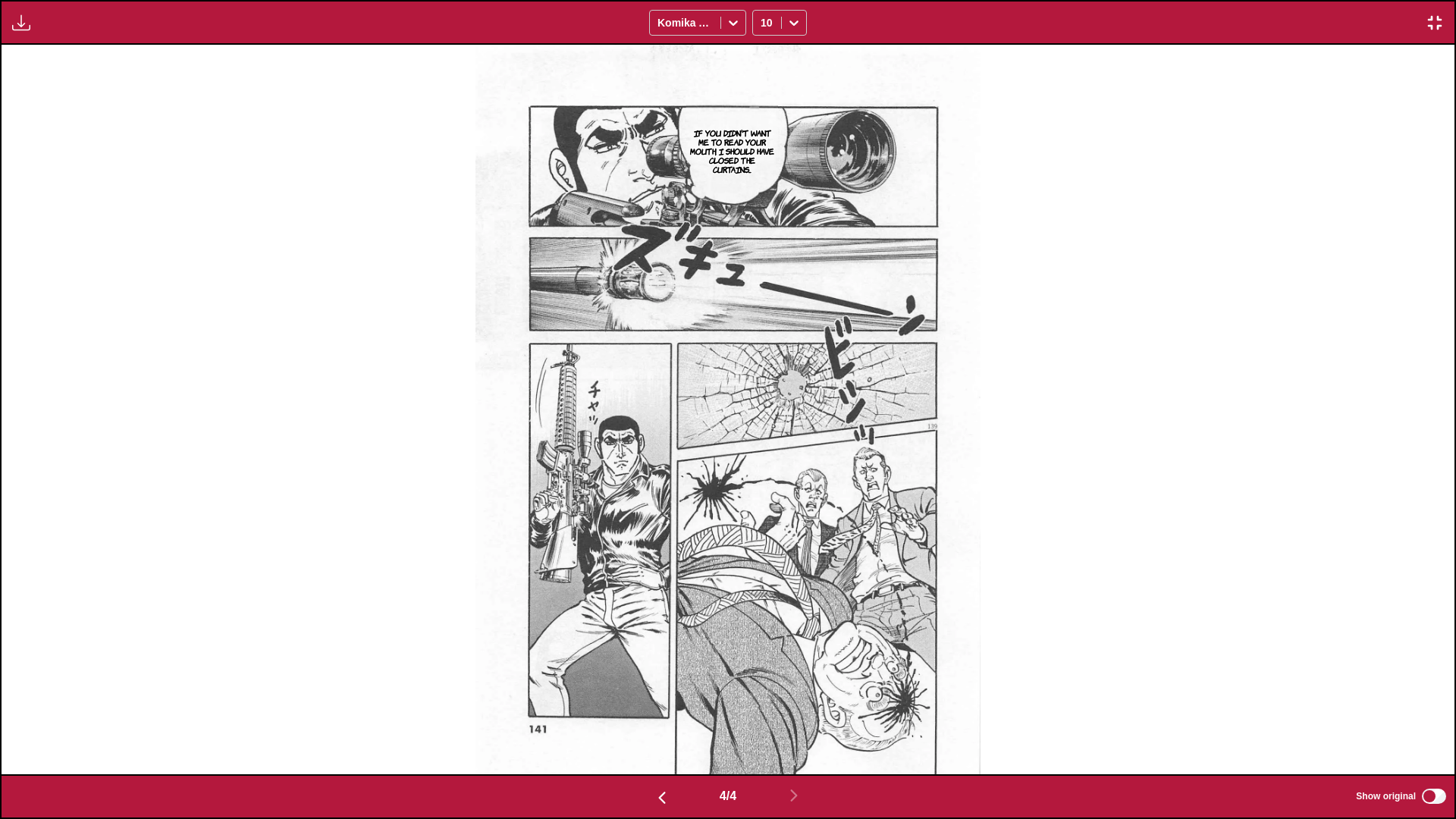
click at [762, 22] on img "button" at bounding box center [1434, 22] width 18 height 18
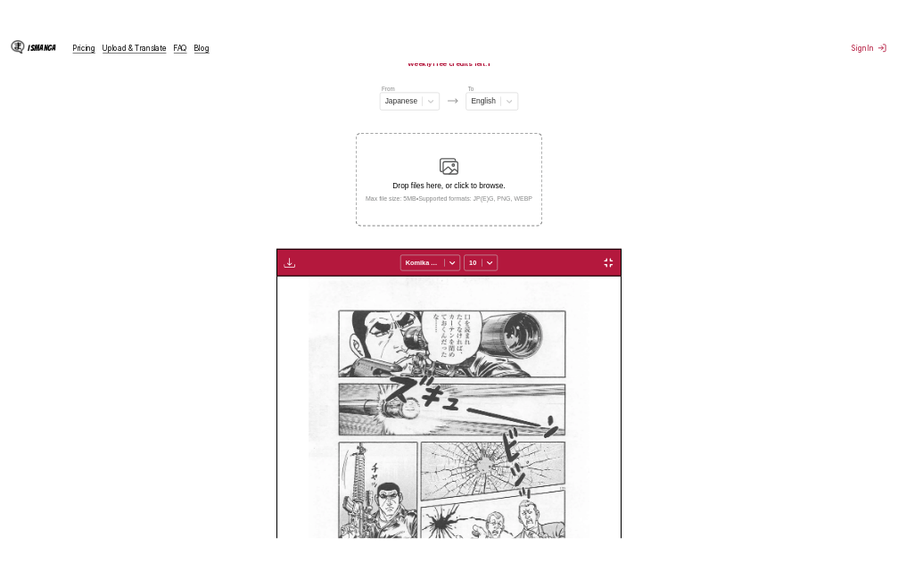
scroll to position [0, 1081]
